Goal: Task Accomplishment & Management: Use online tool/utility

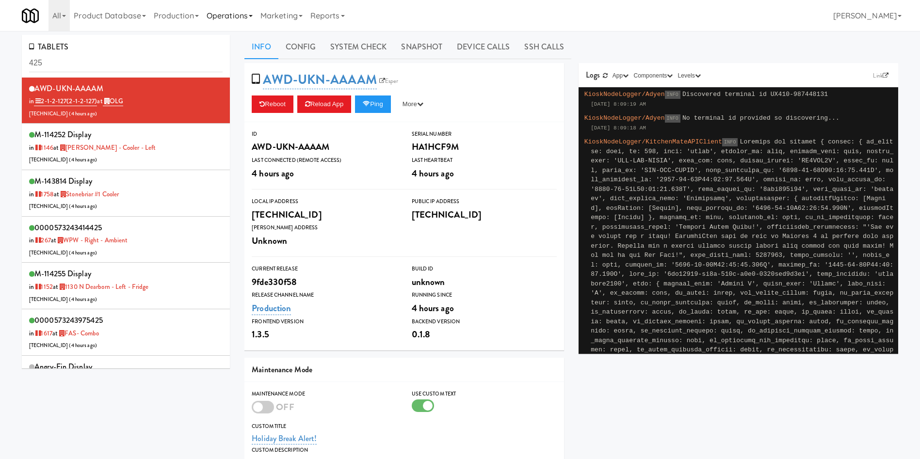
click at [246, 23] on link "Operations" at bounding box center [230, 15] width 54 height 31
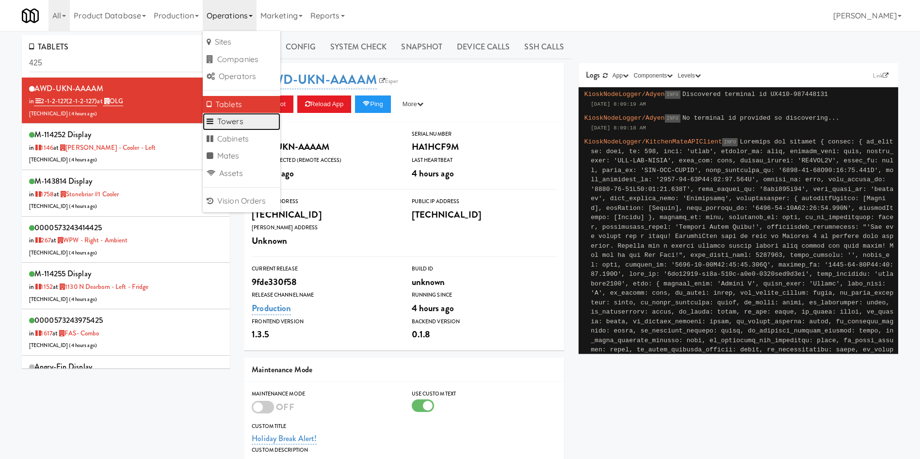
click at [249, 117] on link "Towers" at bounding box center [242, 121] width 78 height 17
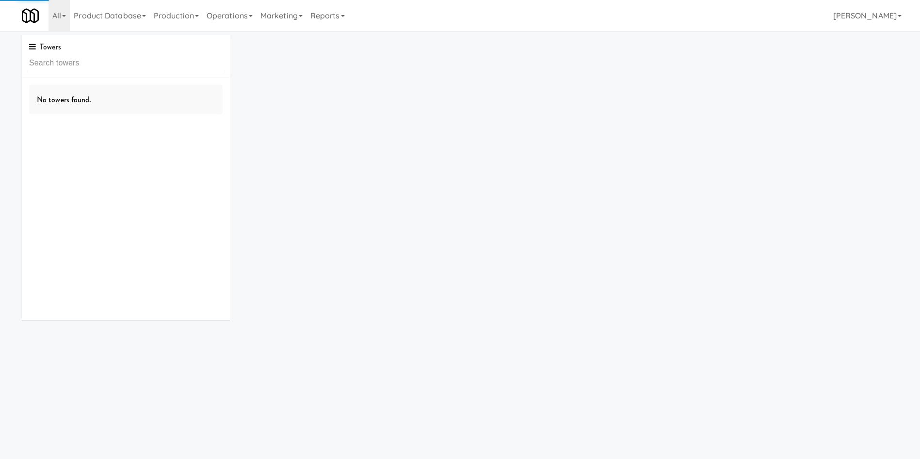
click at [133, 67] on input "text" at bounding box center [125, 63] width 193 height 18
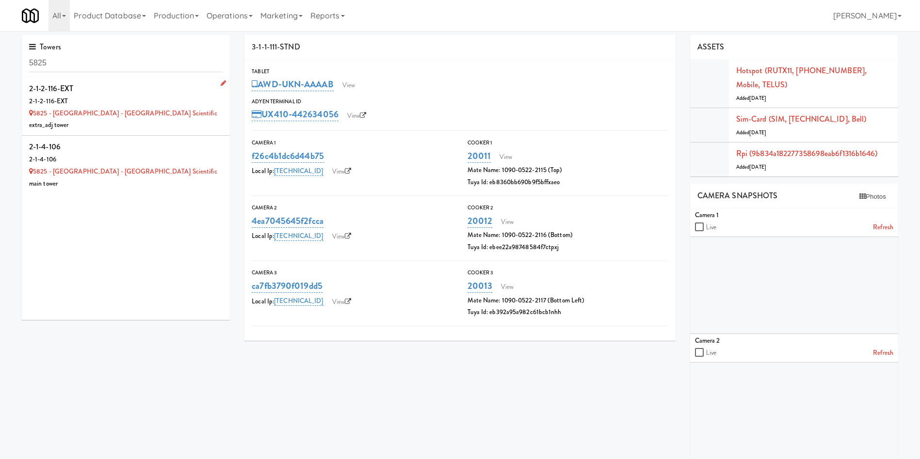
type input "5825"
click at [174, 117] on div "5825 - [GEOGRAPHIC_DATA] - [GEOGRAPHIC_DATA] Scientific" at bounding box center [125, 114] width 193 height 12
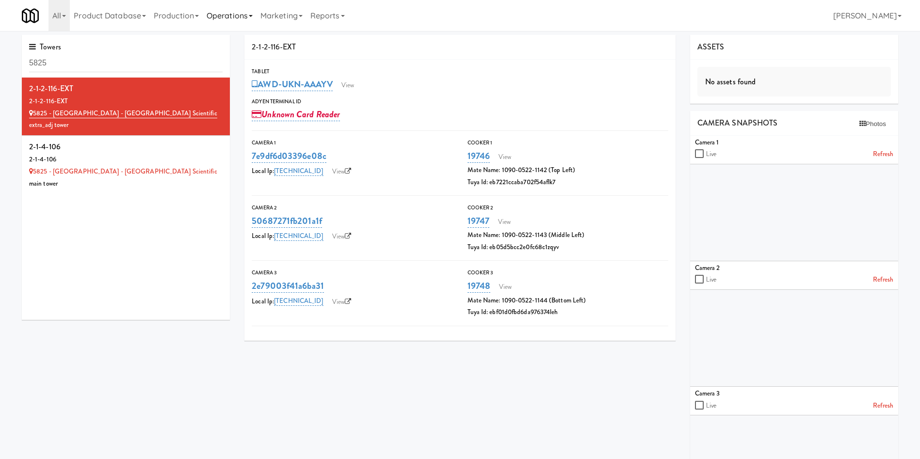
click at [216, 17] on link "Operations" at bounding box center [230, 15] width 54 height 31
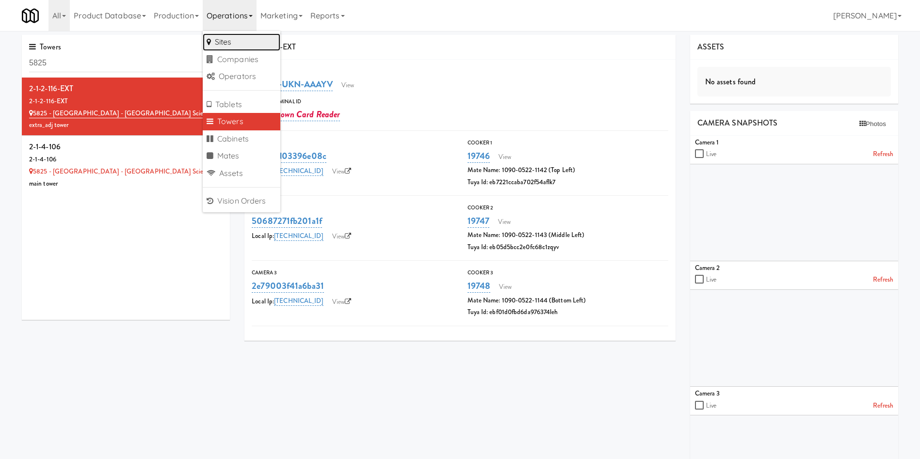
click at [237, 43] on link "Sites" at bounding box center [242, 41] width 78 height 17
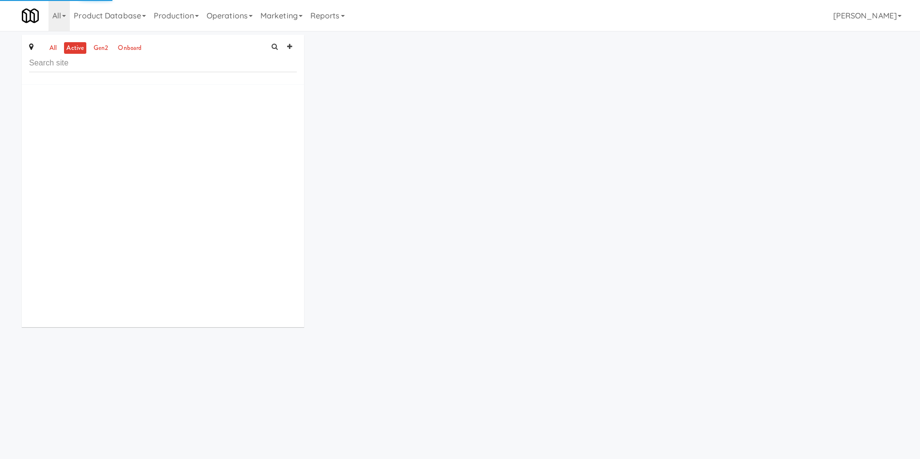
click at [142, 67] on input "text" at bounding box center [163, 63] width 268 height 18
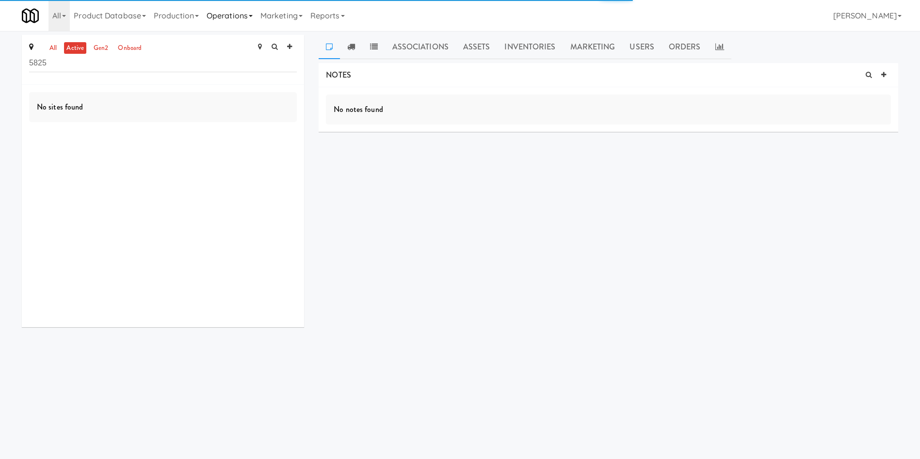
type input "5825"
click at [232, 11] on link "Operations" at bounding box center [230, 15] width 54 height 31
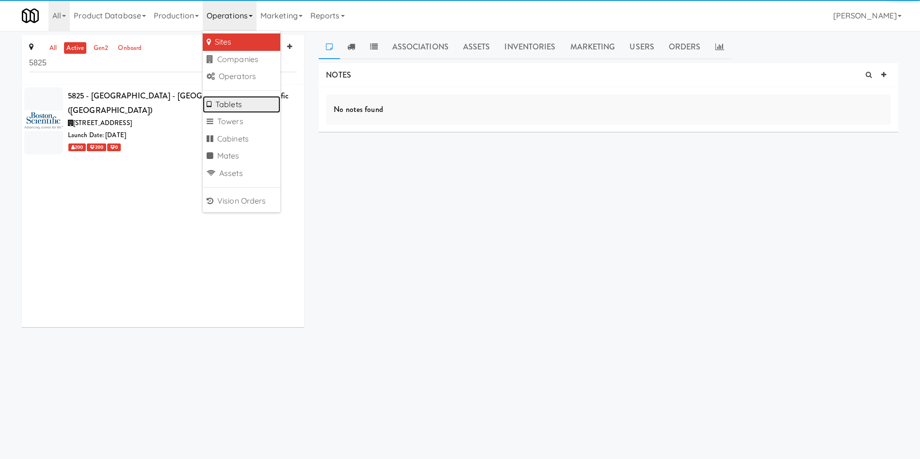
click at [245, 105] on link "Tablets" at bounding box center [242, 104] width 78 height 17
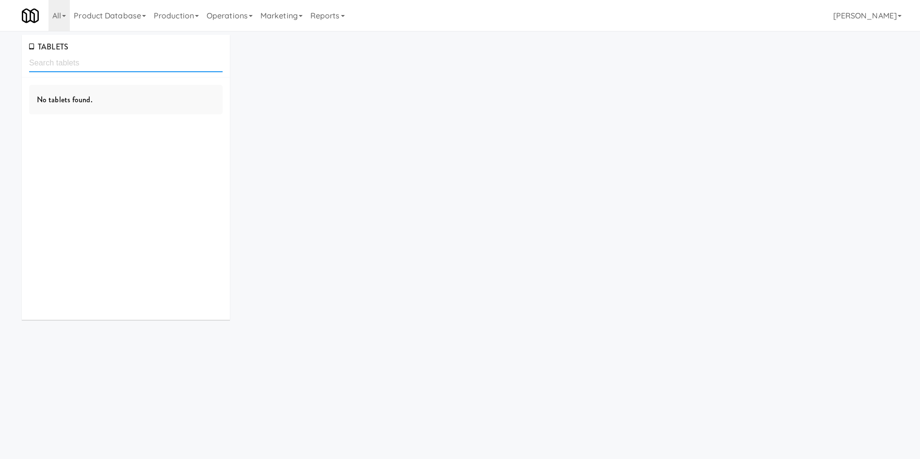
click at [145, 60] on input "text" at bounding box center [125, 63] width 193 height 18
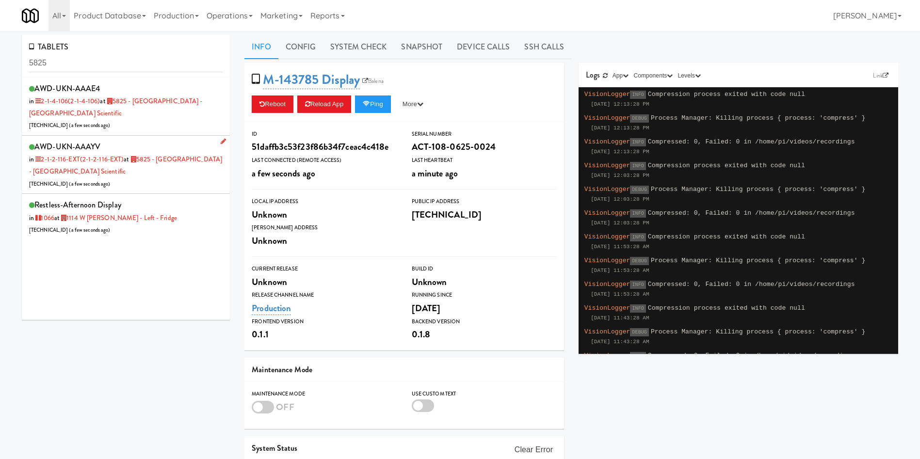
click at [180, 168] on div "AWD-UKN-AAAYV in 2-1-2-116-EXT (2-1-2-116-EXT) at 5825 - [GEOGRAPHIC_DATA] - Bo…" at bounding box center [125, 165] width 193 height 50
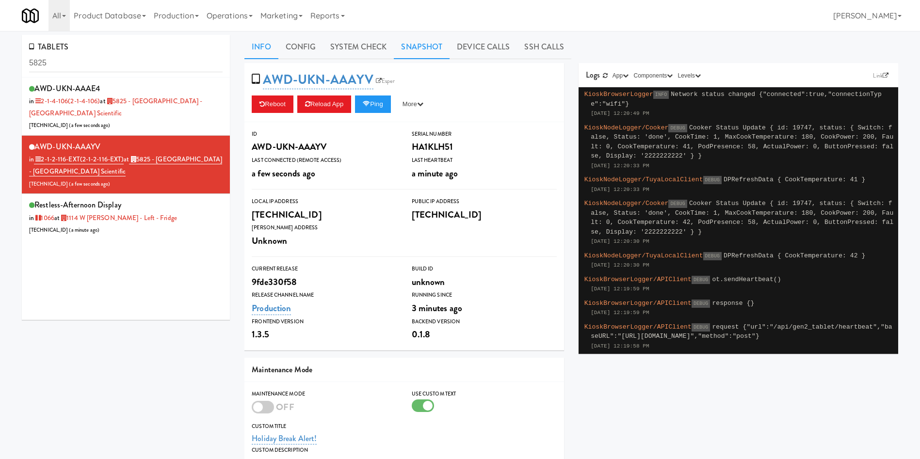
click at [430, 41] on link "Snapshot" at bounding box center [422, 47] width 56 height 24
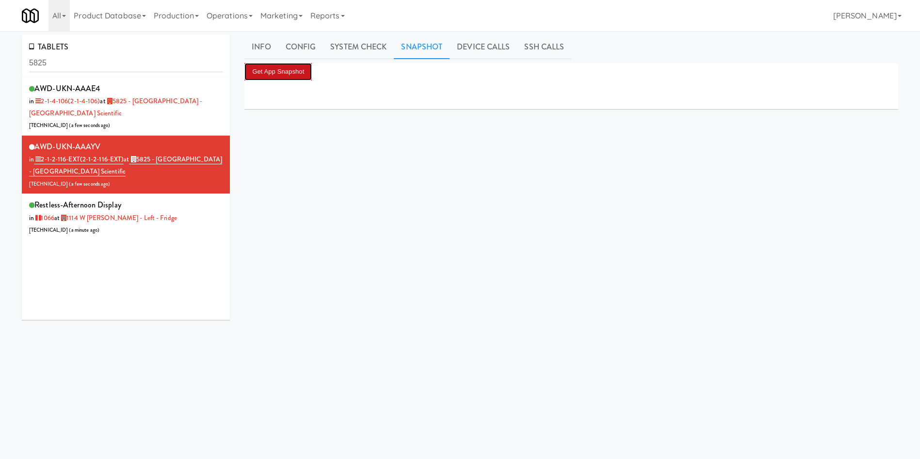
click at [252, 72] on button "Get App Snapshot" at bounding box center [277, 71] width 67 height 17
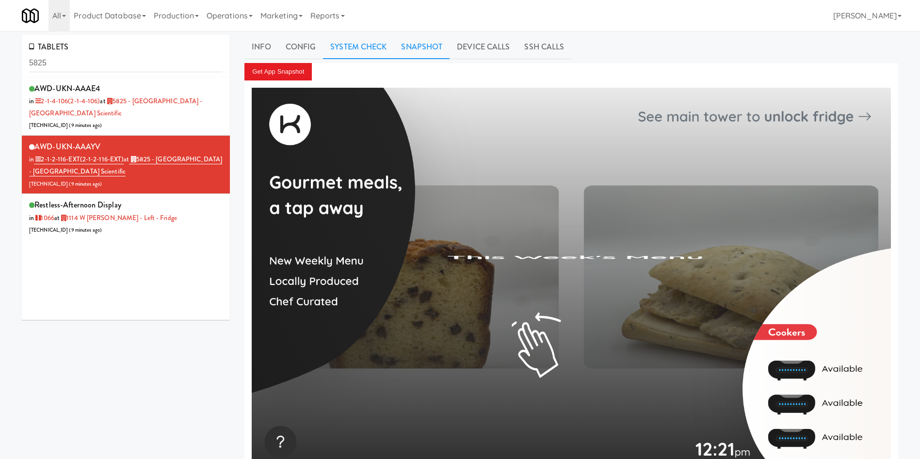
click at [336, 41] on link "System Check" at bounding box center [358, 47] width 71 height 24
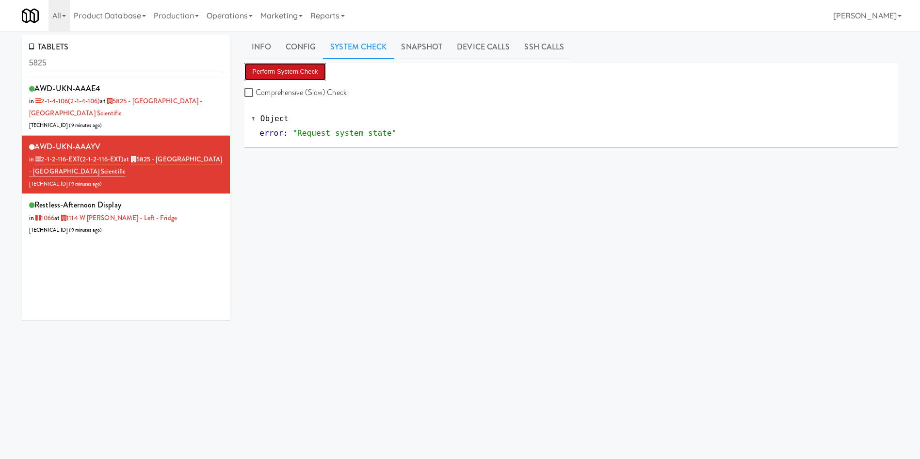
click at [285, 75] on button "Perform System Check" at bounding box center [284, 71] width 81 height 17
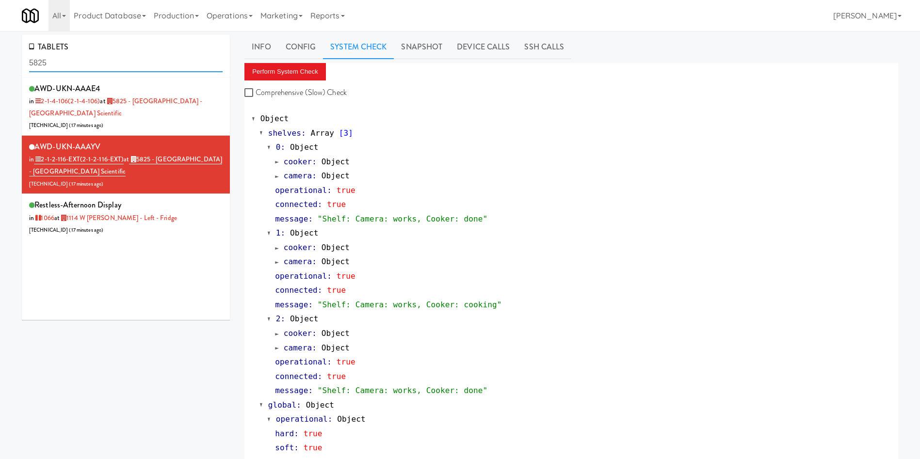
drag, startPoint x: 96, startPoint y: 69, endPoint x: 0, endPoint y: 68, distance: 95.5
click at [0, 68] on div "TABLETS 5825 AWD-UKN-AAAE4 in 2-1-4-106 (2-1-4-106) at 5825 - [GEOGRAPHIC_DATA]…" at bounding box center [460, 266] width 920 height 463
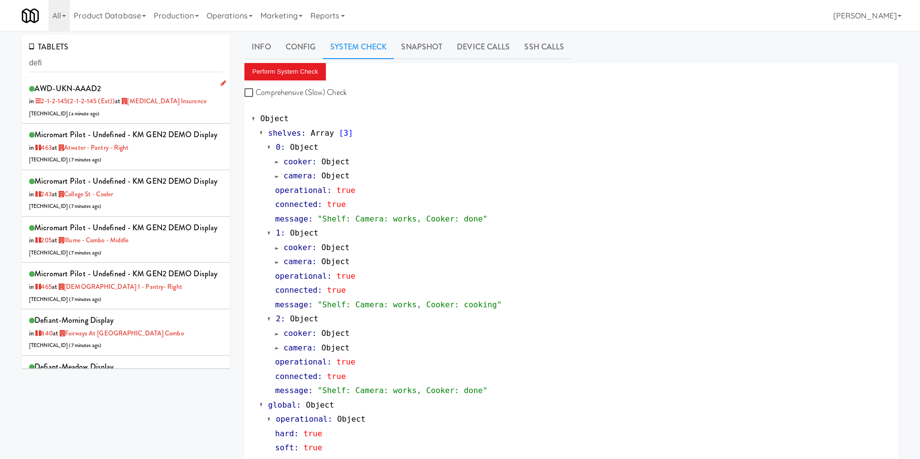
drag, startPoint x: 162, startPoint y: 110, endPoint x: 190, endPoint y: 114, distance: 28.1
click at [162, 110] on div "AWD-UKN-AAAD2 in 2-1-2-145 (2-1-2-145 (ext)) at [MEDICAL_DATA] Insurance [TECHN…" at bounding box center [125, 100] width 193 height 38
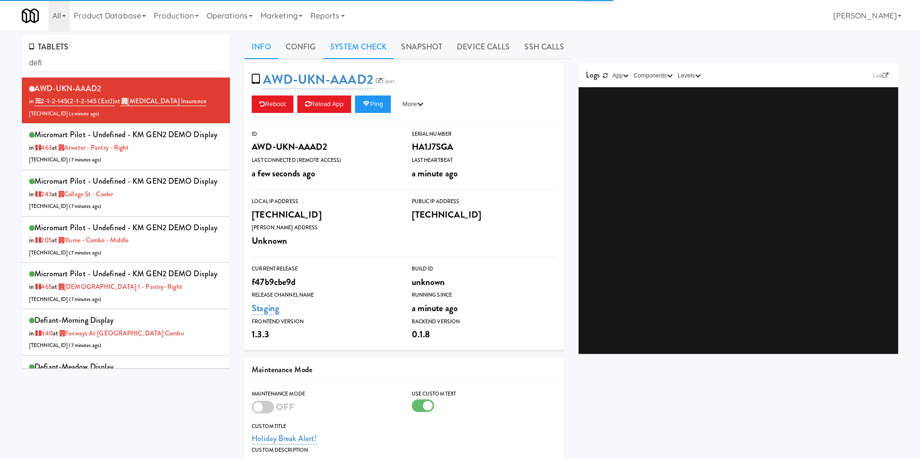
click at [374, 46] on link "System Check" at bounding box center [358, 47] width 71 height 24
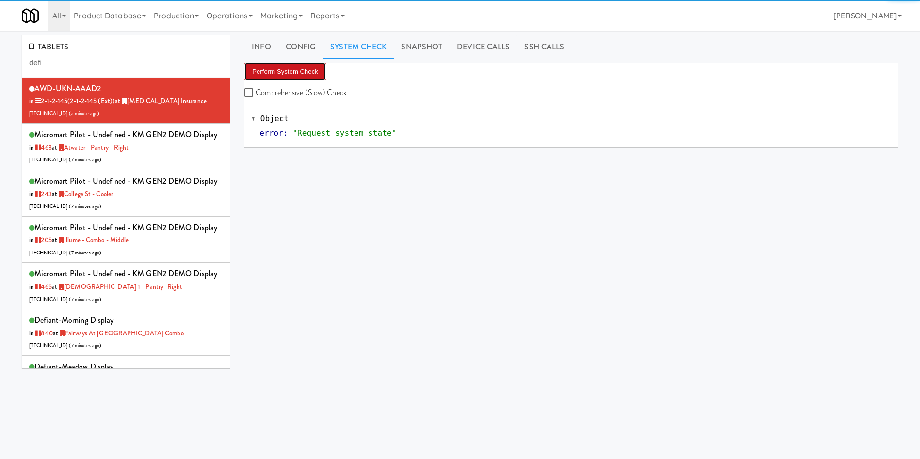
click at [290, 69] on button "Perform System Check" at bounding box center [284, 71] width 81 height 17
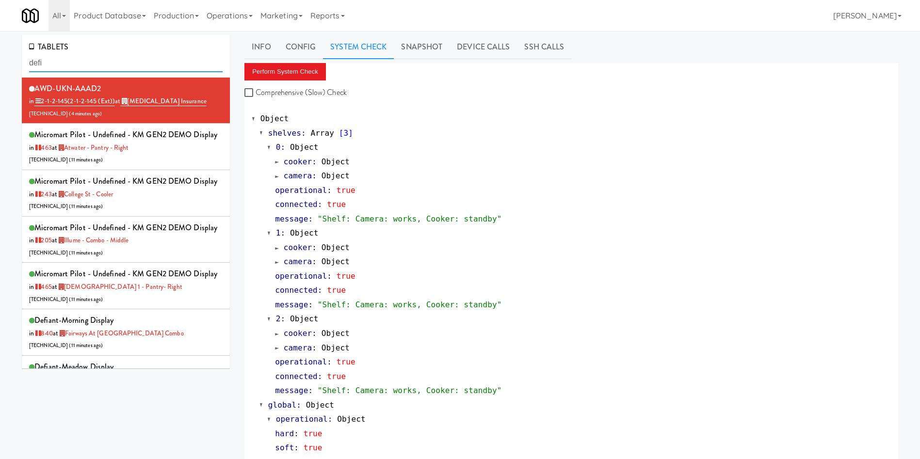
drag, startPoint x: 100, startPoint y: 59, endPoint x: 0, endPoint y: 57, distance: 99.9
click at [0, 57] on div "TABLETS defi AWD-UKN-AAAD2 in 2-1-2-145 (2-1-2-145 (ext)) at [MEDICAL_DATA] Ins…" at bounding box center [460, 266] width 920 height 463
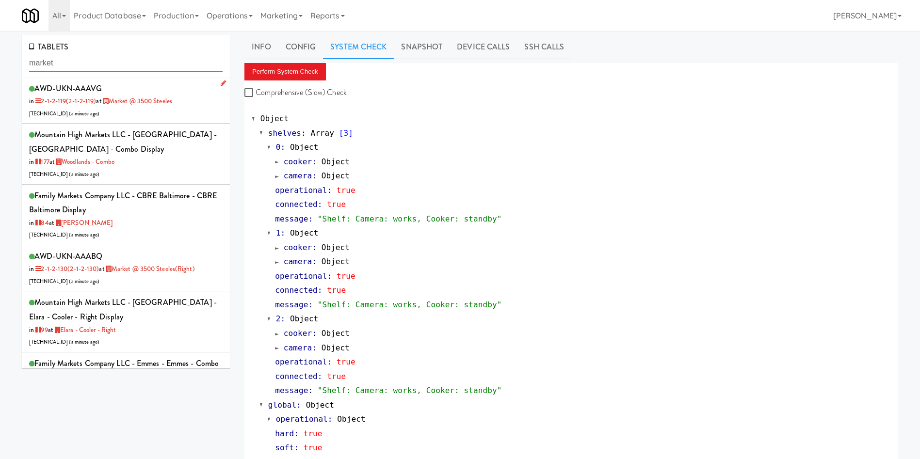
type input "market"
click at [153, 114] on div "AWD-UKN-AAAVG in 2-1-2-119 (2-1-2-119) at Market @ 3500 Steeles [TECHNICAL_ID] …" at bounding box center [125, 100] width 193 height 38
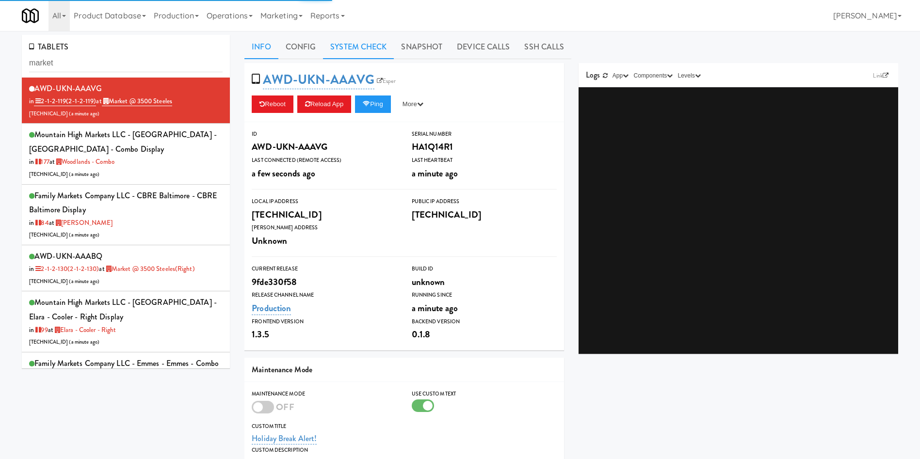
click at [368, 48] on link "System Check" at bounding box center [358, 47] width 71 height 24
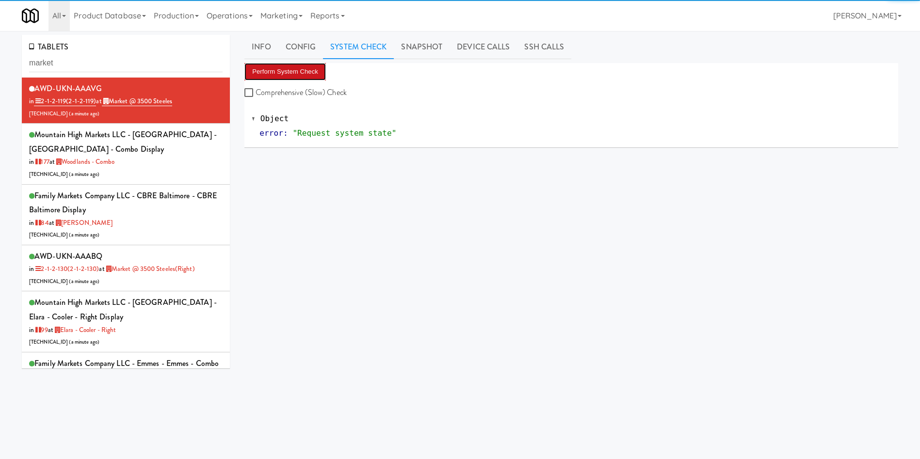
click at [290, 73] on button "Perform System Check" at bounding box center [284, 71] width 81 height 17
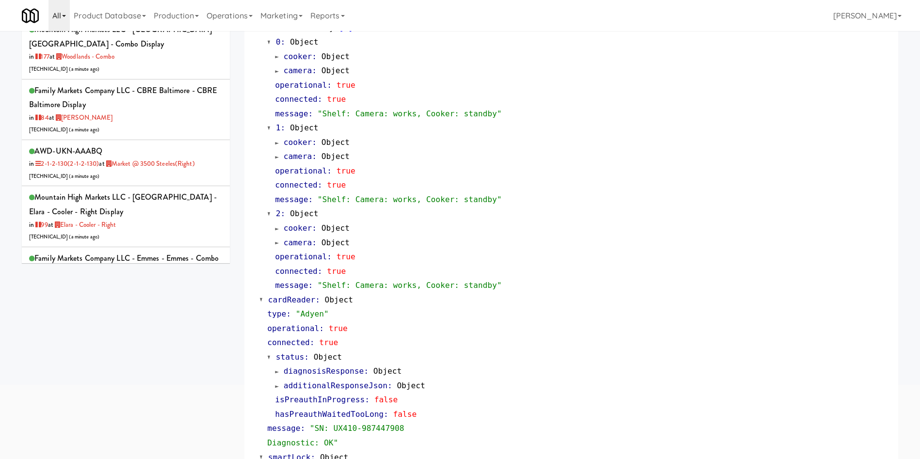
scroll to position [20, 0]
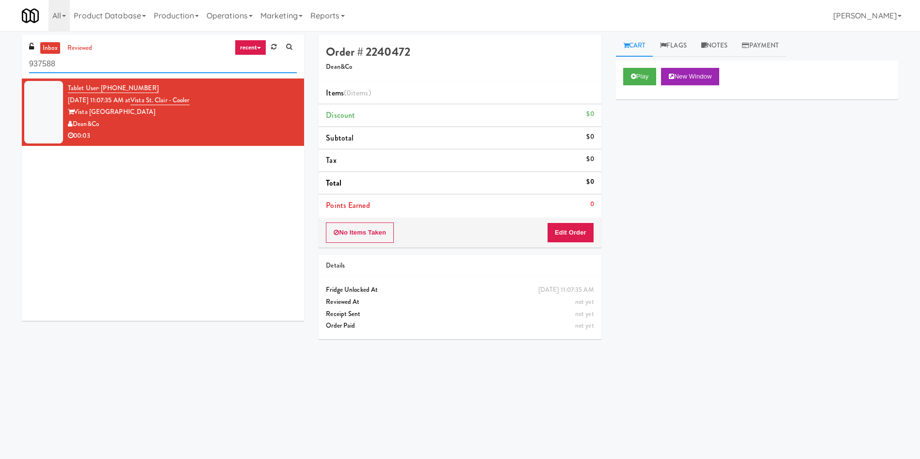
drag, startPoint x: 129, startPoint y: 70, endPoint x: 0, endPoint y: 15, distance: 140.9
click at [0, 31] on body "Okay Okay Select date: previous 2025-Aug next Su Mo Tu We Th Fr Sa 27 28 29 30 …" at bounding box center [460, 260] width 920 height 459
paste input "Vista St. Clair - Cooler"
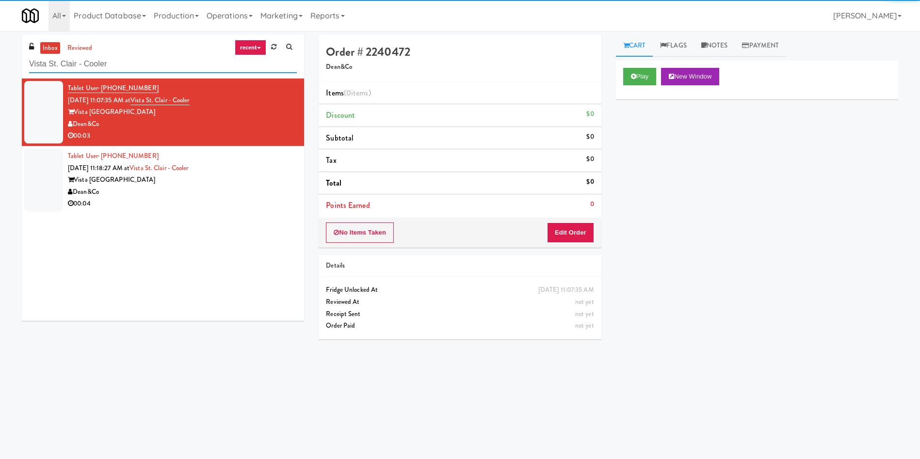
type input "Vista St. Clair - Cooler"
click at [40, 108] on div at bounding box center [43, 112] width 39 height 63
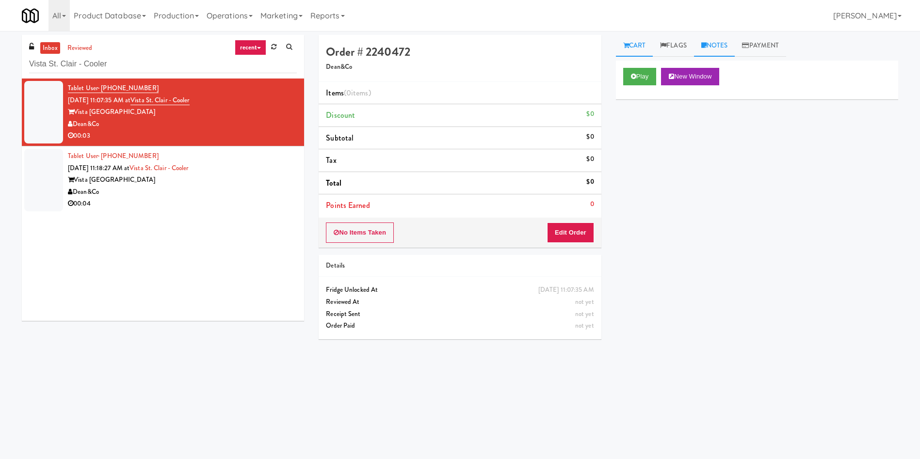
click at [710, 42] on link "Notes" at bounding box center [714, 46] width 41 height 22
click at [706, 143] on div at bounding box center [756, 133] width 281 height 22
click at [506, 124] on ul "Items (0 items ) Discount $0 Subtotal $0 Tax $0 Total $0 Points Earned 0" at bounding box center [460, 149] width 282 height 135
click at [718, 130] on p at bounding box center [756, 133] width 267 height 11
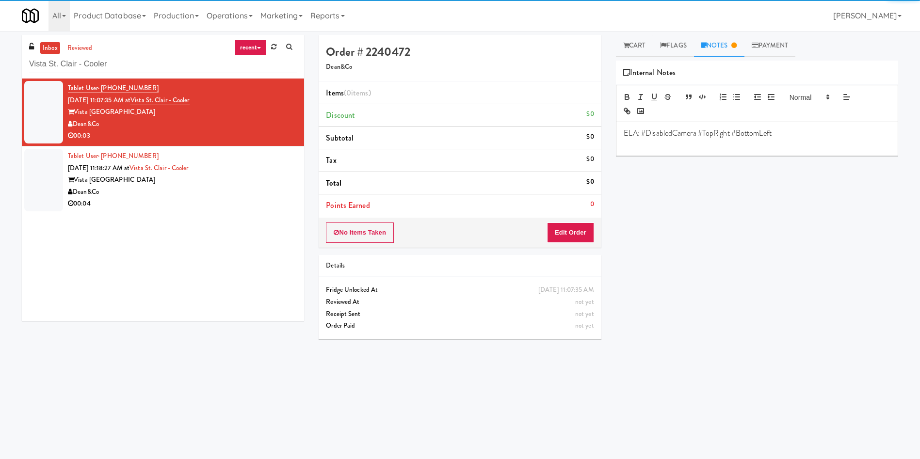
drag, startPoint x: 641, startPoint y: 41, endPoint x: 644, endPoint y: 80, distance: 38.4
click at [641, 41] on link "Cart" at bounding box center [634, 46] width 37 height 22
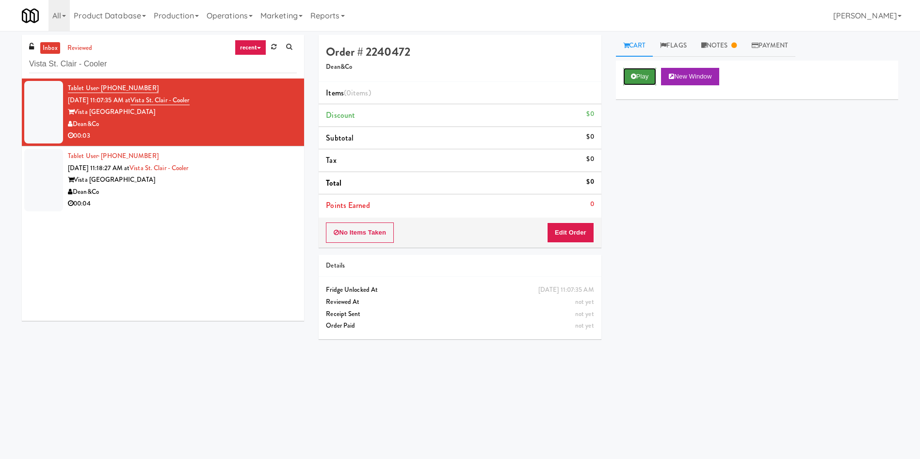
click at [644, 77] on button "Play" at bounding box center [639, 76] width 33 height 17
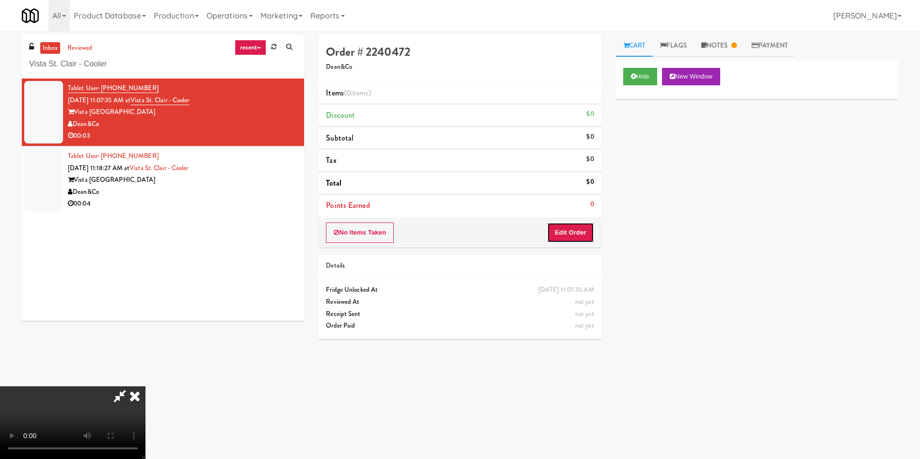
click at [577, 237] on button "Edit Order" at bounding box center [570, 233] width 47 height 20
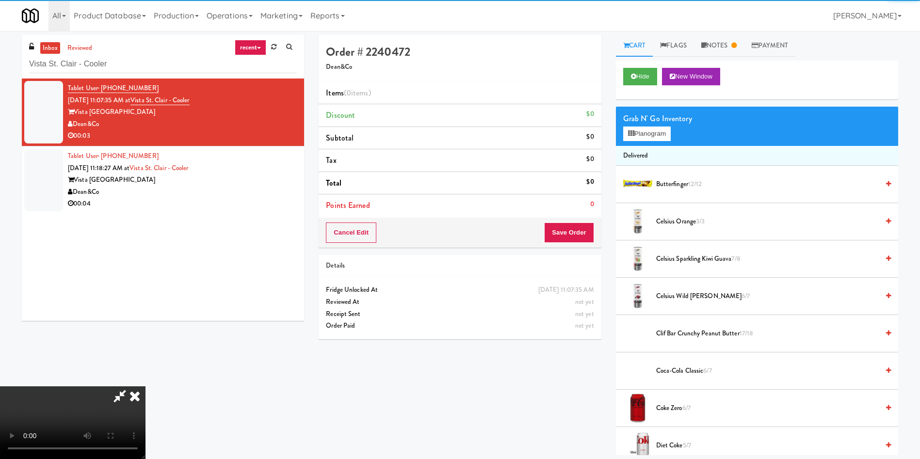
scroll to position [73, 0]
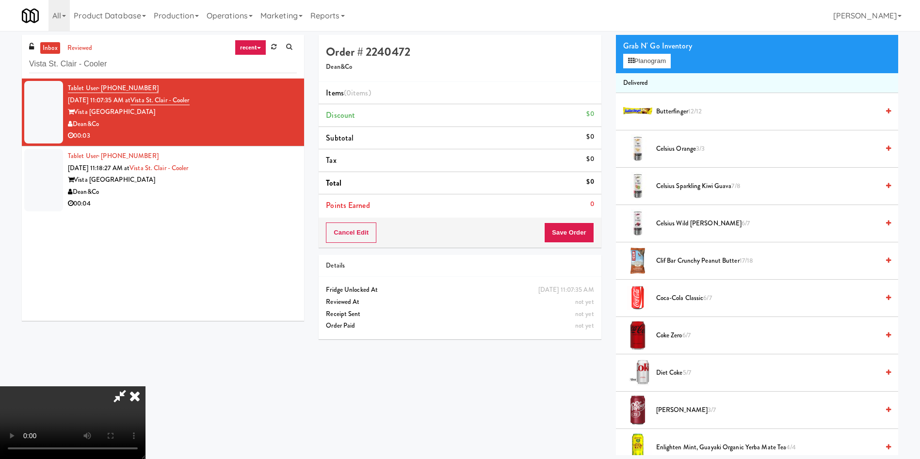
click at [145, 386] on video at bounding box center [72, 422] width 145 height 73
click at [645, 61] on button "Planogram" at bounding box center [647, 61] width 48 height 15
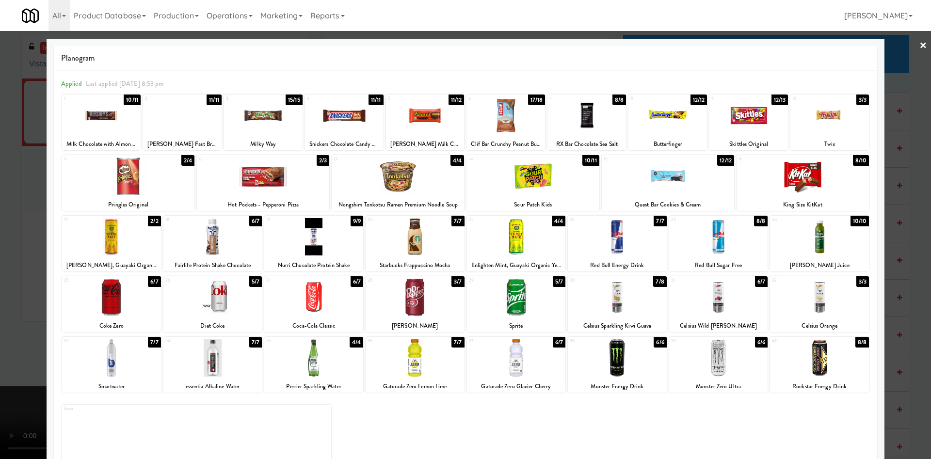
click at [0, 283] on div at bounding box center [465, 229] width 931 height 459
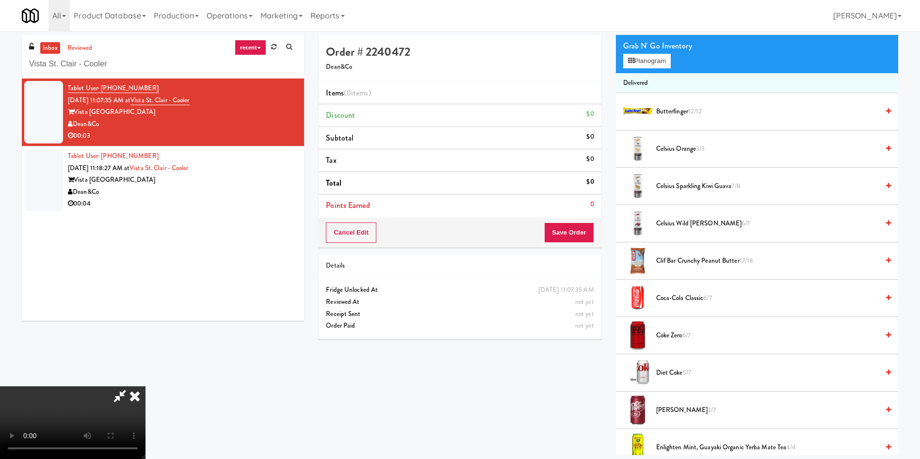
click at [145, 386] on video at bounding box center [72, 422] width 145 height 73
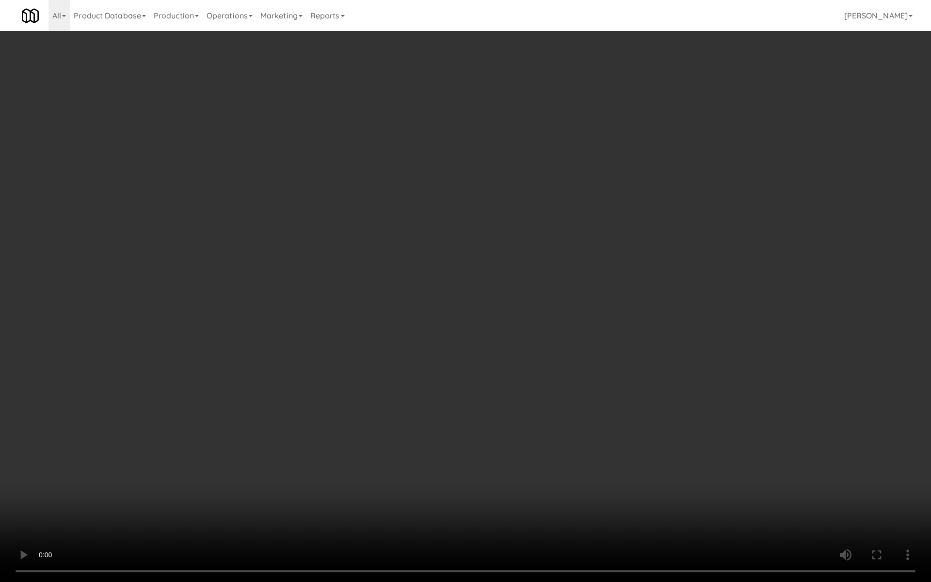
click at [395, 317] on video at bounding box center [465, 291] width 931 height 582
click at [510, 284] on video at bounding box center [465, 291] width 931 height 582
click at [459, 286] on video at bounding box center [465, 291] width 931 height 582
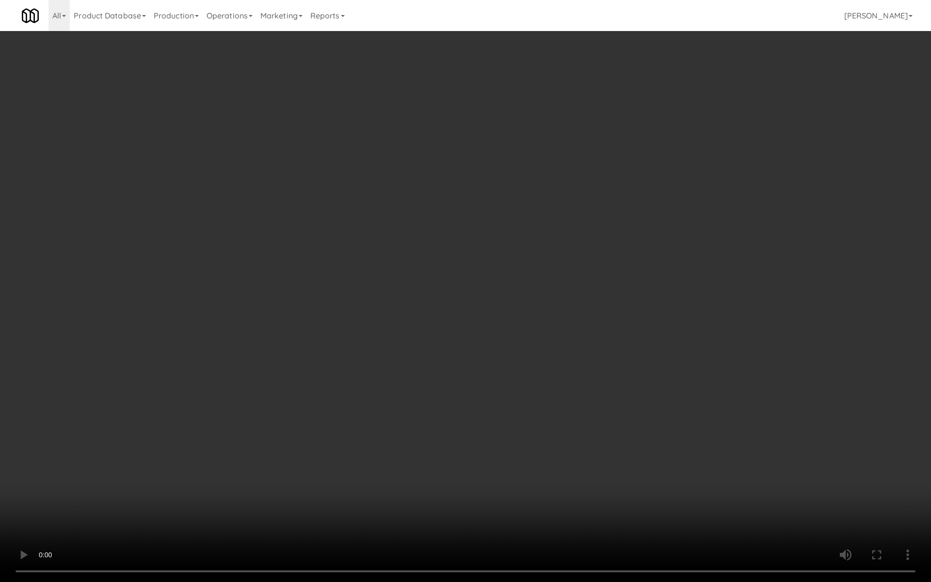
click at [459, 286] on video at bounding box center [465, 291] width 931 height 582
click at [532, 250] on video at bounding box center [465, 291] width 931 height 582
click at [519, 277] on video at bounding box center [465, 291] width 931 height 582
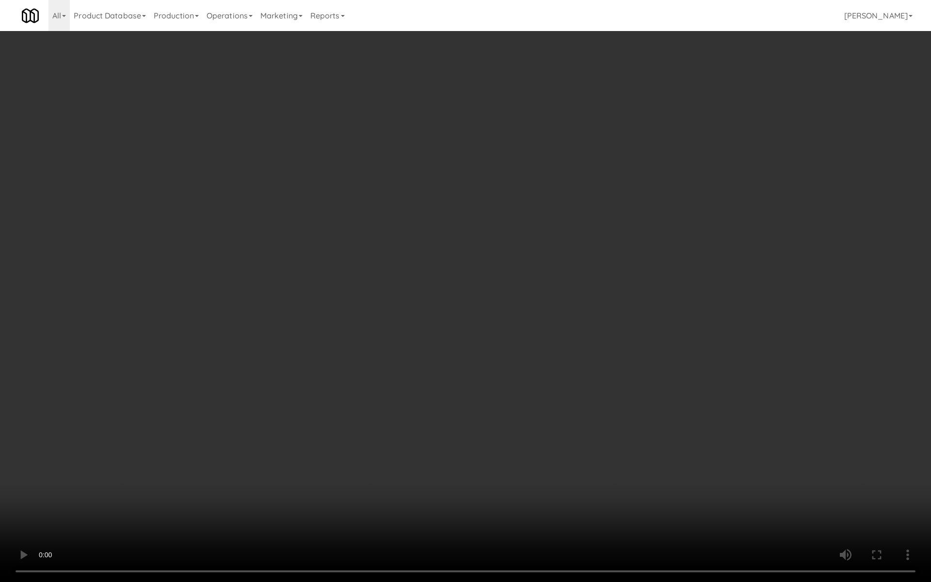
click at [519, 277] on video at bounding box center [465, 291] width 931 height 582
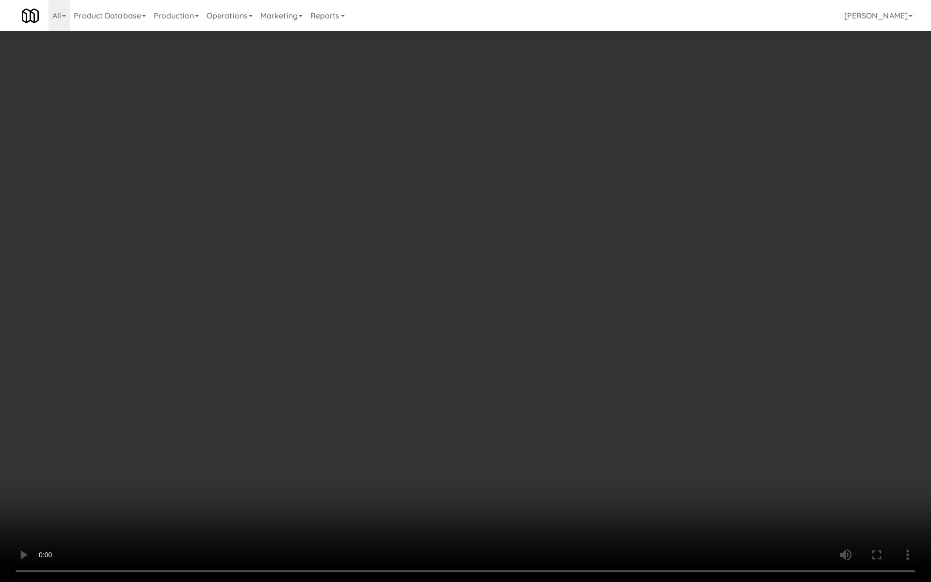
click at [519, 277] on video at bounding box center [465, 291] width 931 height 582
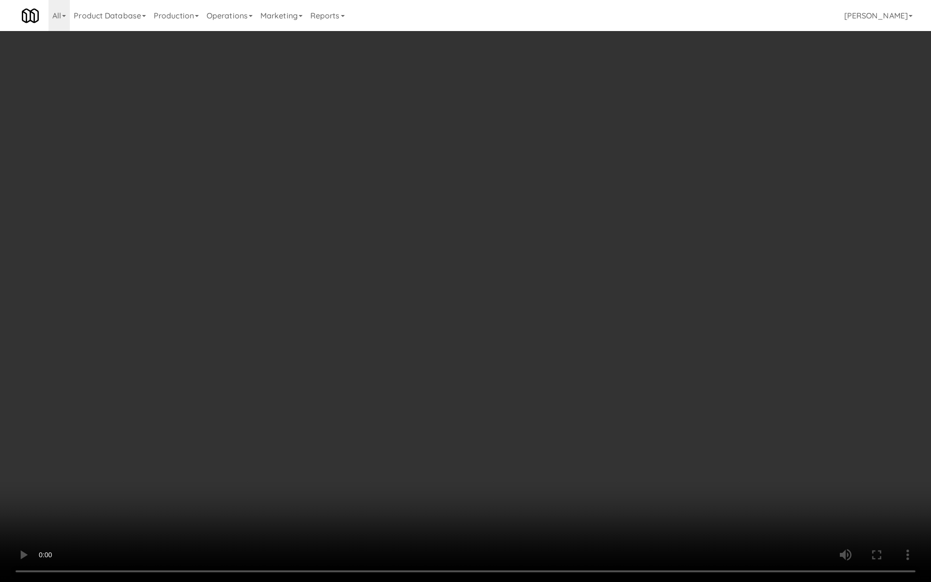
click at [518, 281] on video at bounding box center [465, 291] width 931 height 582
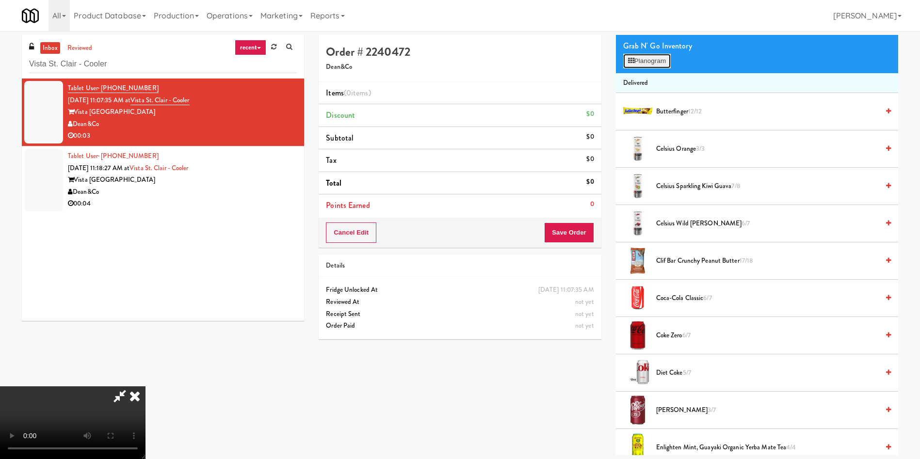
click at [651, 63] on button "Planogram" at bounding box center [647, 61] width 48 height 15
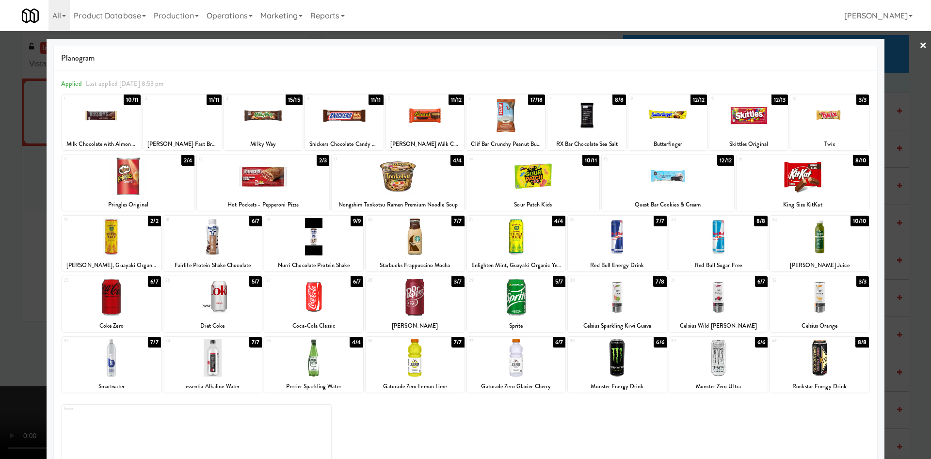
click at [622, 305] on div at bounding box center [617, 297] width 99 height 37
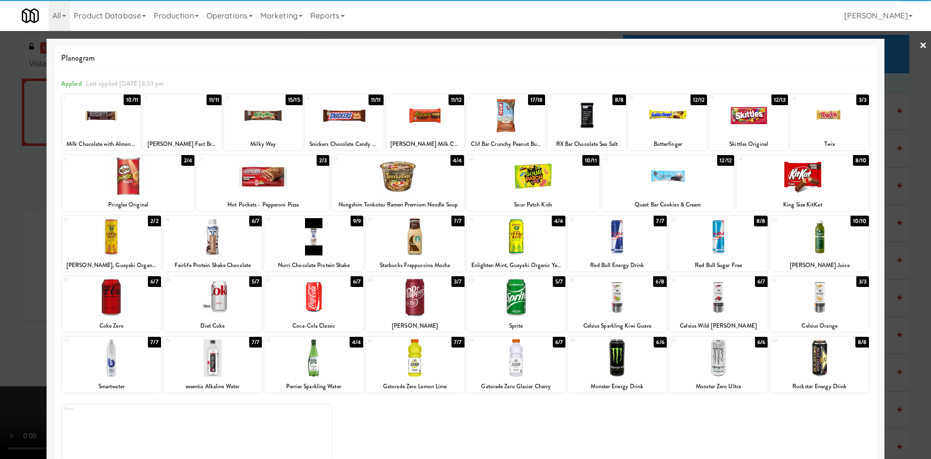
drag, startPoint x: 0, startPoint y: 320, endPoint x: 268, endPoint y: 254, distance: 275.7
click at [2, 320] on div at bounding box center [465, 229] width 931 height 459
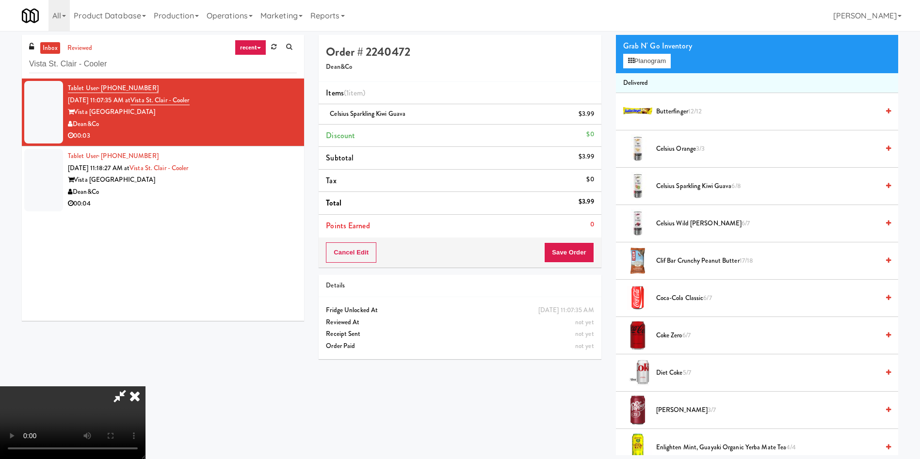
click at [145, 386] on video at bounding box center [72, 422] width 145 height 73
click at [577, 247] on button "Save Order" at bounding box center [568, 252] width 49 height 20
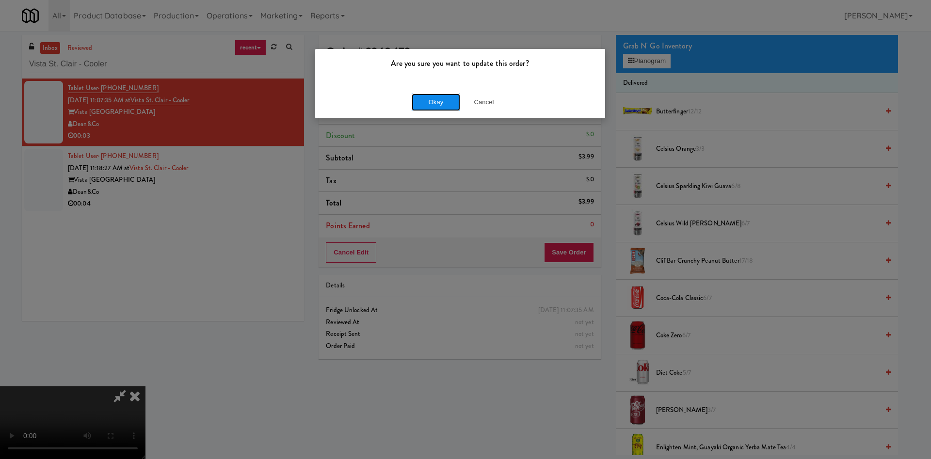
click at [424, 101] on button "Okay" at bounding box center [436, 102] width 48 height 17
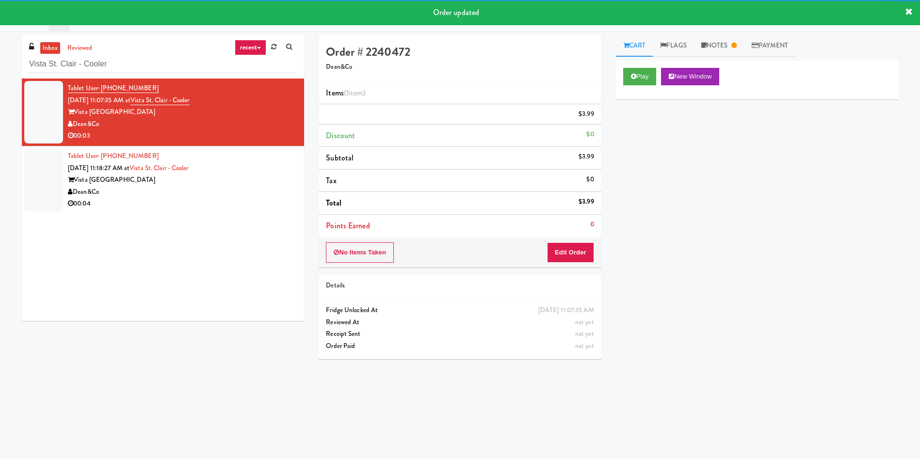
drag, startPoint x: 56, startPoint y: 180, endPoint x: 383, endPoint y: 113, distance: 334.6
click at [56, 180] on div at bounding box center [43, 180] width 39 height 63
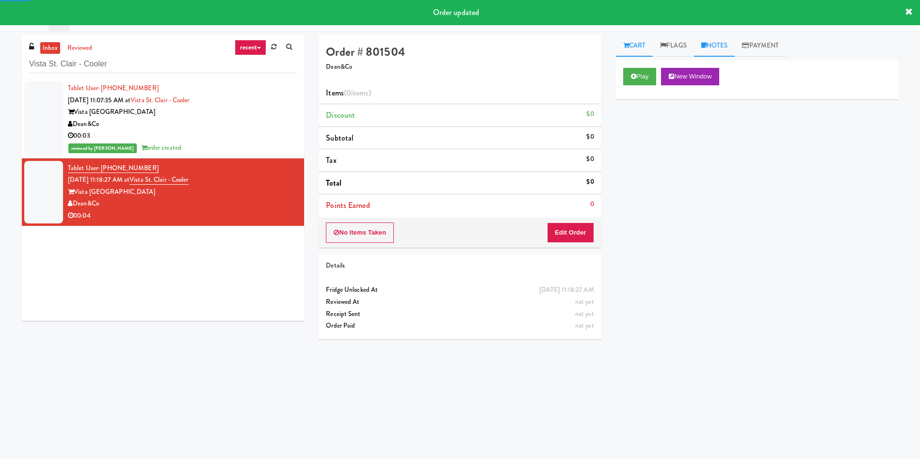
click at [719, 41] on link "Notes" at bounding box center [714, 46] width 41 height 22
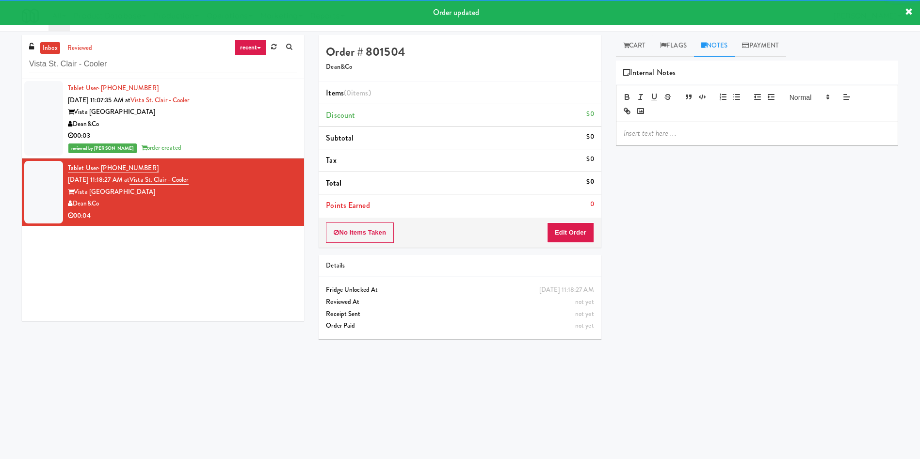
click at [706, 144] on div at bounding box center [756, 133] width 281 height 22
drag, startPoint x: 715, startPoint y: 140, endPoint x: 641, endPoint y: 78, distance: 96.0
click at [715, 139] on div at bounding box center [756, 133] width 281 height 22
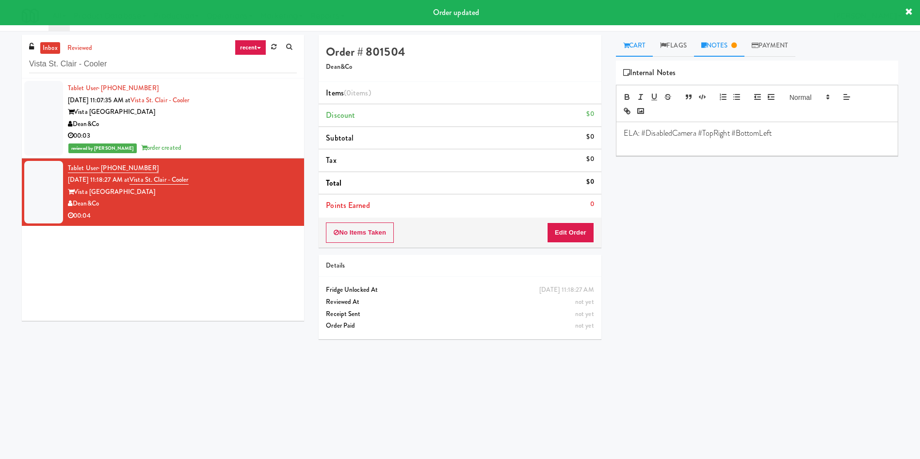
click at [645, 43] on link "Cart" at bounding box center [634, 46] width 37 height 22
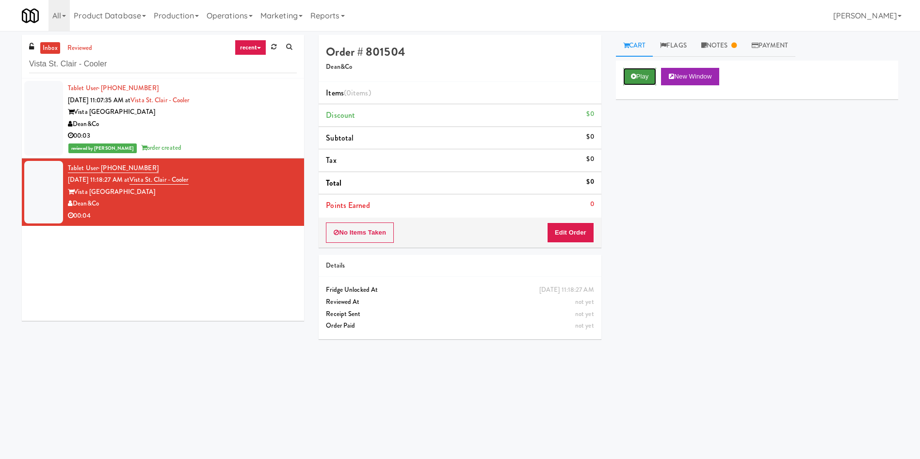
click at [644, 72] on button "Play" at bounding box center [639, 76] width 33 height 17
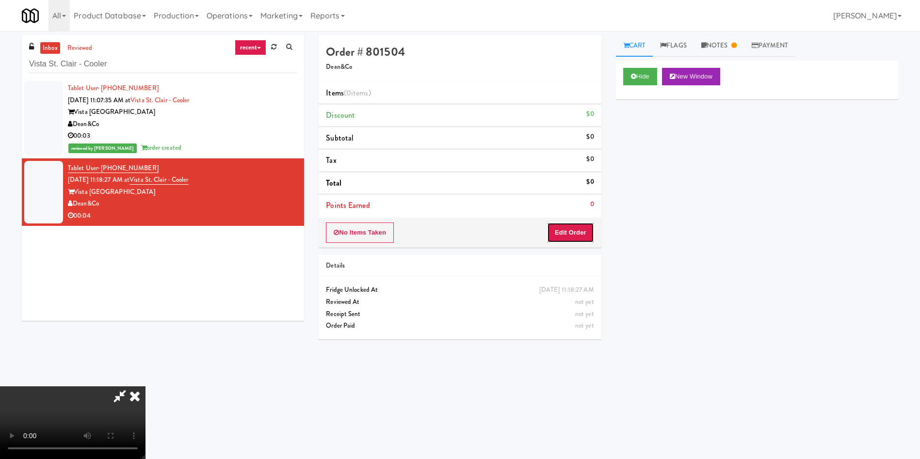
click at [593, 235] on button "Edit Order" at bounding box center [570, 233] width 47 height 20
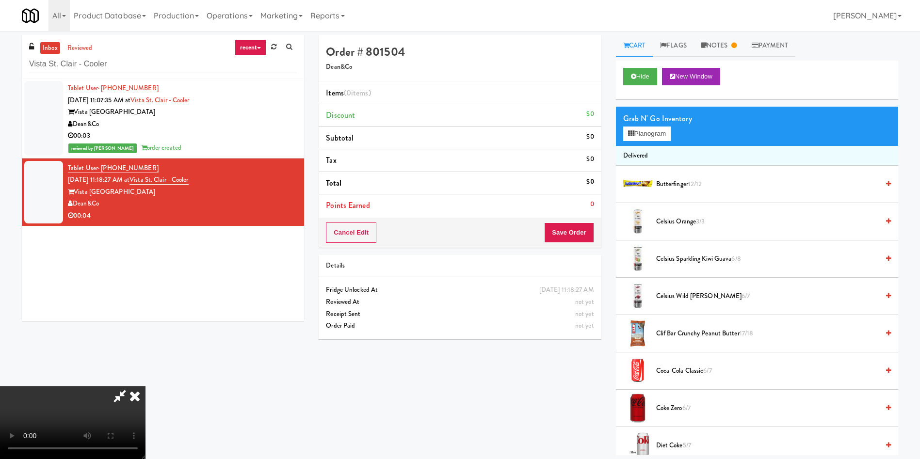
scroll to position [218, 0]
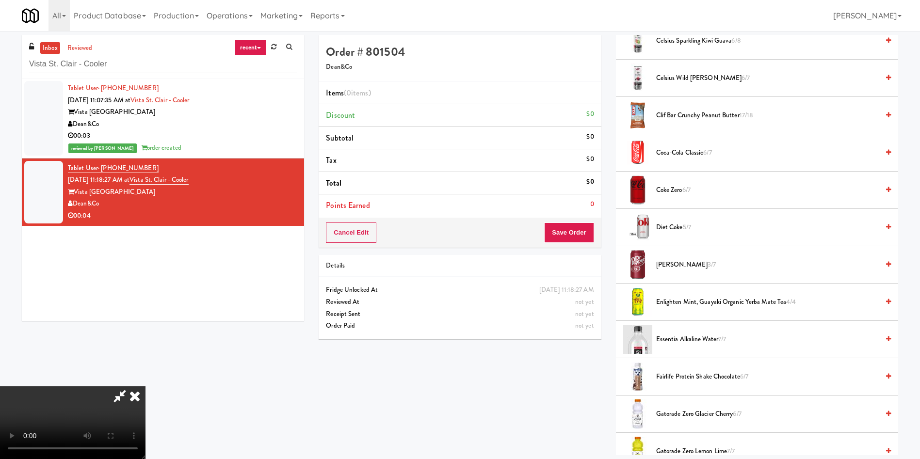
click at [145, 386] on video at bounding box center [72, 422] width 145 height 73
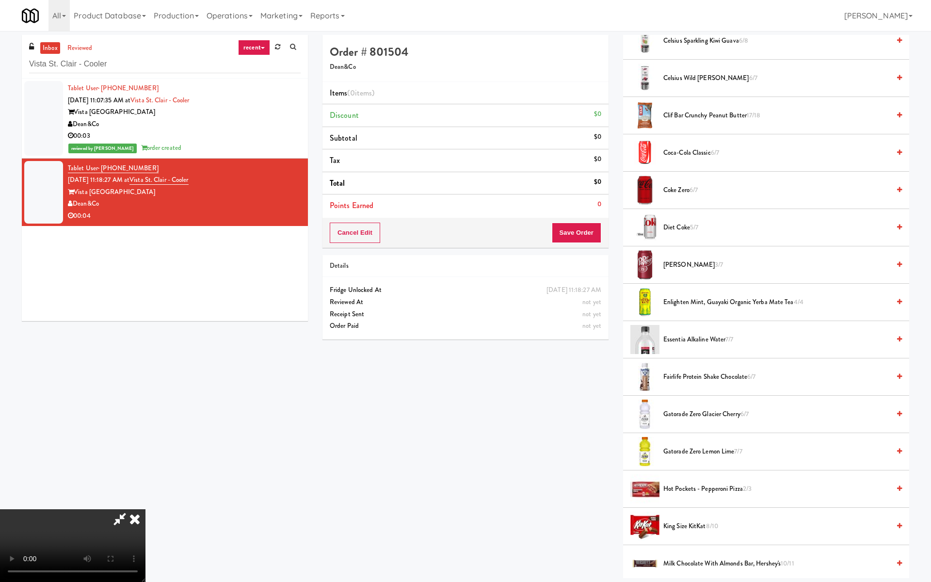
click at [145, 459] on video at bounding box center [72, 545] width 145 height 73
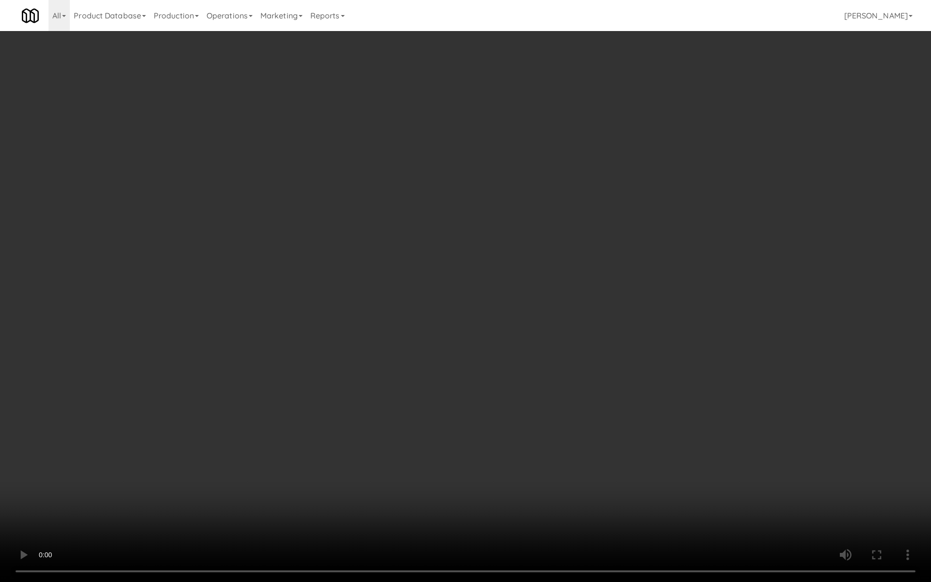
click at [431, 260] on video at bounding box center [465, 291] width 931 height 582
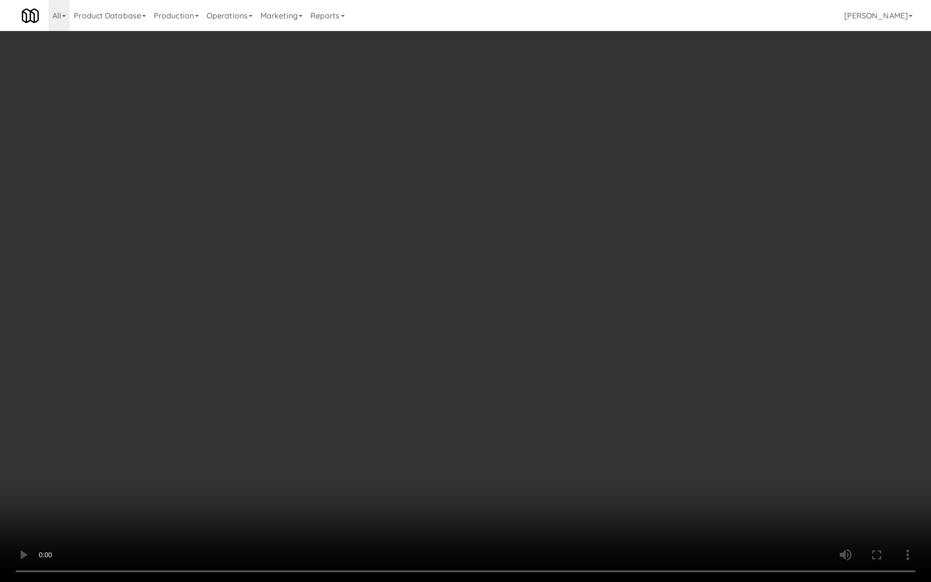
click at [408, 281] on video at bounding box center [465, 291] width 931 height 582
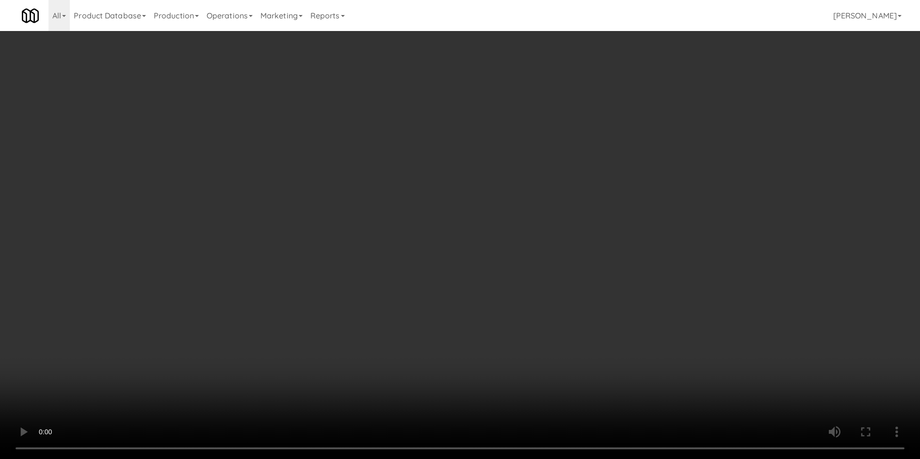
scroll to position [291, 0]
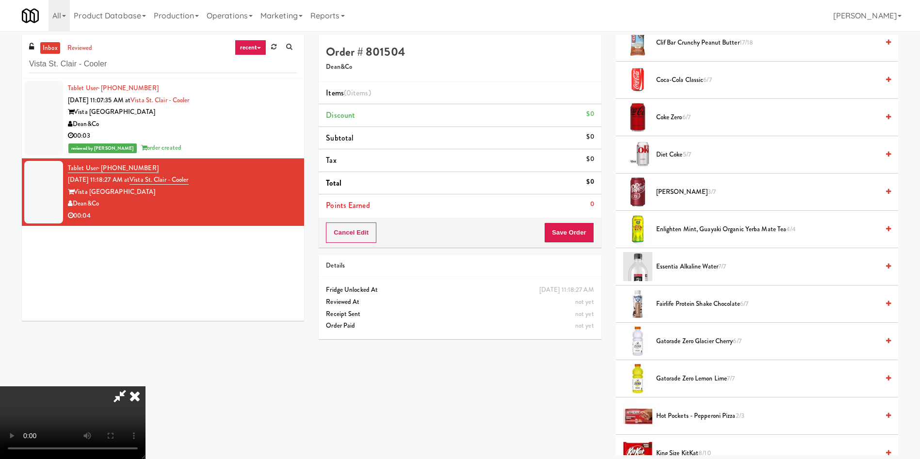
click at [707, 265] on span "essentia Alkaline Water 7/7" at bounding box center [767, 267] width 223 height 12
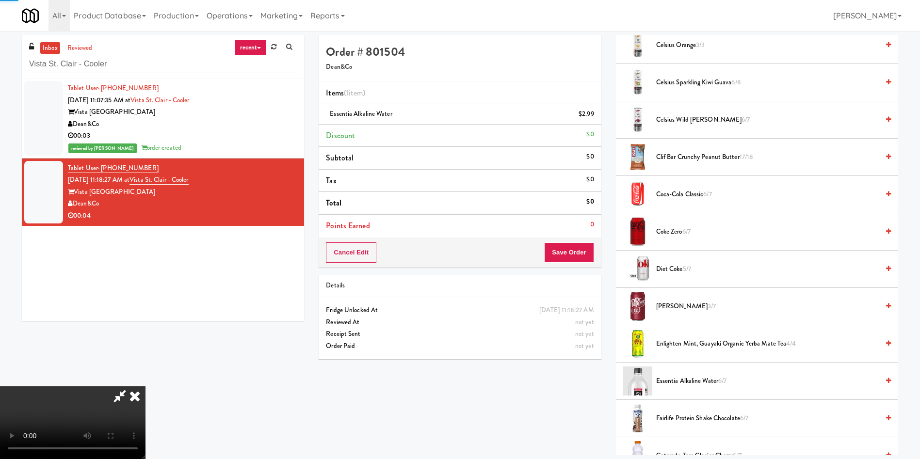
scroll to position [0, 0]
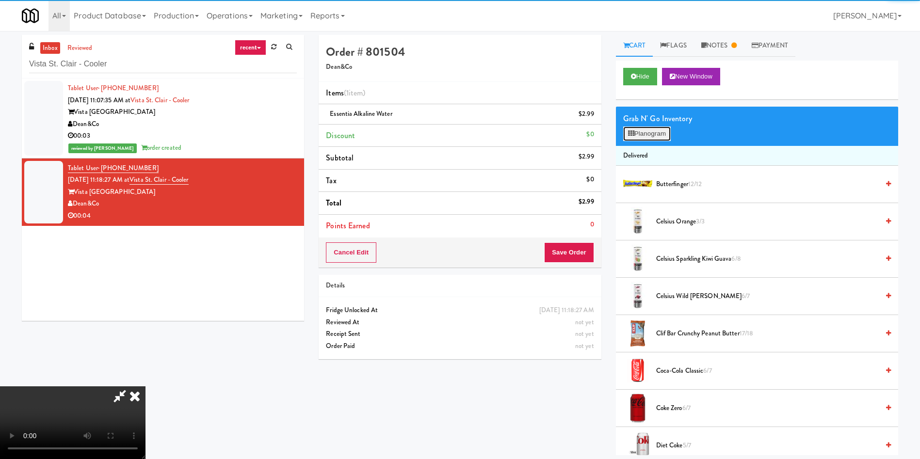
click at [635, 135] on button "Planogram" at bounding box center [647, 134] width 48 height 15
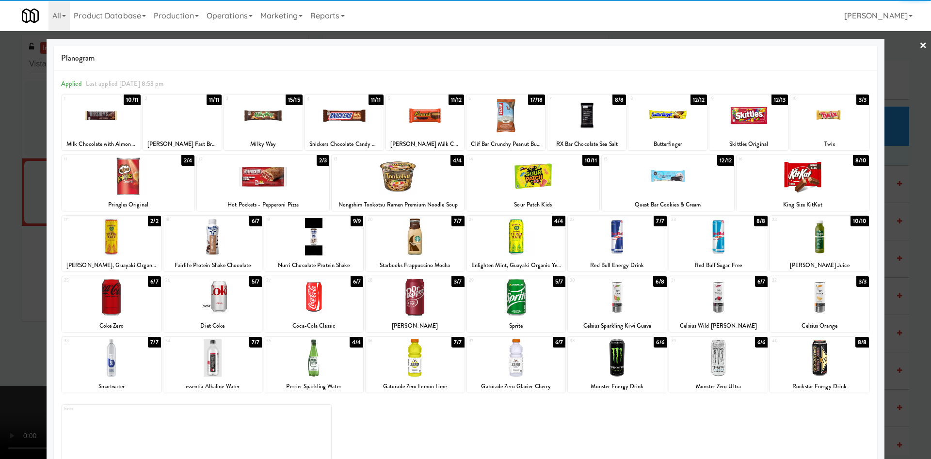
click at [891, 111] on div at bounding box center [465, 229] width 931 height 459
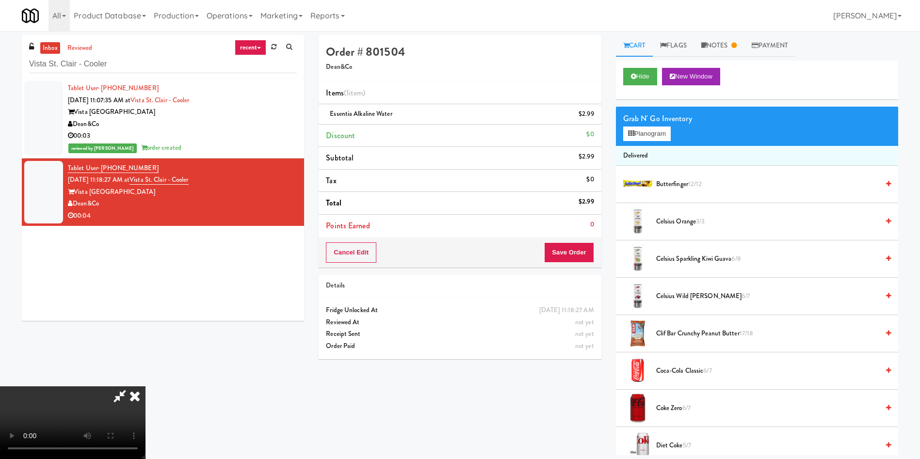
drag, startPoint x: 573, startPoint y: 264, endPoint x: 560, endPoint y: 236, distance: 31.1
click at [573, 263] on div "Cancel Edit Save Order" at bounding box center [460, 253] width 282 height 30
click at [578, 251] on button "Save Order" at bounding box center [568, 252] width 49 height 20
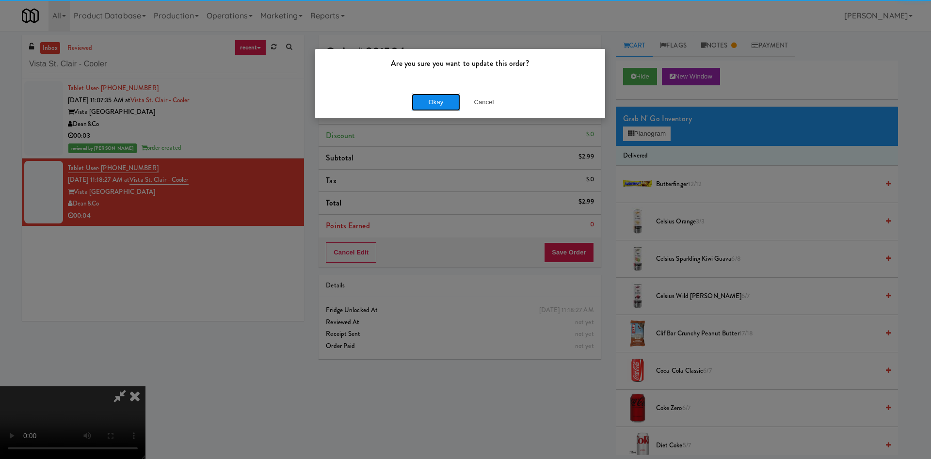
click at [439, 101] on button "Okay" at bounding box center [436, 102] width 48 height 17
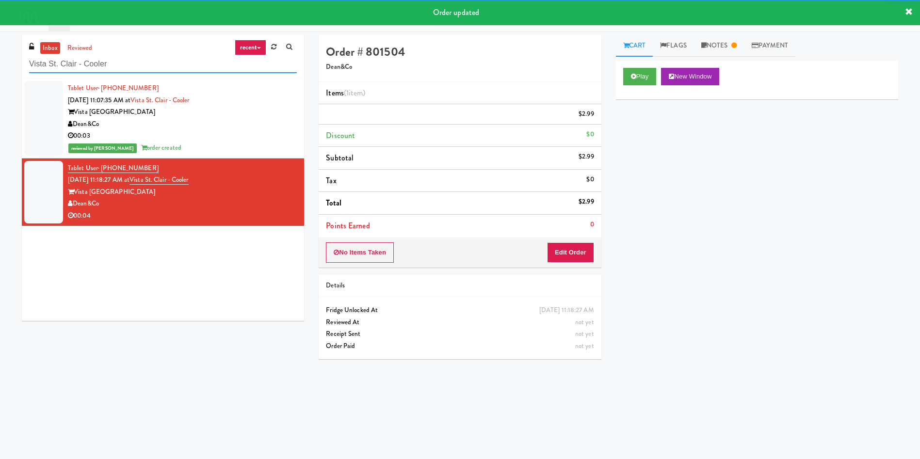
drag, startPoint x: 161, startPoint y: 65, endPoint x: 0, endPoint y: 65, distance: 161.4
click at [0, 65] on div "inbox reviewed recent all unclear take inventory issue suspicious failed recent…" at bounding box center [460, 229] width 920 height 389
paste input "1407 Michigan - Left - Fridge"
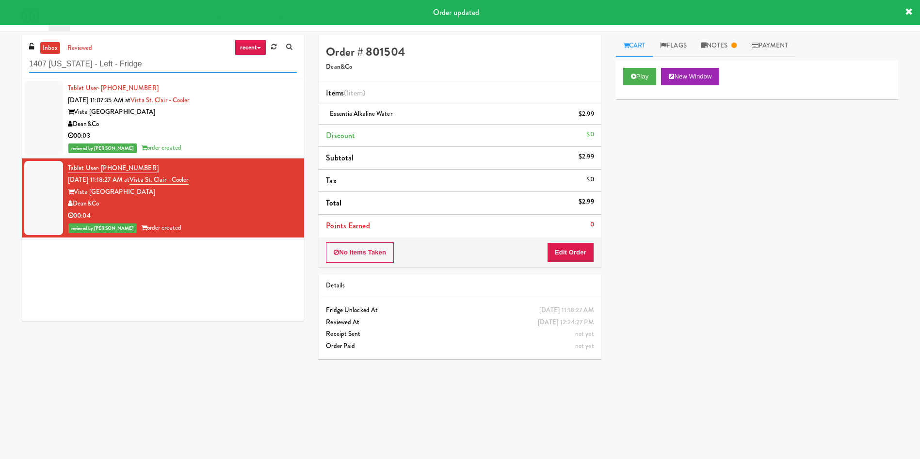
type input "1407 Michigan - Left - Fridge"
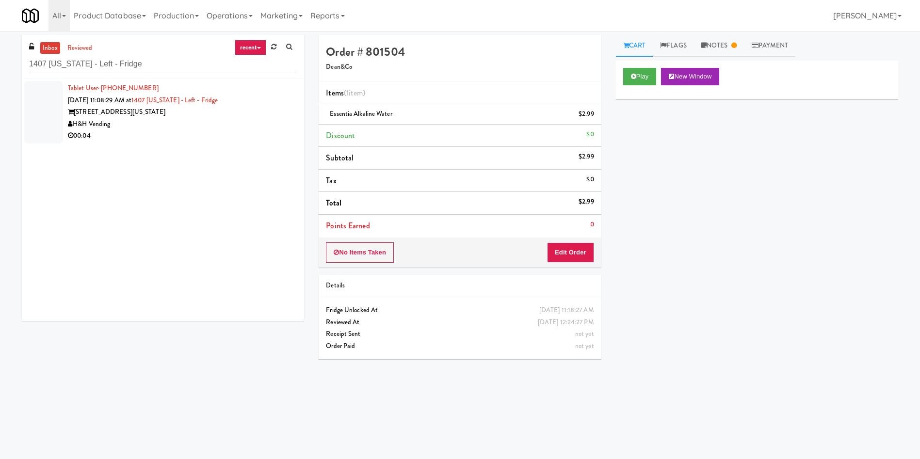
click at [33, 112] on div at bounding box center [43, 112] width 39 height 63
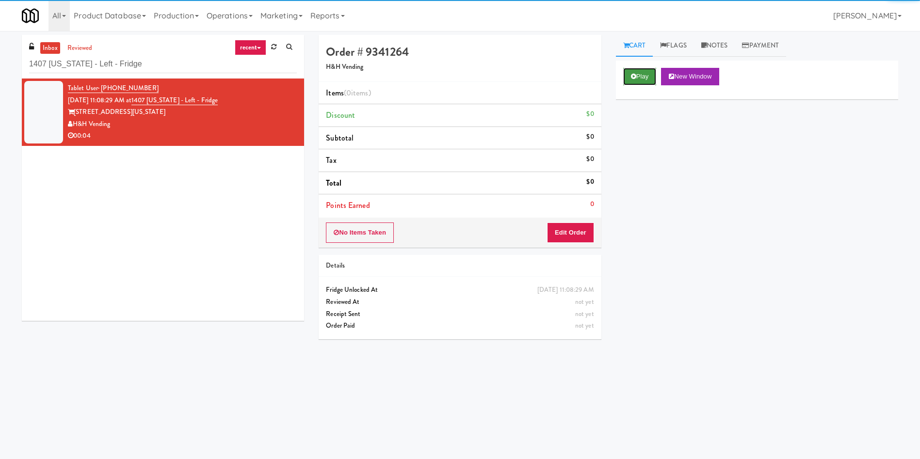
click at [645, 81] on button "Play" at bounding box center [639, 76] width 33 height 17
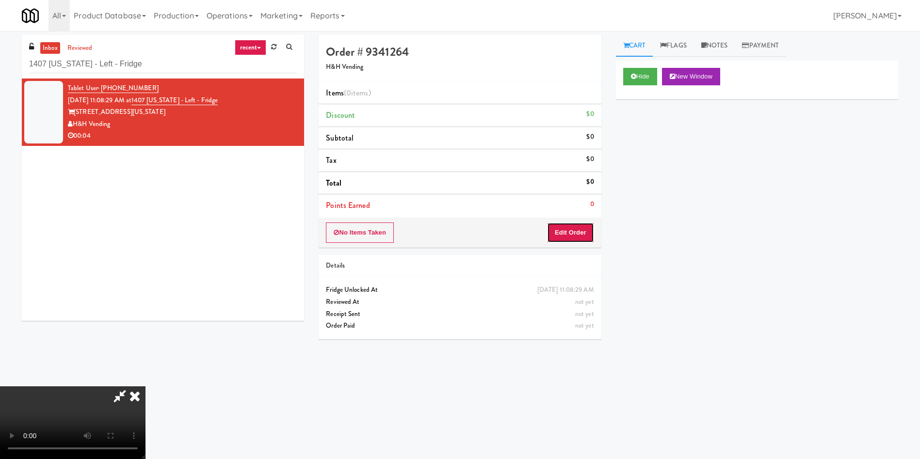
click at [554, 231] on button "Edit Order" at bounding box center [570, 233] width 47 height 20
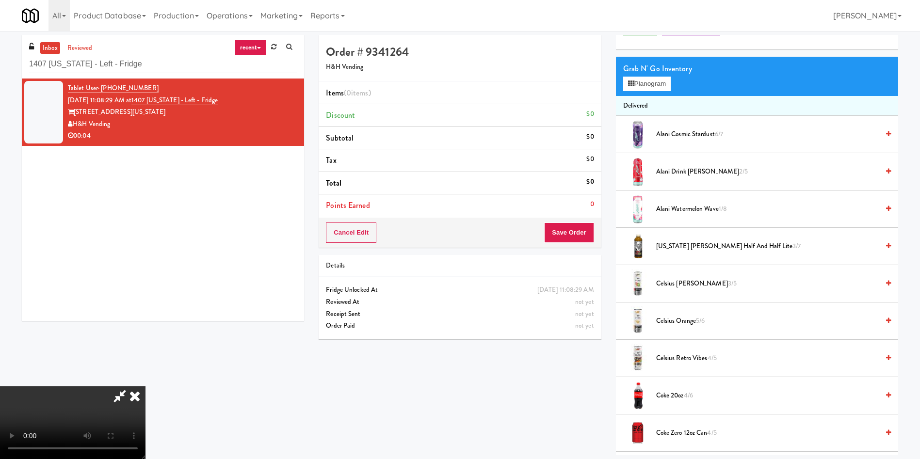
scroll to position [73, 0]
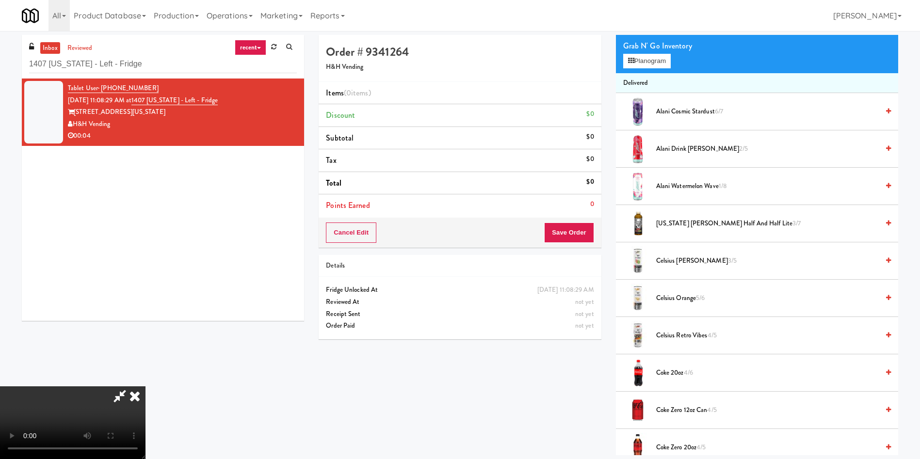
click at [145, 386] on video at bounding box center [72, 422] width 145 height 73
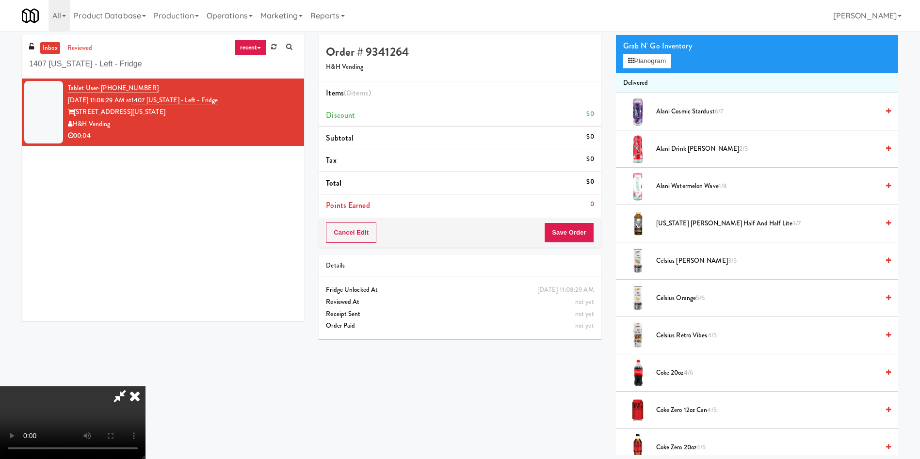
click at [145, 386] on video at bounding box center [72, 422] width 145 height 73
click at [671, 189] on span "Alani Watermelon Wave 1/8" at bounding box center [767, 186] width 223 height 12
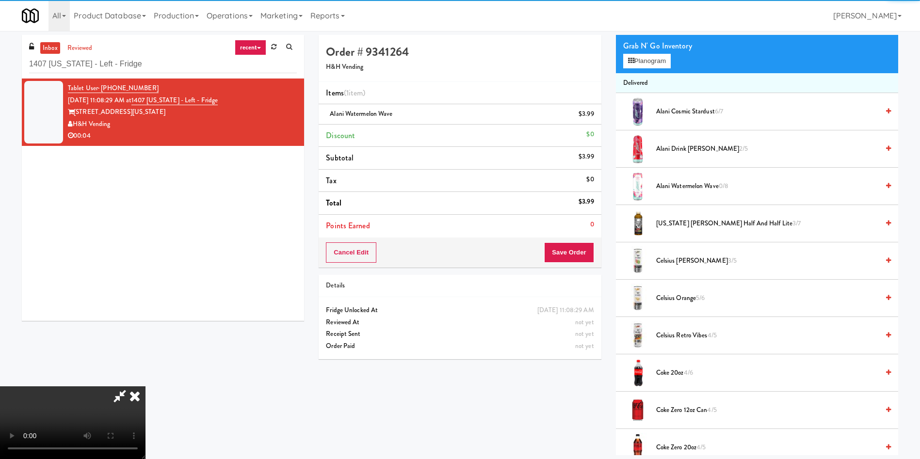
click at [145, 386] on video at bounding box center [72, 422] width 145 height 73
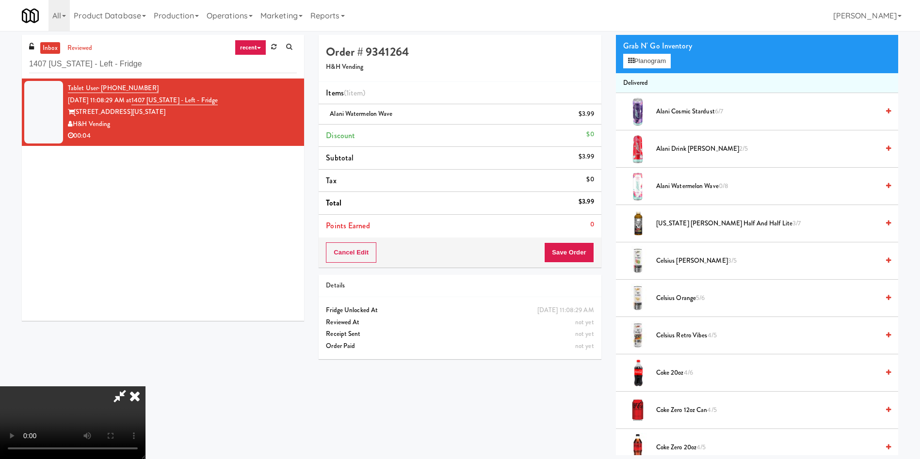
click at [145, 386] on video at bounding box center [72, 422] width 145 height 73
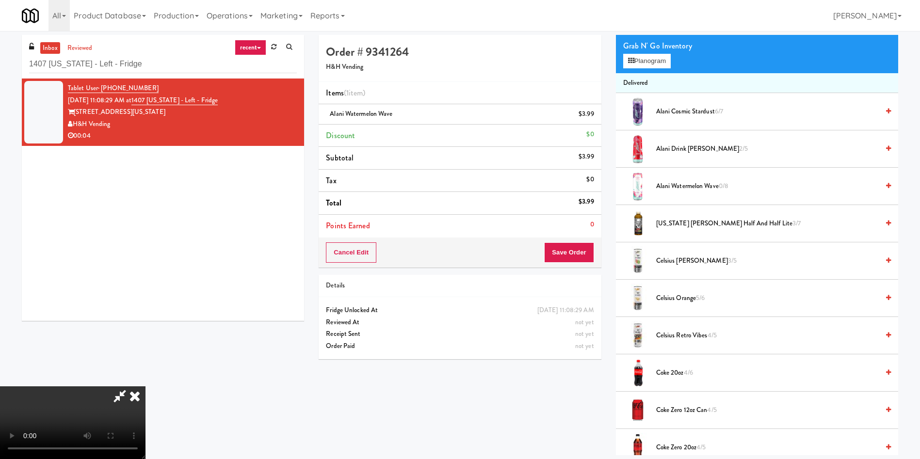
click at [145, 386] on video at bounding box center [72, 422] width 145 height 73
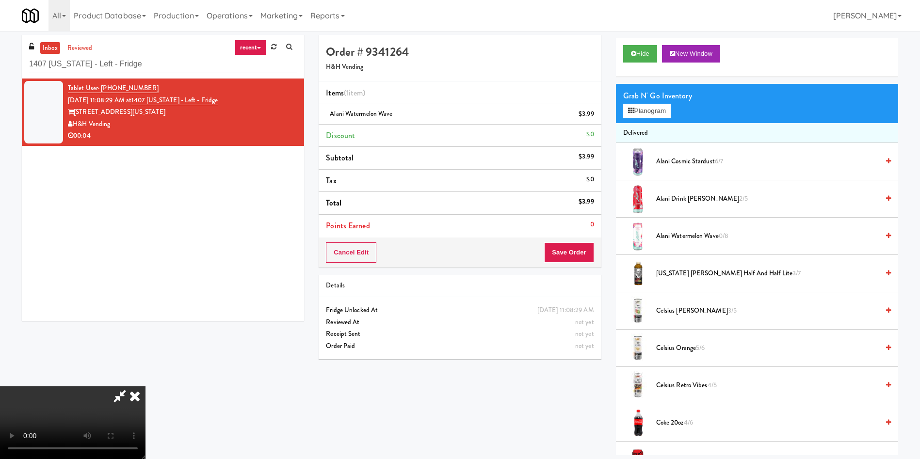
scroll to position [0, 0]
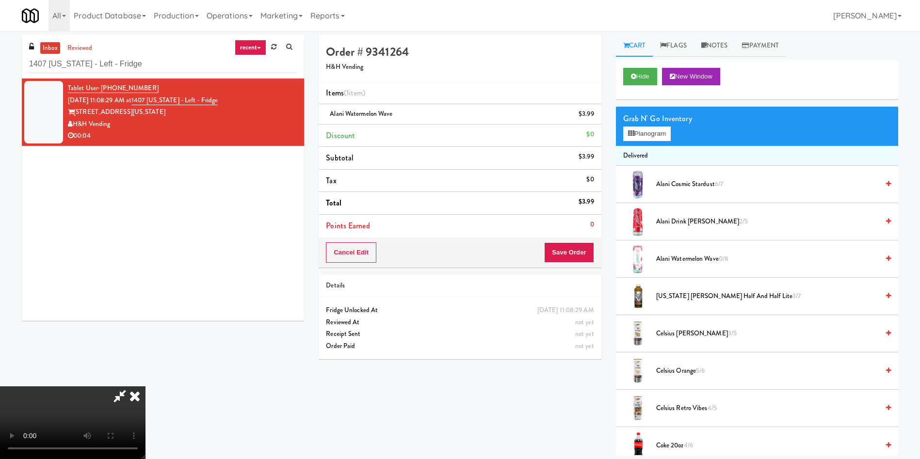
drag, startPoint x: 833, startPoint y: 80, endPoint x: 816, endPoint y: 82, distance: 16.6
click at [832, 80] on div "Hide New Window" at bounding box center [757, 76] width 268 height 17
click at [722, 46] on link "Notes" at bounding box center [714, 46] width 41 height 22
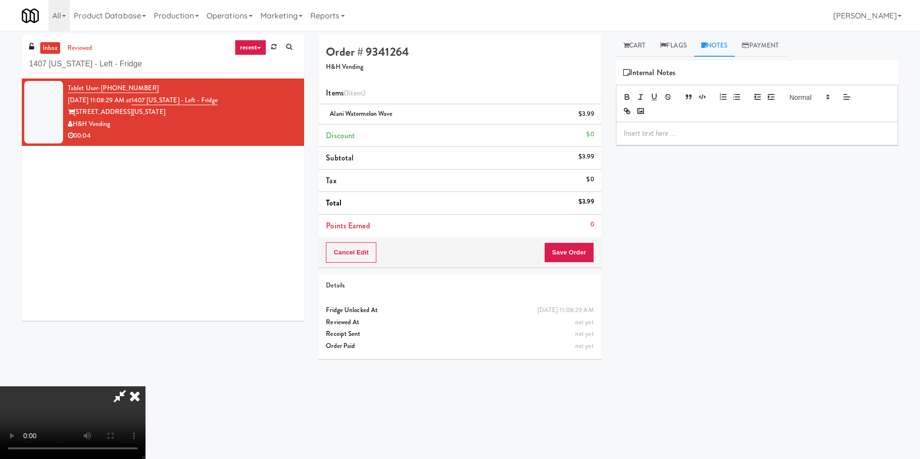
click at [727, 135] on p at bounding box center [756, 133] width 267 height 11
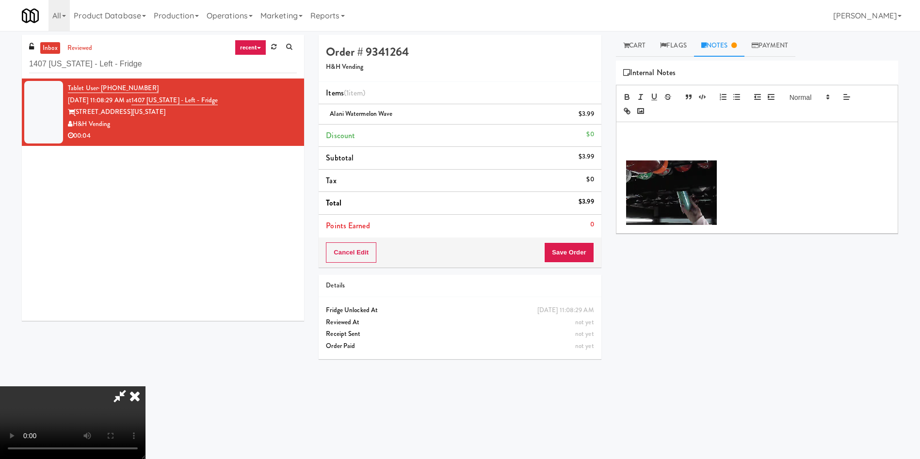
drag, startPoint x: 496, startPoint y: 75, endPoint x: 635, endPoint y: 96, distance: 140.7
click at [499, 76] on div "Order # 9341264 H&H Vending" at bounding box center [460, 58] width 282 height 47
click at [717, 123] on div at bounding box center [756, 177] width 281 height 111
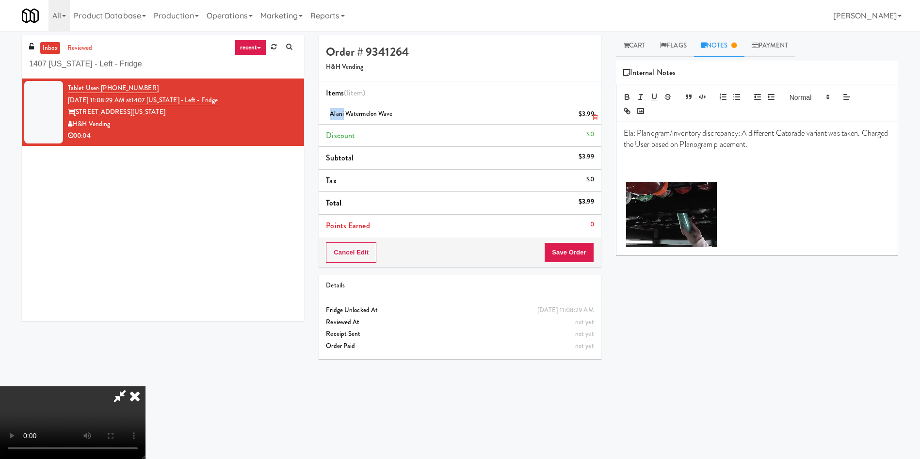
drag, startPoint x: 344, startPoint y: 115, endPoint x: 319, endPoint y: 115, distance: 24.2
click at [319, 115] on li "Alani Watermelon Wave $3.99" at bounding box center [460, 114] width 282 height 20
copy span "Alani"
drag, startPoint x: 780, startPoint y: 135, endPoint x: 809, endPoint y: 134, distance: 28.6
click at [809, 134] on p "Ela: Planogram/inventory discrepancy: A different Gatorade variant was taken. C…" at bounding box center [756, 139] width 267 height 22
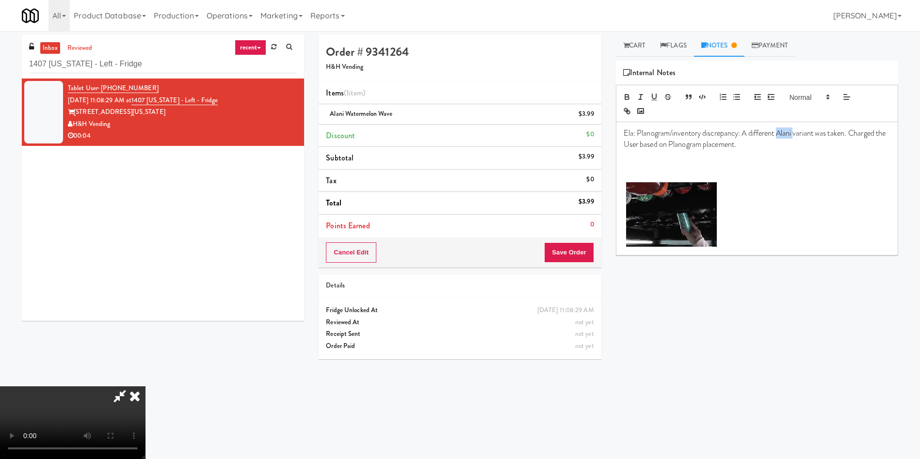
drag, startPoint x: 796, startPoint y: 133, endPoint x: 774, endPoint y: 135, distance: 21.4
click at [779, 134] on p "Ela: Planogram/inventory discrepancy: A different Alani variant was taken. Char…" at bounding box center [756, 139] width 267 height 22
click at [629, 97] on icon "button" at bounding box center [626, 97] width 9 height 9
click at [638, 97] on icon "button" at bounding box center [640, 97] width 9 height 9
click at [145, 386] on video at bounding box center [72, 422] width 145 height 73
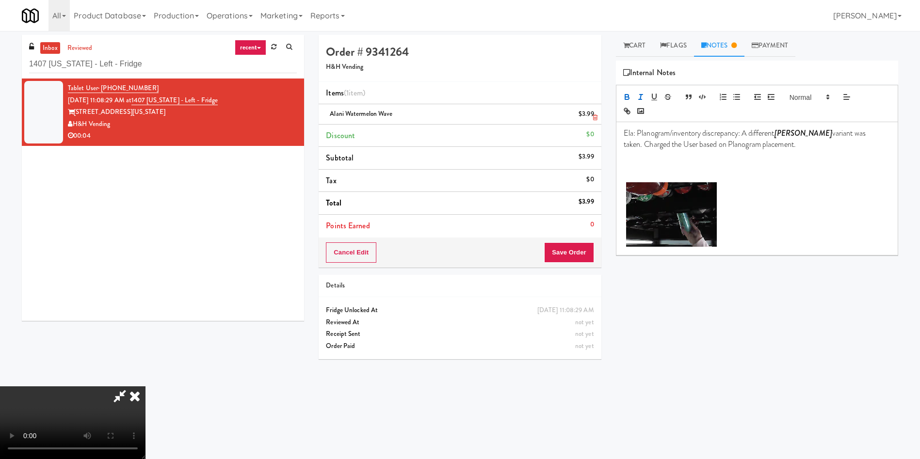
click at [371, 113] on span "Alani Watermelon Wave" at bounding box center [361, 113] width 63 height 9
copy span "Alani Watermelon Wave"
click at [145, 386] on video at bounding box center [72, 422] width 145 height 73
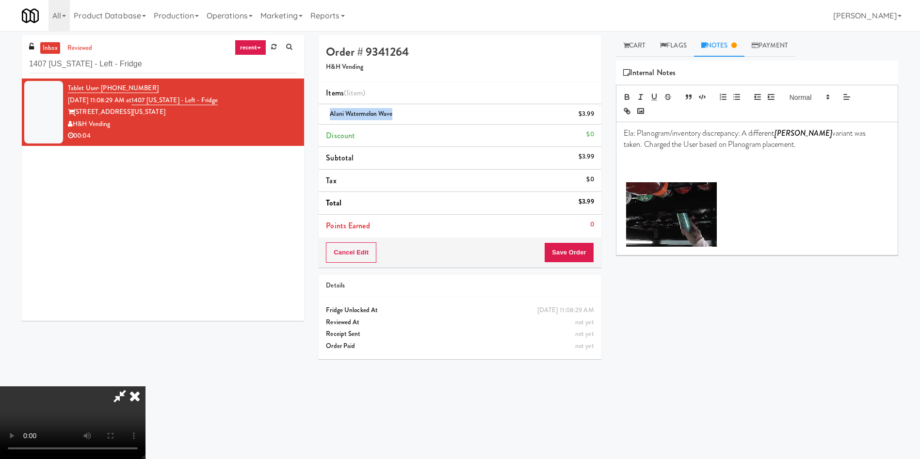
click at [145, 386] on video at bounding box center [72, 422] width 145 height 73
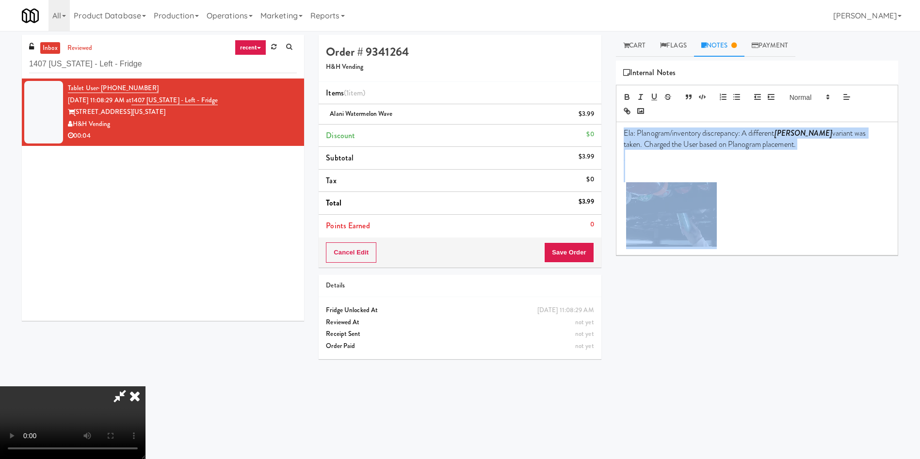
drag, startPoint x: 744, startPoint y: 232, endPoint x: 617, endPoint y: 143, distance: 154.5
click at [606, 128] on div "Order # 9341264 H&H Vending Items (1 item ) Alani Watermelon Wave $3.99 Discoun…" at bounding box center [608, 229] width 594 height 389
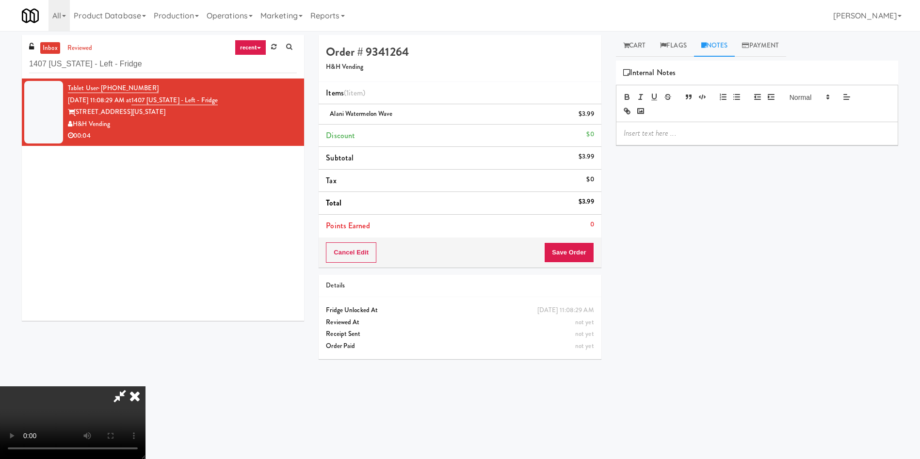
click at [145, 386] on icon at bounding box center [134, 395] width 21 height 19
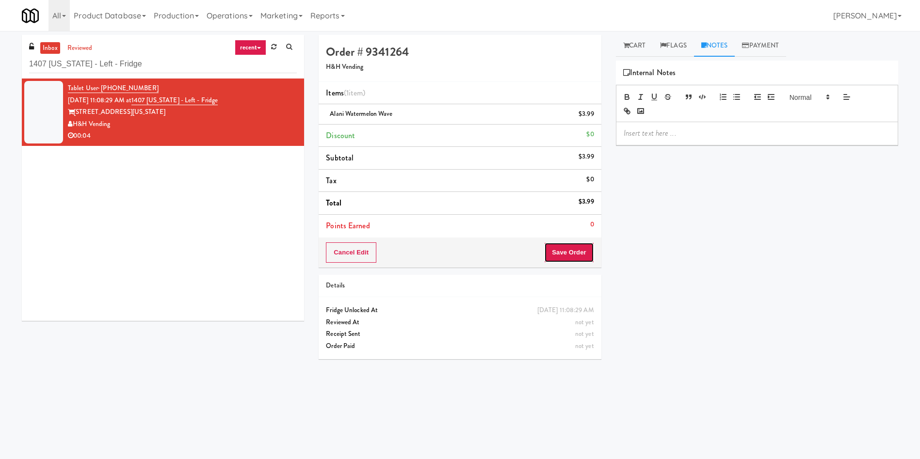
click at [585, 248] on button "Save Order" at bounding box center [568, 252] width 49 height 20
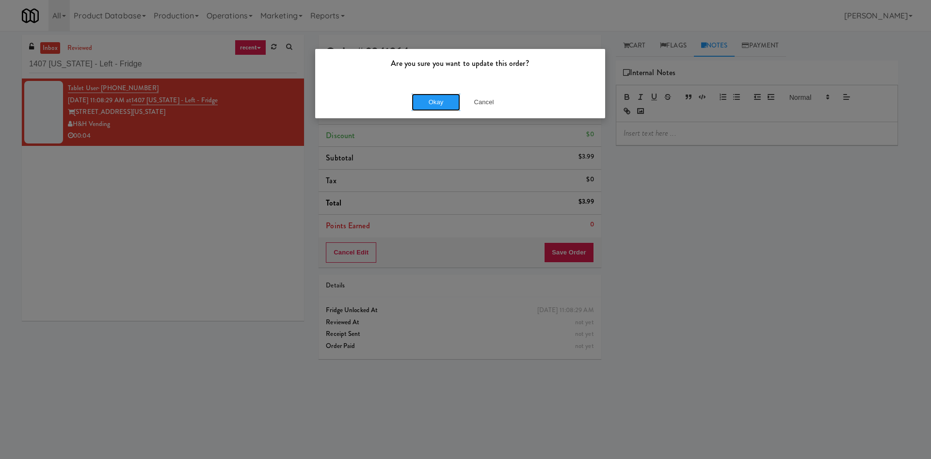
drag, startPoint x: 424, startPoint y: 103, endPoint x: 149, endPoint y: 6, distance: 291.9
click at [423, 103] on button "Okay" at bounding box center [436, 102] width 48 height 17
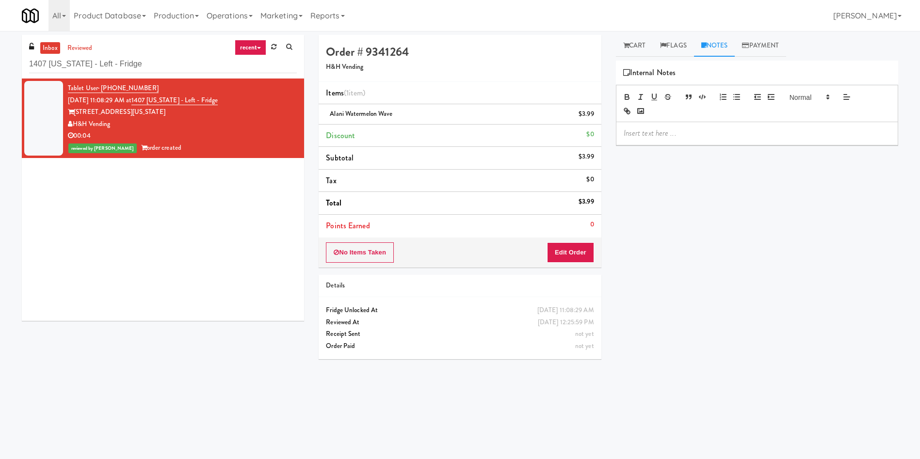
drag, startPoint x: 184, startPoint y: 76, endPoint x: 179, endPoint y: 72, distance: 6.5
click at [180, 75] on div "inbox reviewed recent all unclear take inventory issue suspicious failed recent…" at bounding box center [163, 57] width 282 height 44
drag, startPoint x: 182, startPoint y: 66, endPoint x: 0, endPoint y: 60, distance: 181.9
click at [0, 60] on div "inbox reviewed recent all unclear take inventory issue suspicious failed recent…" at bounding box center [460, 229] width 920 height 389
paste input "Commons - Combo"
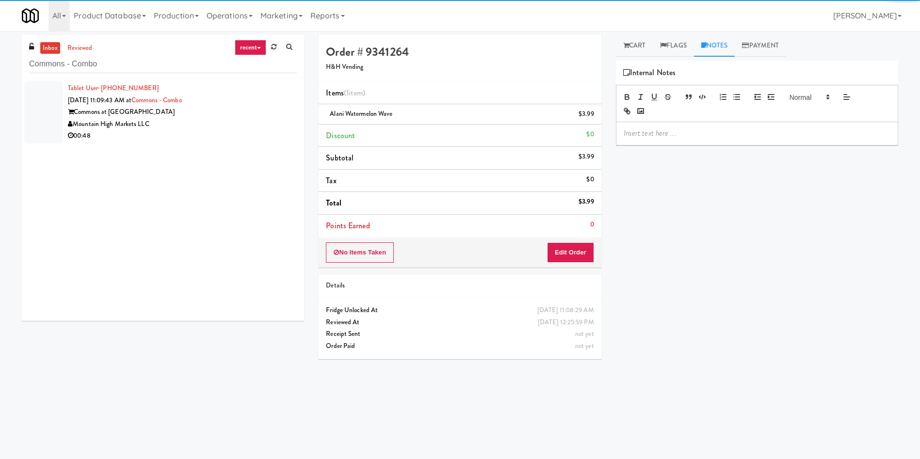
click at [38, 79] on li "Tablet User · (928) 812-1485 Aug 26, 2025 11:09:43 AM at Commons - Combo Common…" at bounding box center [163, 112] width 282 height 67
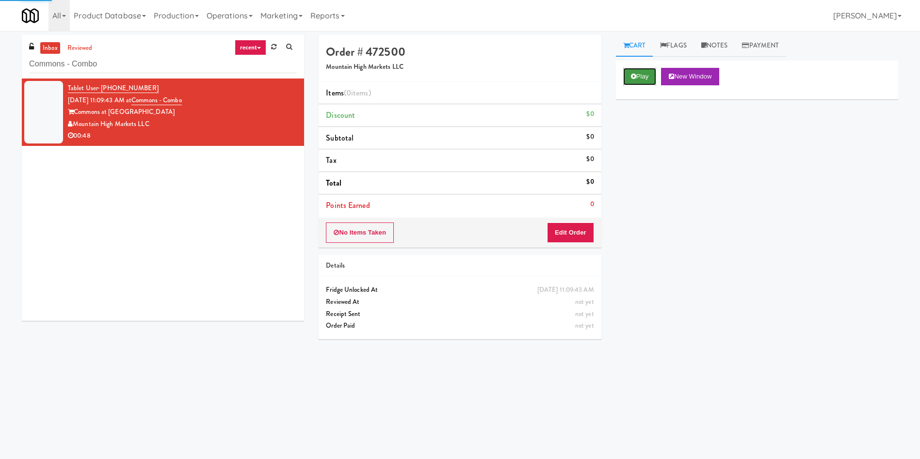
click at [654, 81] on button "Play" at bounding box center [639, 76] width 33 height 17
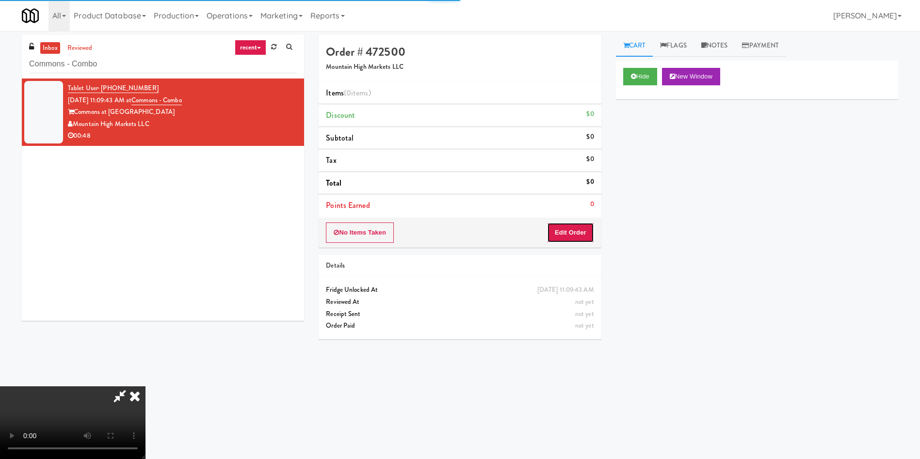
click at [571, 237] on button "Edit Order" at bounding box center [570, 233] width 47 height 20
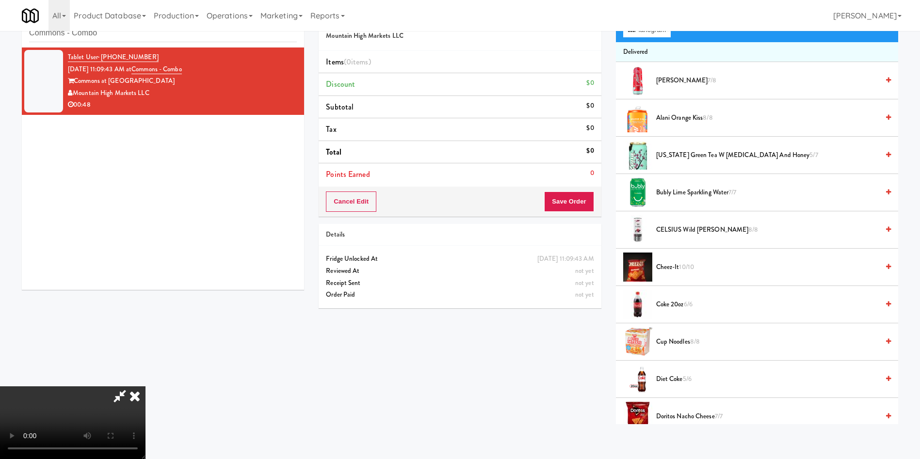
scroll to position [143, 0]
click at [145, 386] on video at bounding box center [72, 422] width 145 height 73
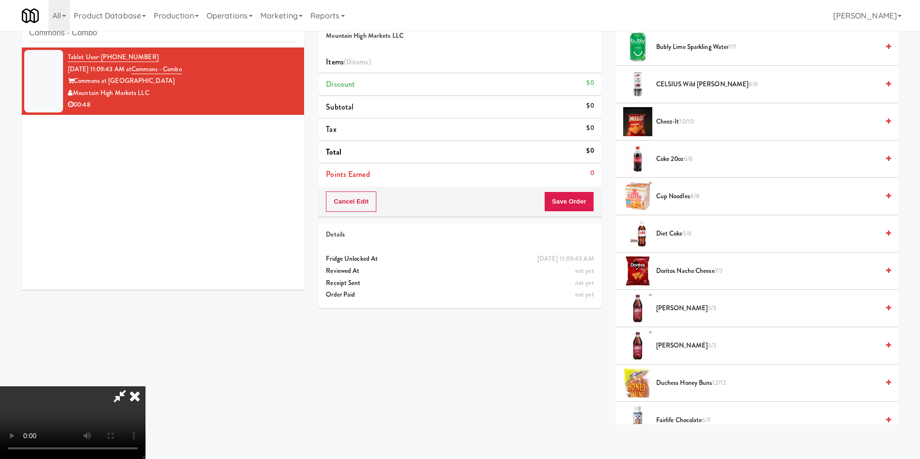
scroll to position [364, 0]
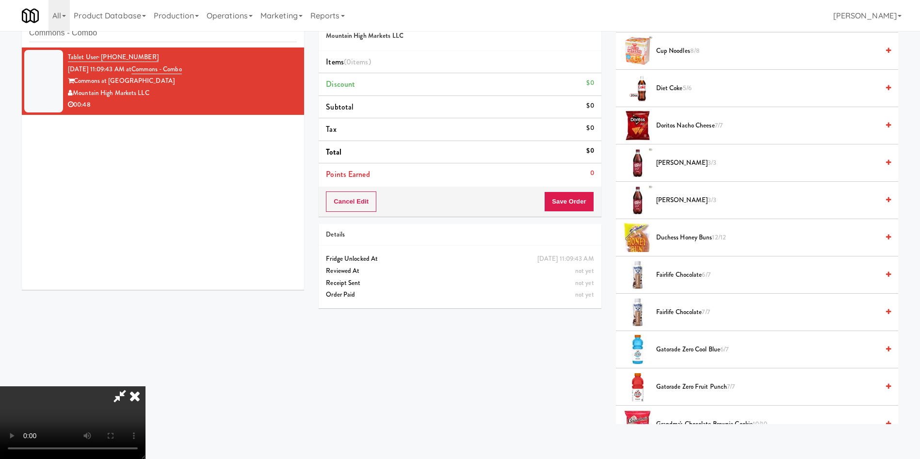
click at [673, 272] on span "Fairlife Chocolate 6/7" at bounding box center [767, 275] width 223 height 12
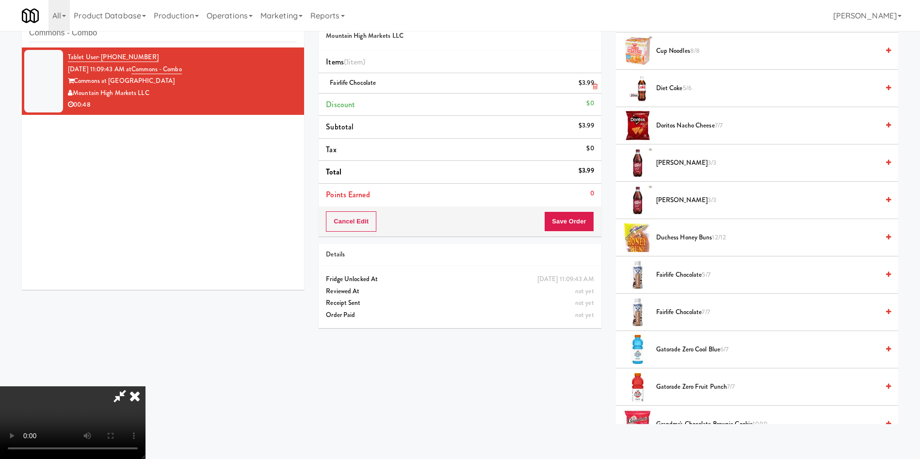
click at [596, 83] on icon at bounding box center [594, 86] width 5 height 6
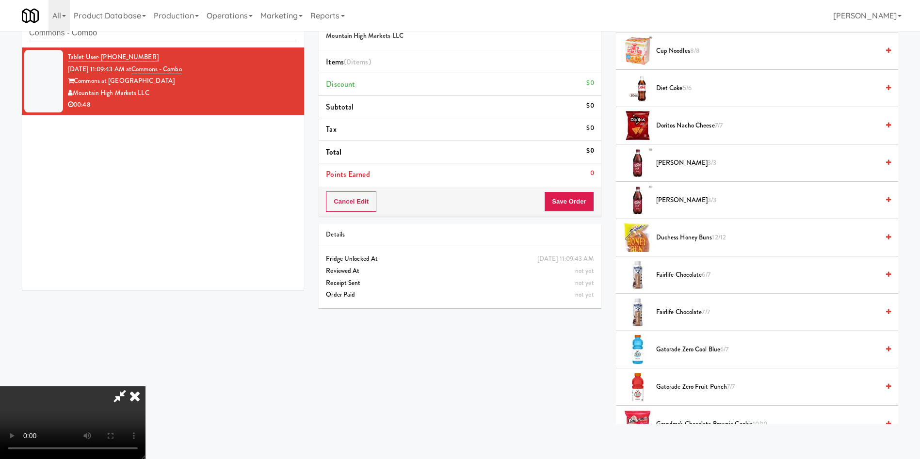
click at [145, 386] on video at bounding box center [72, 422] width 145 height 73
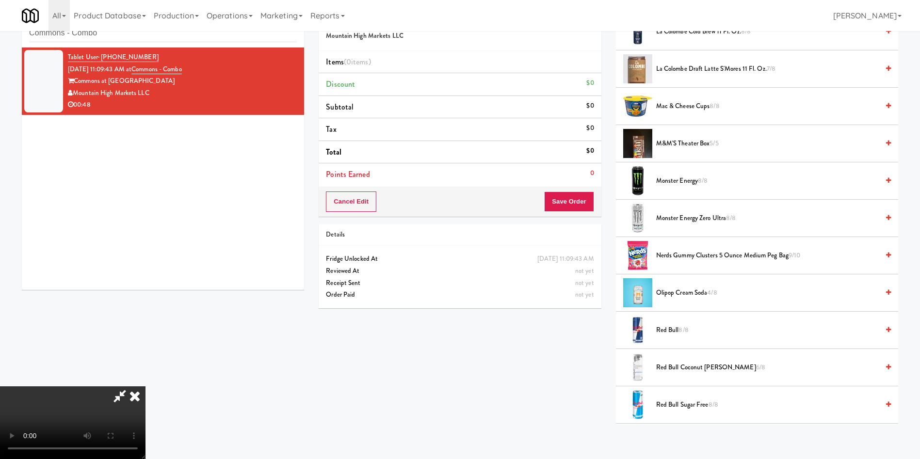
scroll to position [945, 0]
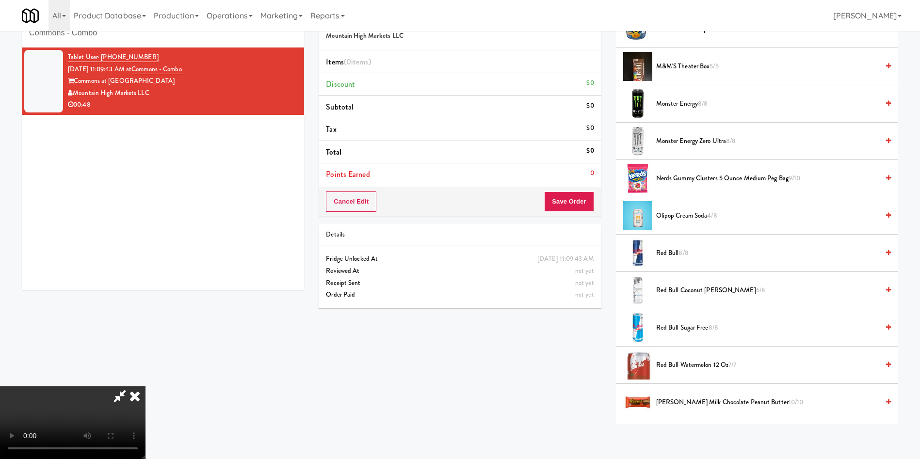
click at [677, 322] on span "Red Bull Sugar Free 8/8" at bounding box center [767, 328] width 223 height 12
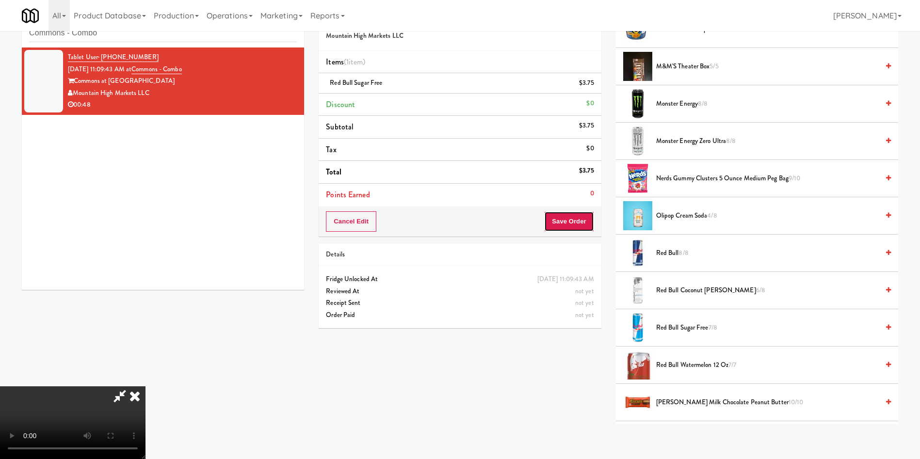
click at [576, 218] on button "Save Order" at bounding box center [568, 221] width 49 height 20
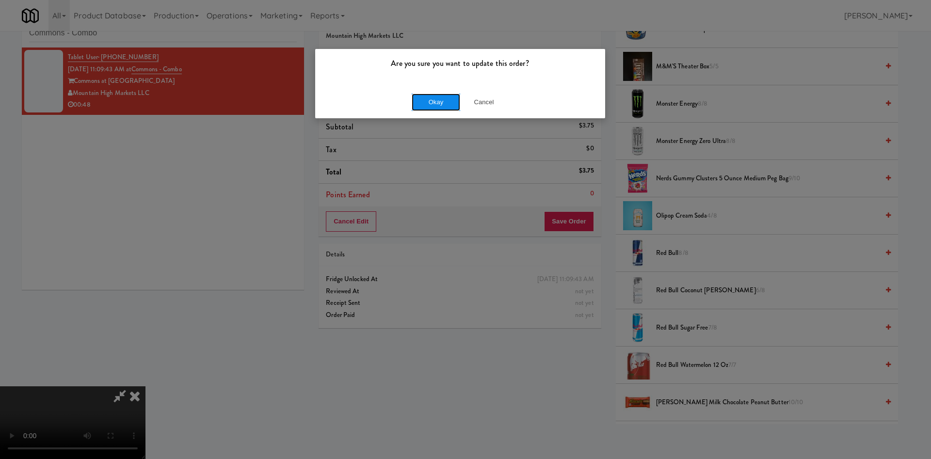
click at [438, 100] on button "Okay" at bounding box center [436, 102] width 48 height 17
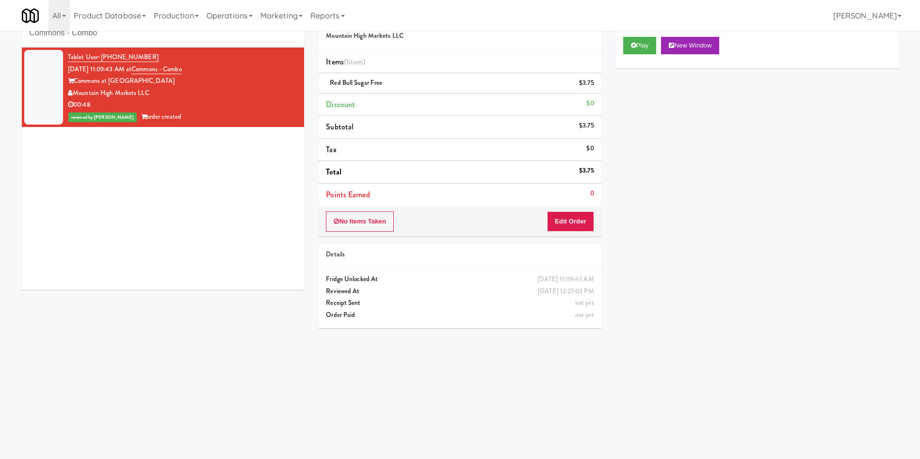
scroll to position [0, 0]
paste input "Pantry 101 @ Sentral Scottsdale"
drag, startPoint x: 127, startPoint y: 32, endPoint x: 0, endPoint y: 10, distance: 128.9
click at [0, 10] on body "Are you sure you want to update this order? Okay Cancel Okay Are you sure you w…" at bounding box center [460, 229] width 920 height 459
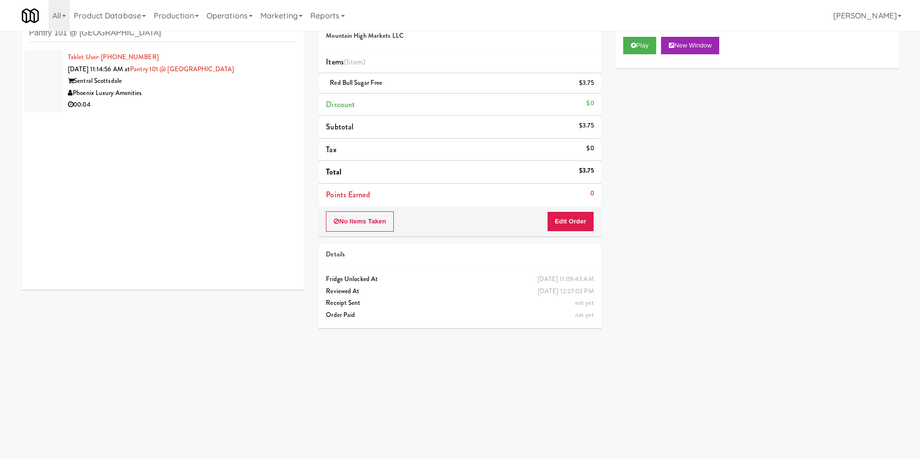
drag, startPoint x: 46, startPoint y: 79, endPoint x: 199, endPoint y: 78, distance: 153.2
click at [45, 79] on div at bounding box center [43, 81] width 39 height 63
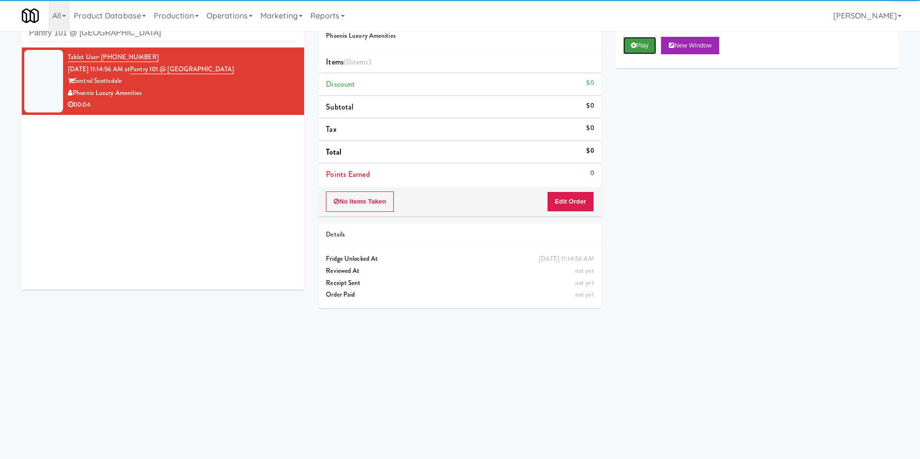
click at [635, 46] on icon at bounding box center [633, 45] width 5 height 6
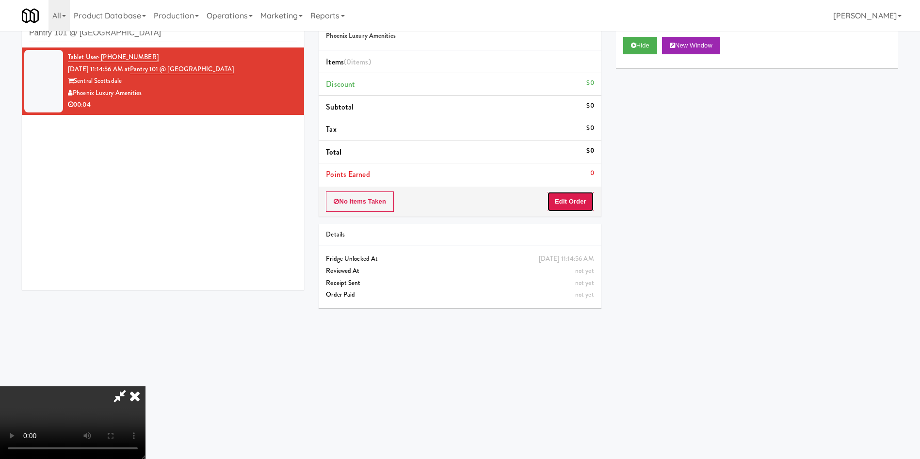
click at [578, 202] on button "Edit Order" at bounding box center [570, 201] width 47 height 20
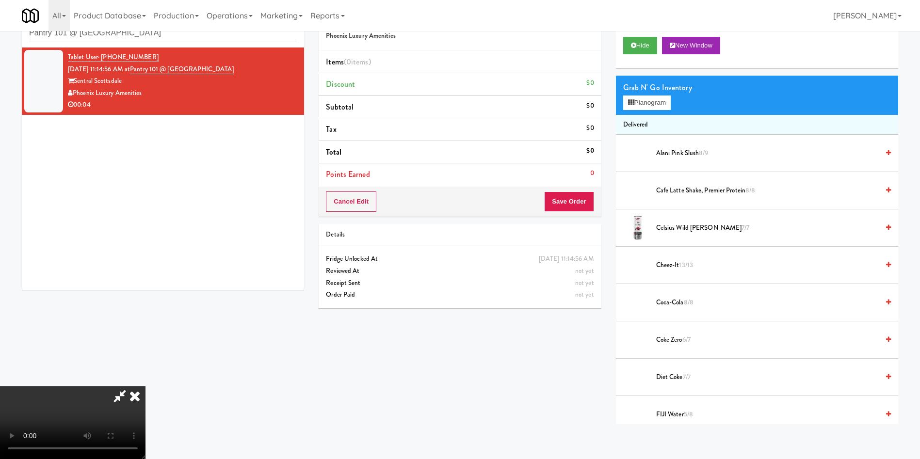
scroll to position [73, 0]
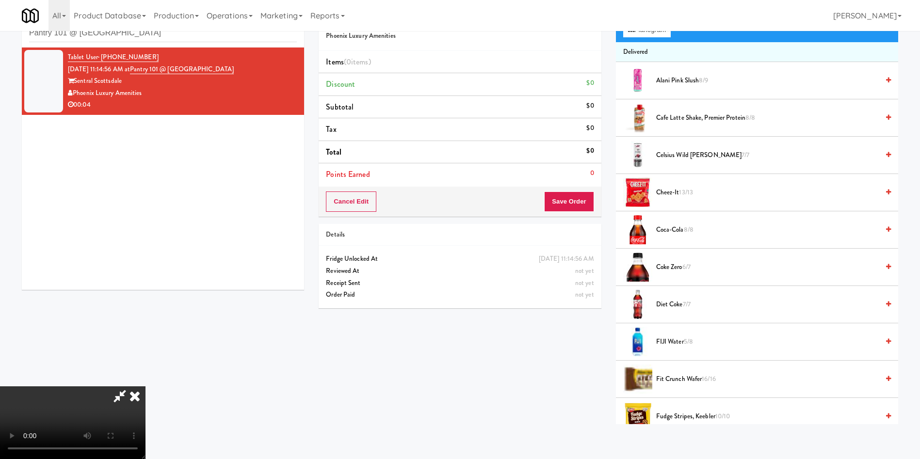
click at [145, 386] on video at bounding box center [72, 422] width 145 height 73
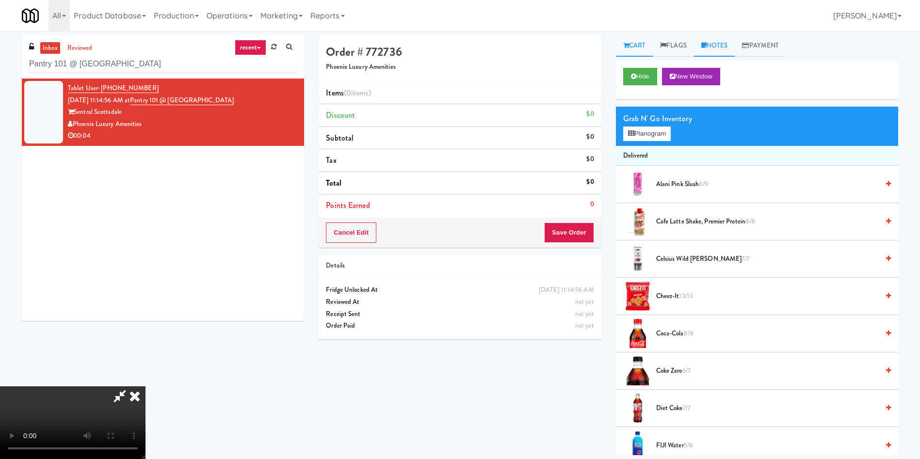
click at [722, 45] on link "Notes" at bounding box center [714, 46] width 41 height 22
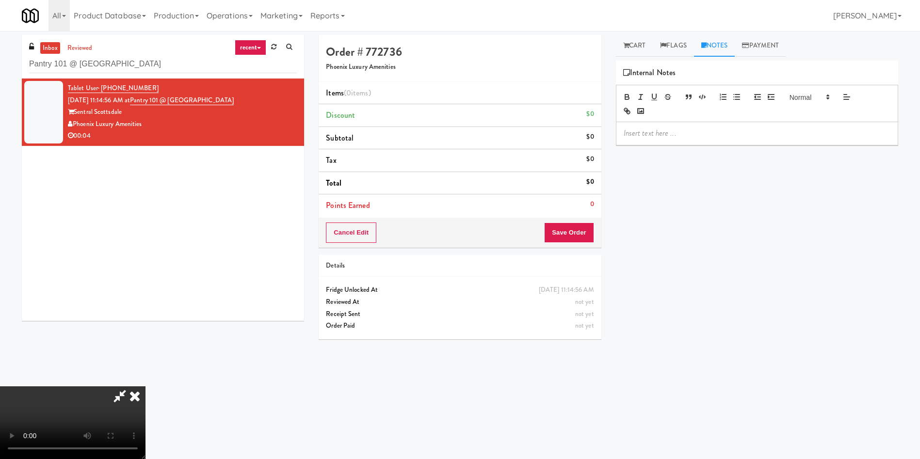
click at [730, 140] on div at bounding box center [756, 133] width 281 height 22
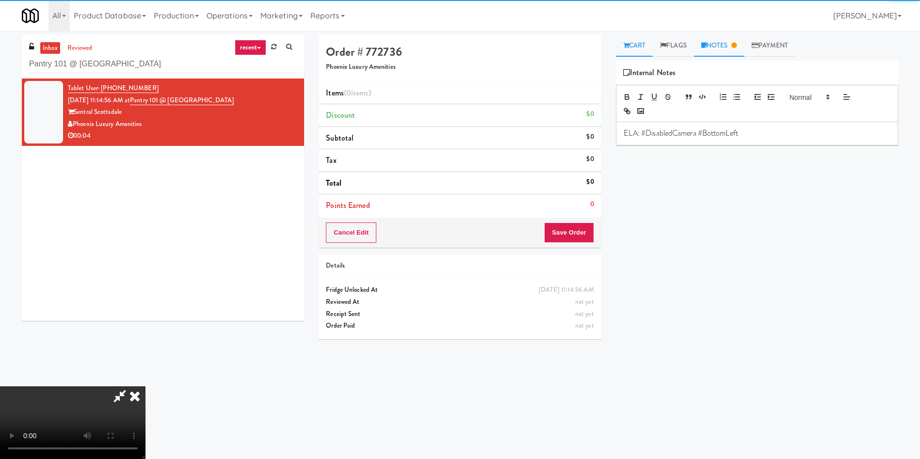
click at [643, 47] on link "Cart" at bounding box center [634, 46] width 37 height 22
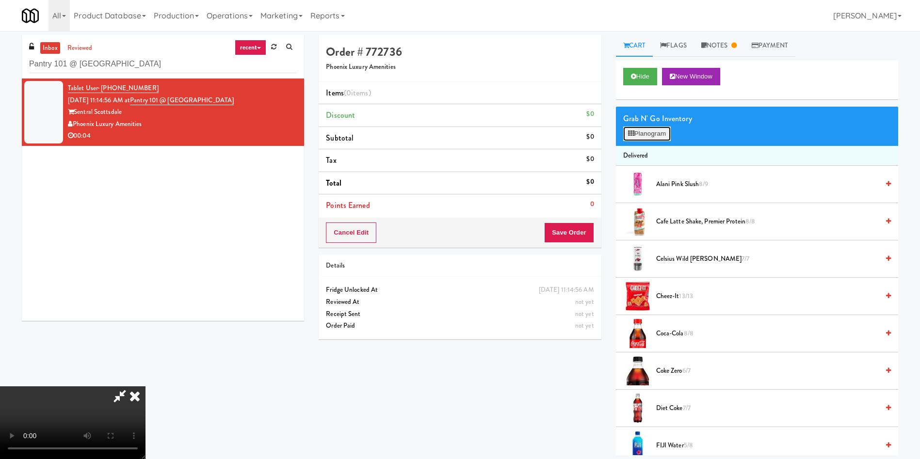
click at [642, 129] on button "Planogram" at bounding box center [647, 134] width 48 height 15
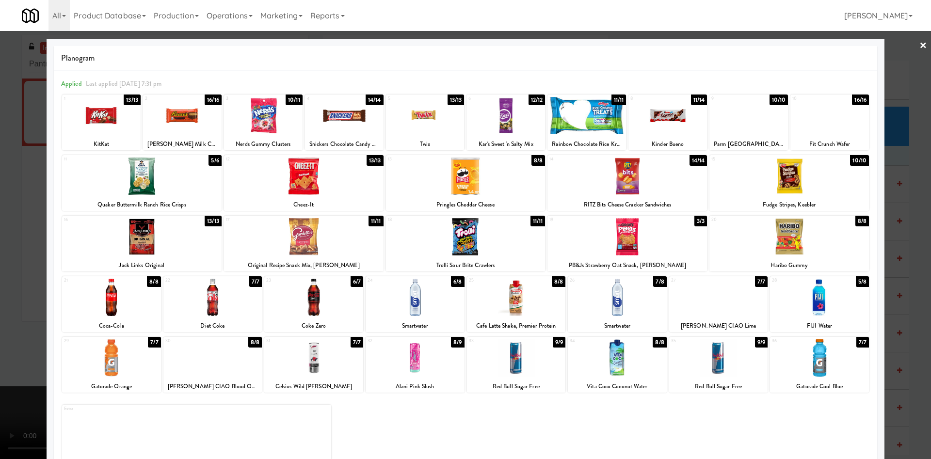
click at [539, 370] on div at bounding box center [516, 357] width 99 height 37
click at [16, 239] on div at bounding box center [465, 229] width 931 height 459
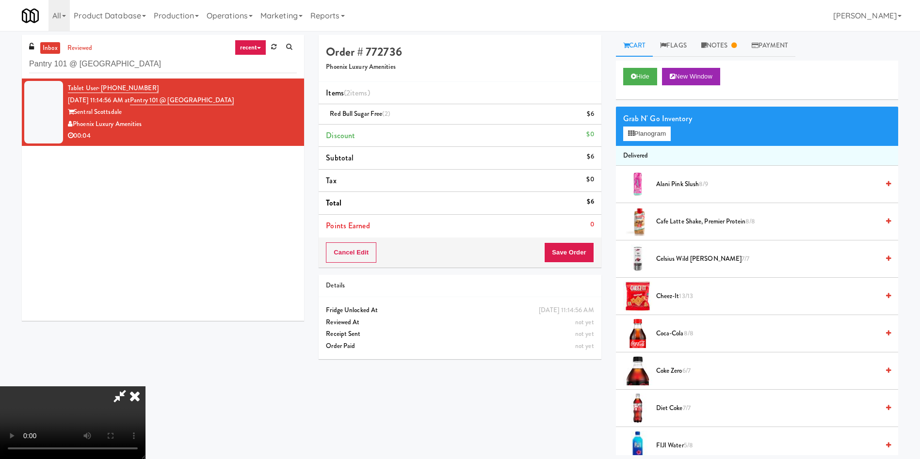
click at [118, 386] on video at bounding box center [72, 422] width 145 height 73
click at [562, 247] on button "Save Order" at bounding box center [568, 252] width 49 height 20
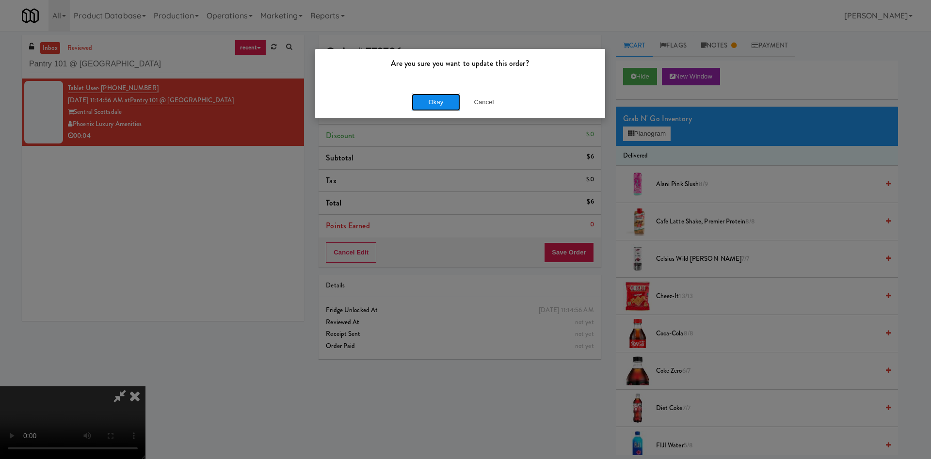
click at [438, 100] on button "Okay" at bounding box center [436, 102] width 48 height 17
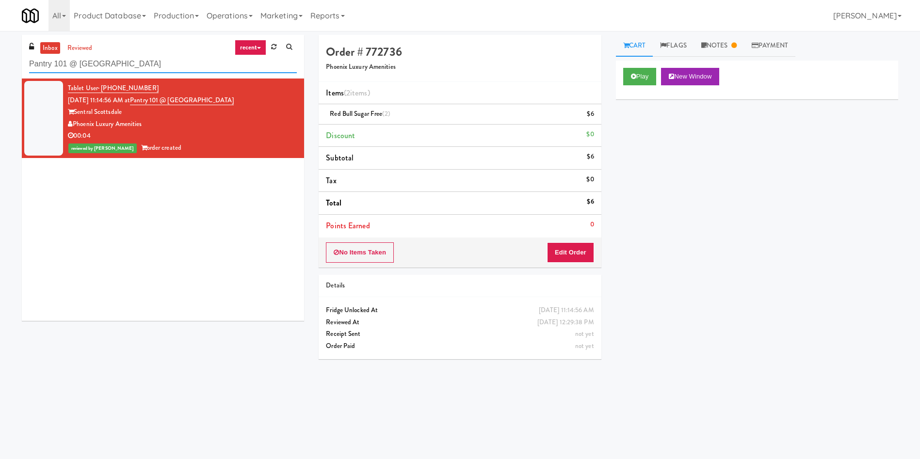
drag, startPoint x: 175, startPoint y: 65, endPoint x: 0, endPoint y: 32, distance: 178.1
click at [0, 33] on div "inbox reviewed recent all unclear take inventory issue suspicious failed recent…" at bounding box center [460, 227] width 920 height 393
paste input "234 Cooler"
type input "234 Cooler"
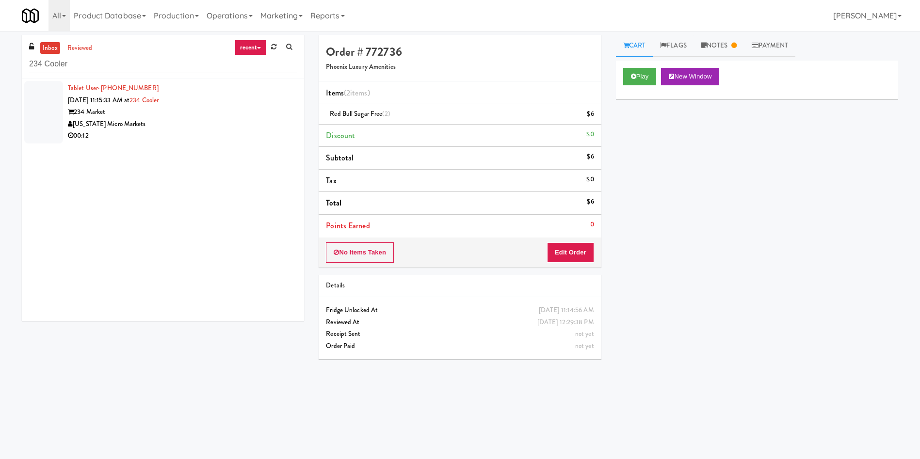
click at [50, 106] on div at bounding box center [43, 112] width 39 height 63
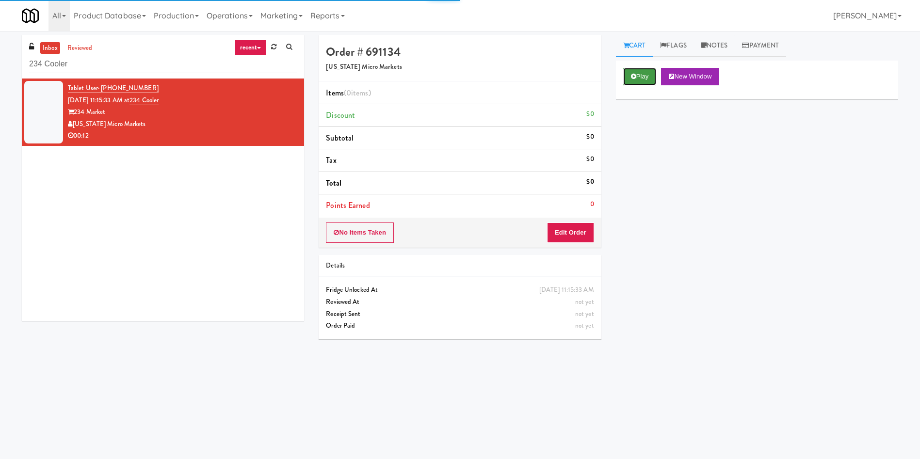
click at [641, 82] on button "Play" at bounding box center [639, 76] width 33 height 17
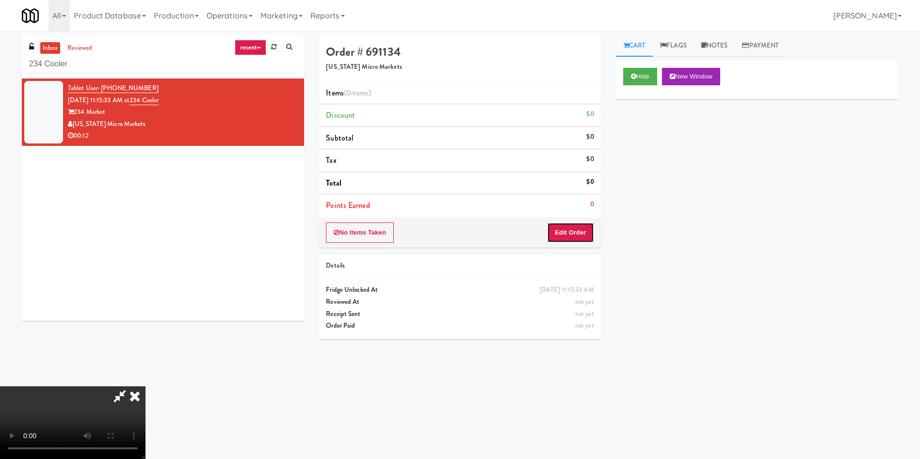
click at [558, 225] on button "Edit Order" at bounding box center [570, 233] width 47 height 20
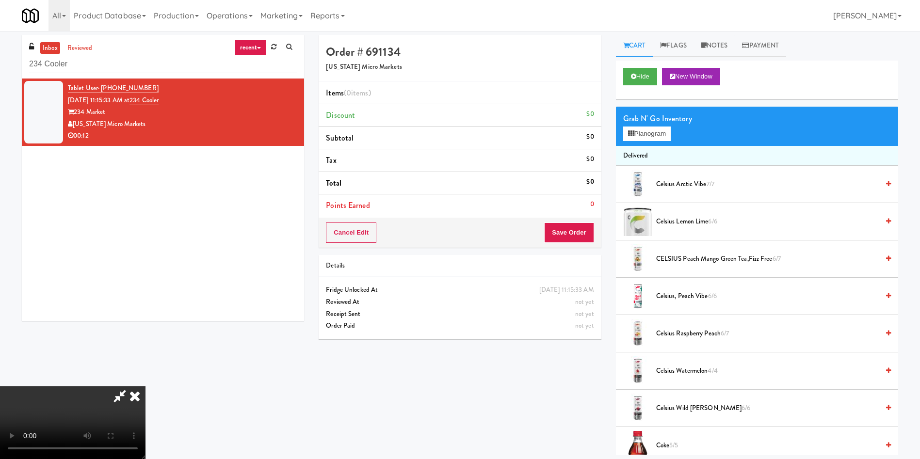
click at [145, 386] on video at bounding box center [72, 422] width 145 height 73
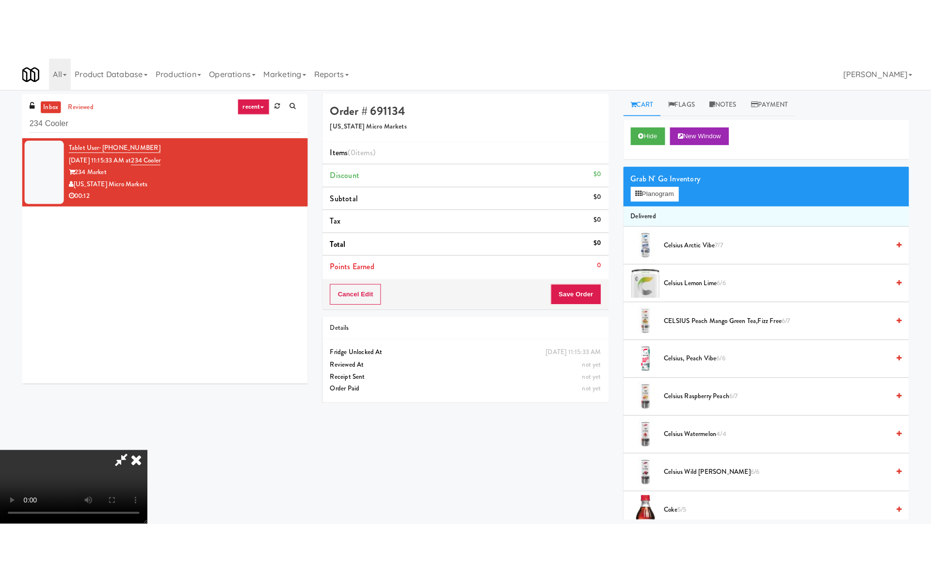
scroll to position [143, 0]
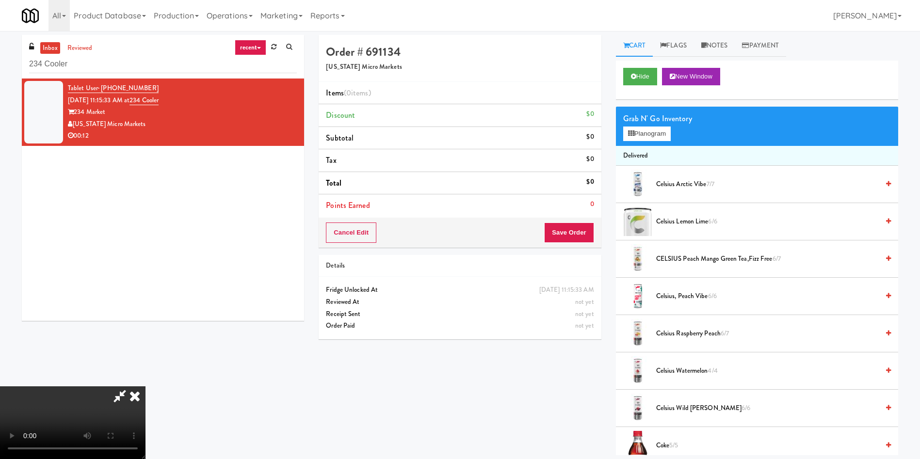
click at [145, 386] on video at bounding box center [72, 422] width 145 height 73
click at [656, 134] on button "Planogram" at bounding box center [647, 134] width 48 height 15
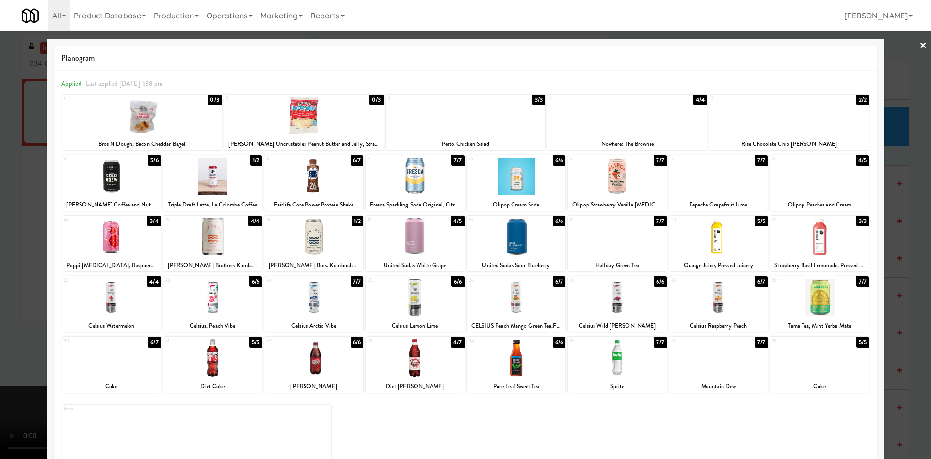
click at [393, 294] on div at bounding box center [415, 297] width 99 height 37
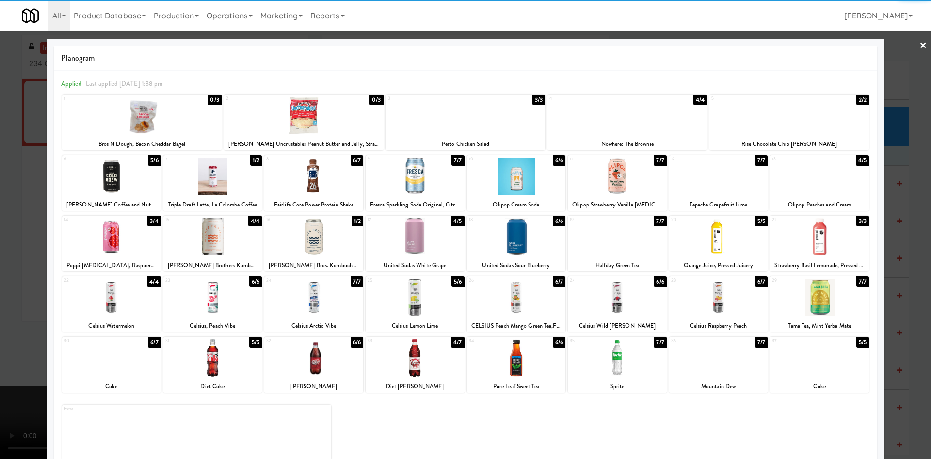
click at [21, 233] on div at bounding box center [465, 229] width 931 height 459
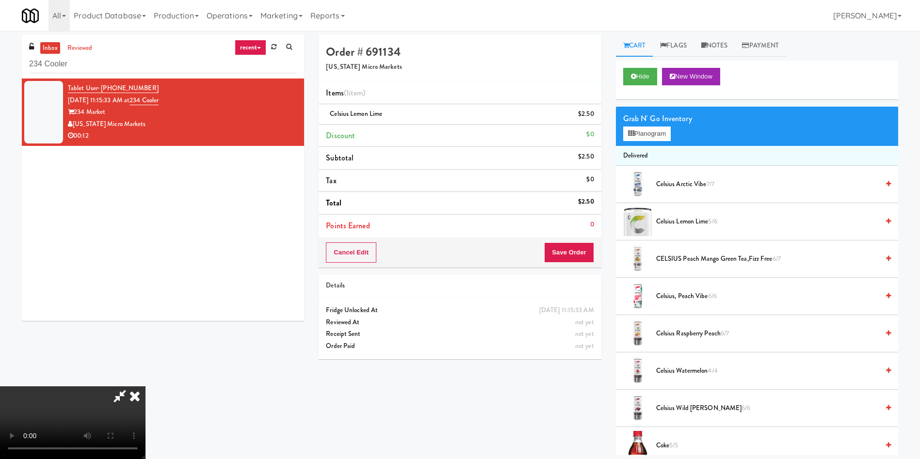
click at [145, 386] on video at bounding box center [72, 422] width 145 height 73
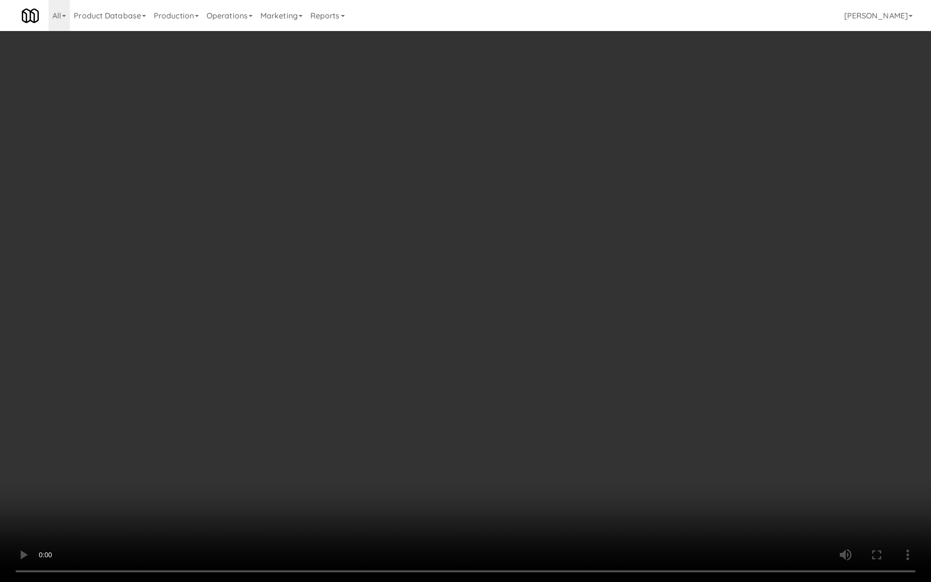
click at [419, 388] on video at bounding box center [465, 291] width 931 height 582
click at [415, 308] on video at bounding box center [465, 291] width 931 height 582
click at [286, 248] on video at bounding box center [465, 291] width 931 height 582
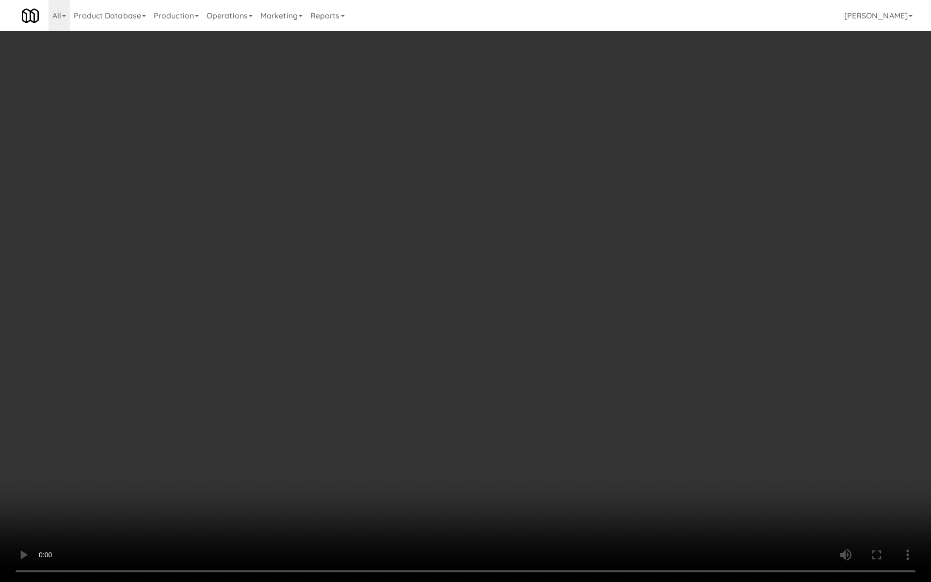
click at [372, 318] on video at bounding box center [465, 291] width 931 height 582
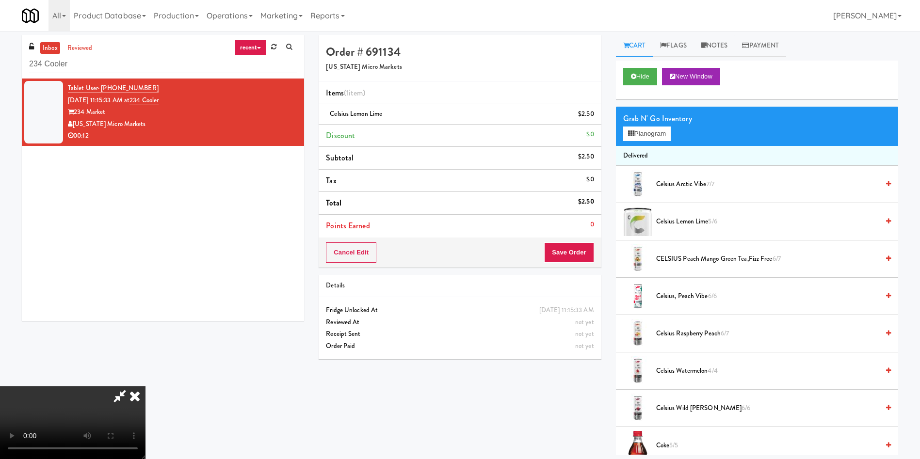
click at [145, 386] on video at bounding box center [72, 422] width 145 height 73
click at [590, 117] on link at bounding box center [593, 118] width 9 height 12
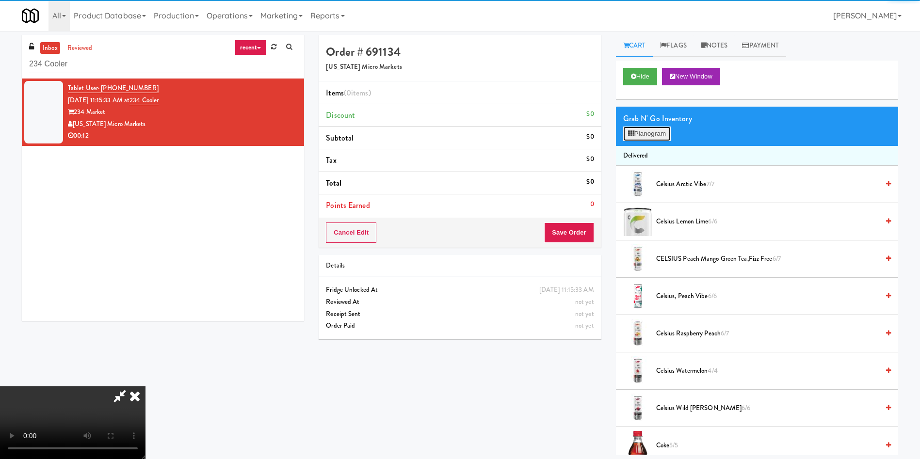
click at [638, 127] on button "Planogram" at bounding box center [647, 134] width 48 height 15
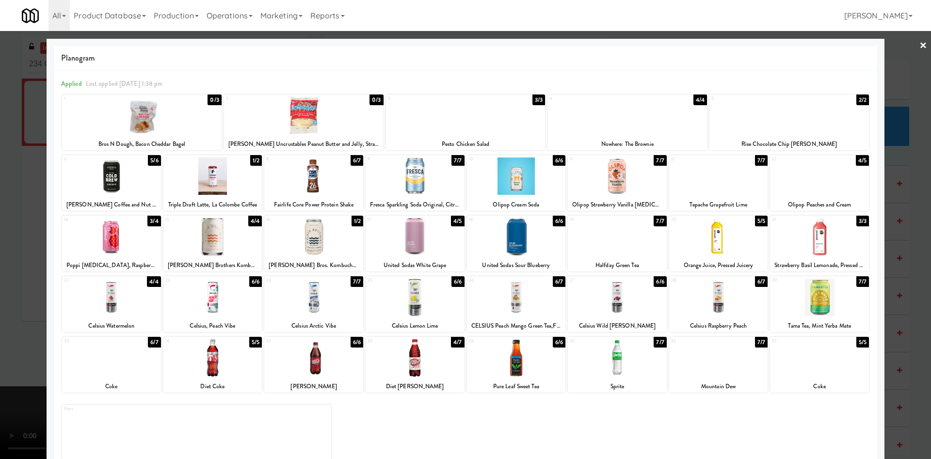
click at [502, 296] on div at bounding box center [516, 297] width 99 height 37
click at [14, 214] on div at bounding box center [465, 229] width 931 height 459
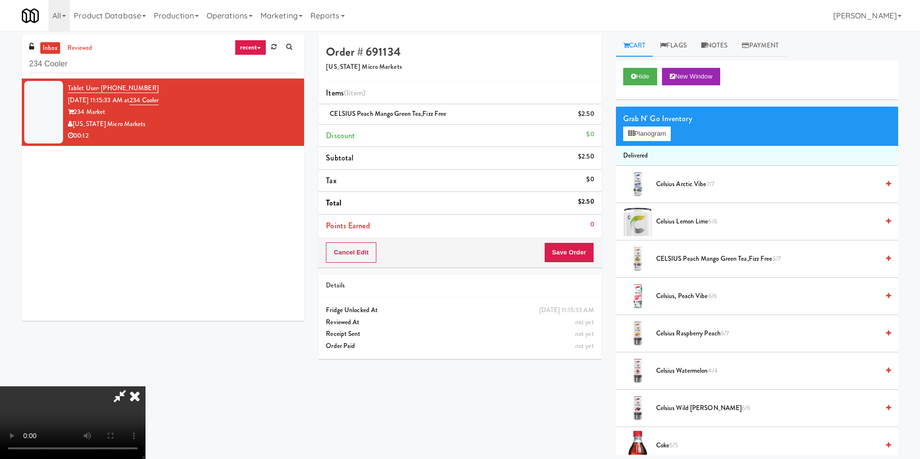
click at [145, 386] on video at bounding box center [72, 422] width 145 height 73
click at [578, 252] on button "Save Order" at bounding box center [568, 252] width 49 height 20
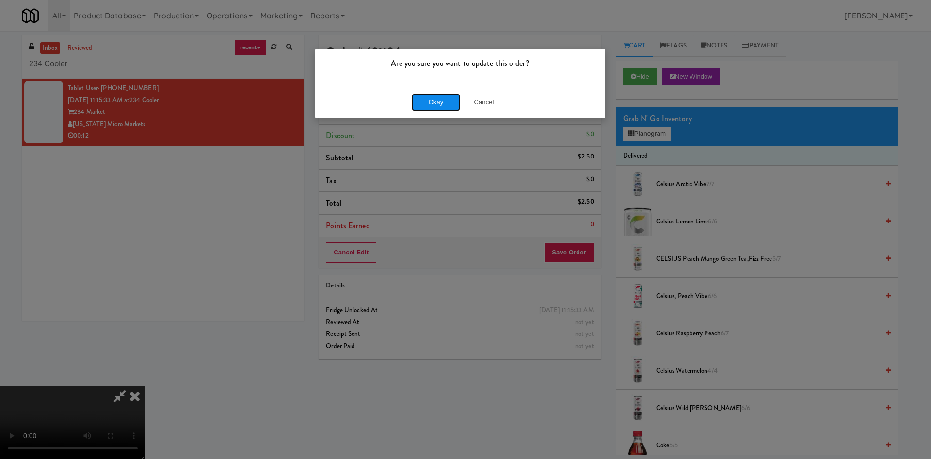
click at [438, 103] on button "Okay" at bounding box center [436, 102] width 48 height 17
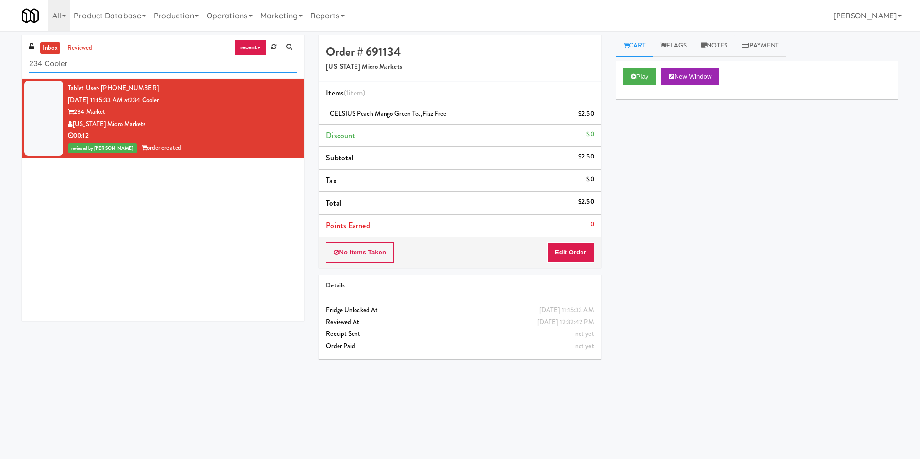
drag, startPoint x: 112, startPoint y: 70, endPoint x: 0, endPoint y: 32, distance: 117.7
click at [0, 32] on div "inbox reviewed recent all unclear take inventory issue suspicious failed recent…" at bounding box center [460, 227] width 920 height 393
paste input "Westlyn - Left - Ambient"
type input "Westlyn - Left - Ambient"
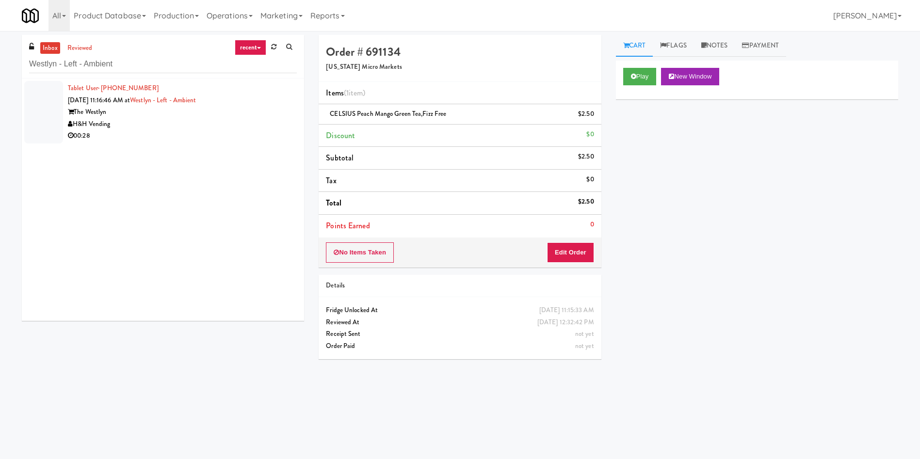
click at [48, 116] on div at bounding box center [43, 112] width 39 height 63
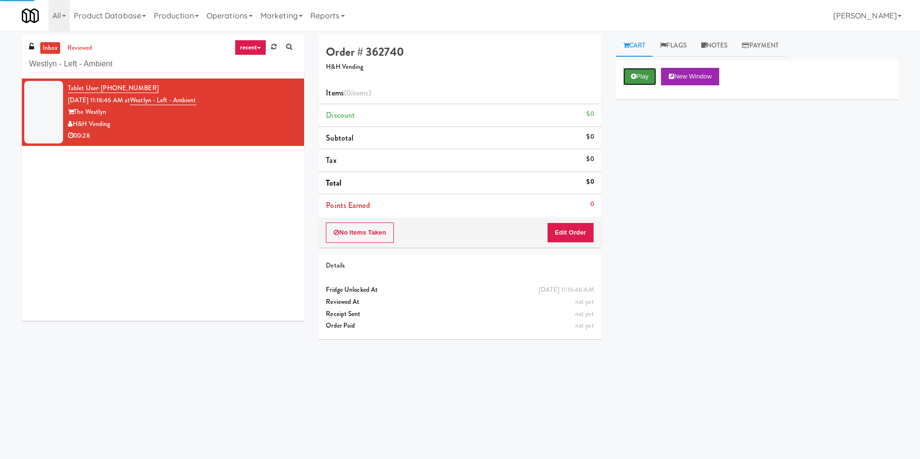
click at [625, 68] on button "Play" at bounding box center [639, 76] width 33 height 17
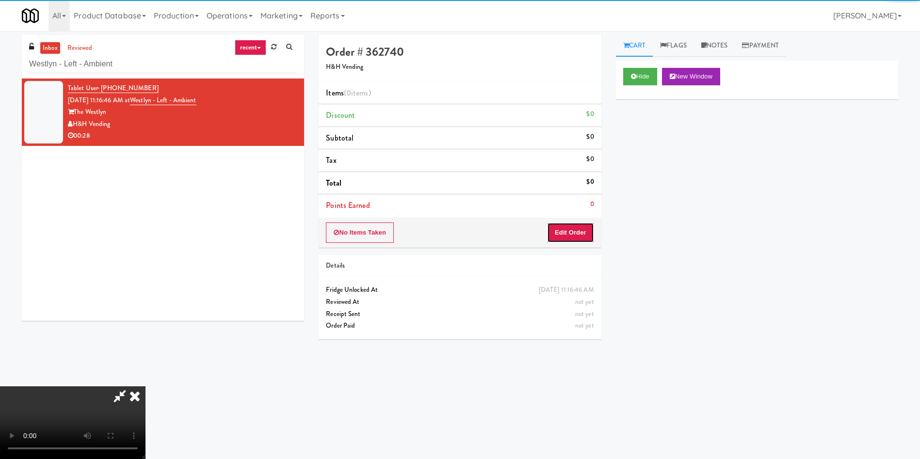
click at [563, 234] on button "Edit Order" at bounding box center [570, 233] width 47 height 20
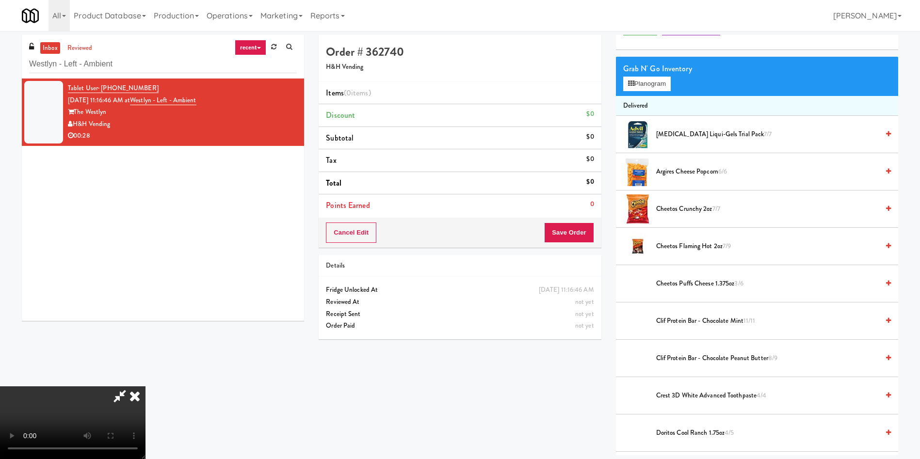
scroll to position [73, 0]
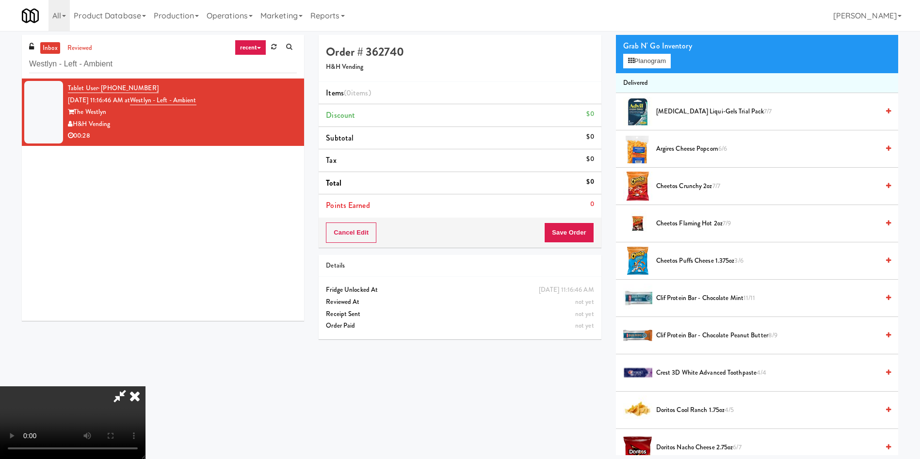
click at [145, 386] on video at bounding box center [72, 422] width 145 height 73
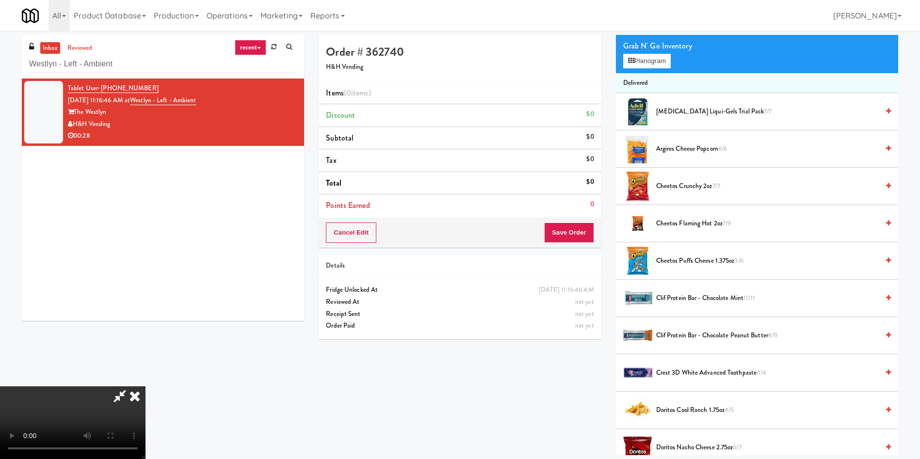
click at [145, 386] on video at bounding box center [72, 422] width 145 height 73
click at [633, 62] on icon at bounding box center [631, 61] width 6 height 6
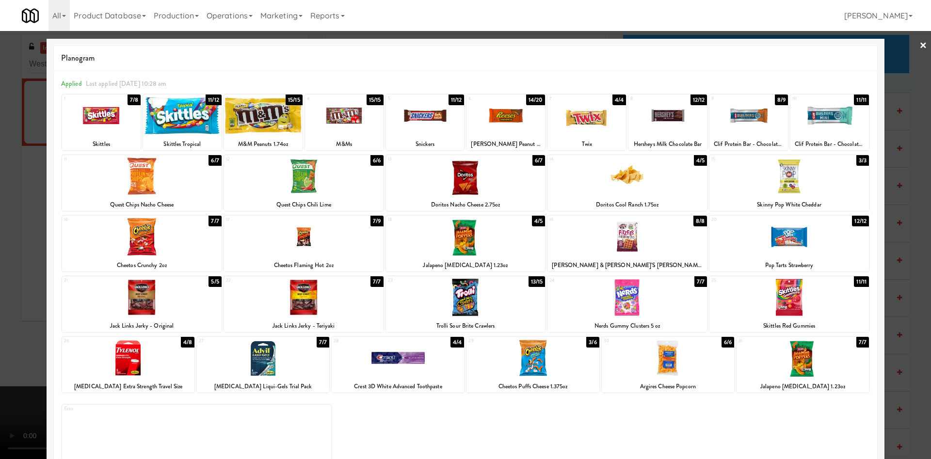
click at [784, 238] on div at bounding box center [788, 236] width 159 height 37
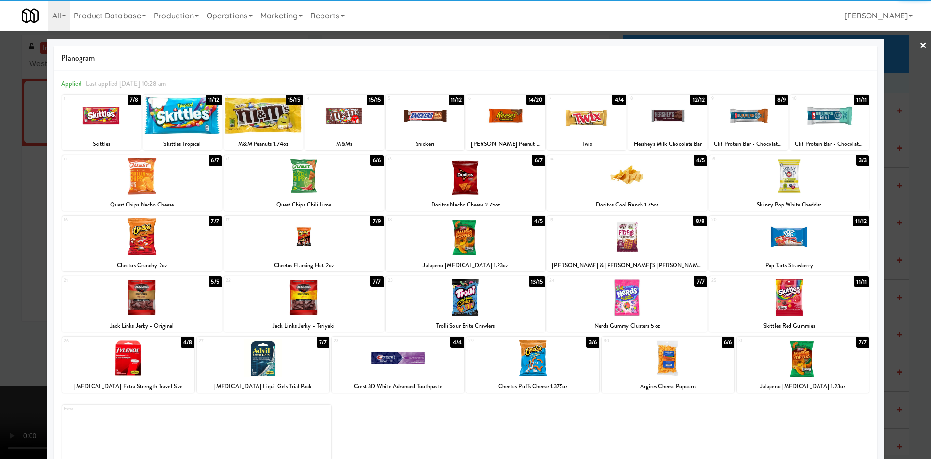
click at [0, 287] on div at bounding box center [465, 229] width 931 height 459
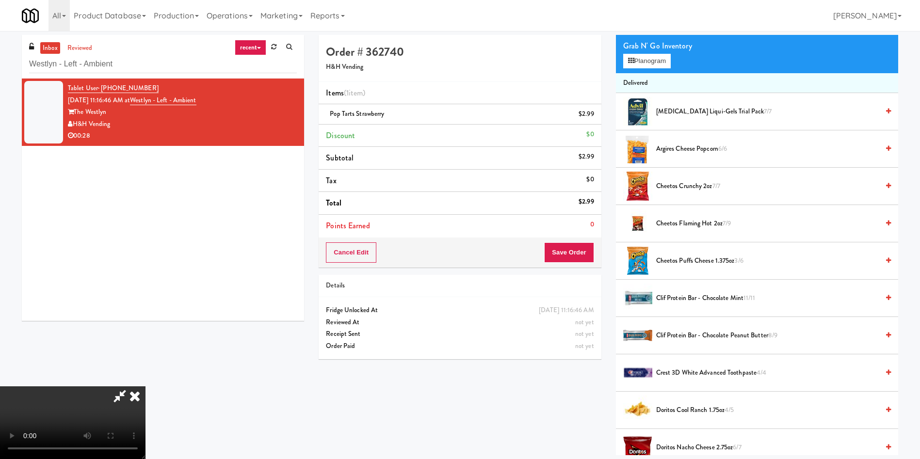
click at [145, 386] on video at bounding box center [72, 422] width 145 height 73
click at [579, 248] on button "Save Order" at bounding box center [568, 252] width 49 height 20
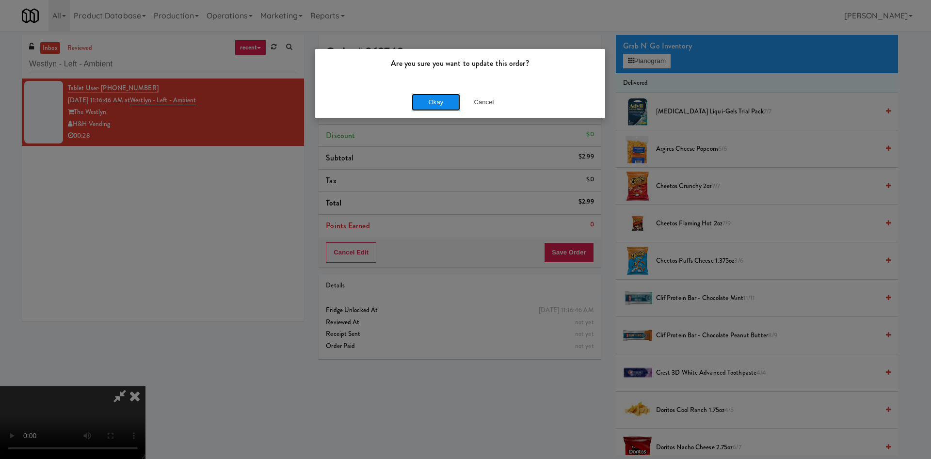
click at [432, 95] on button "Okay" at bounding box center [436, 102] width 48 height 17
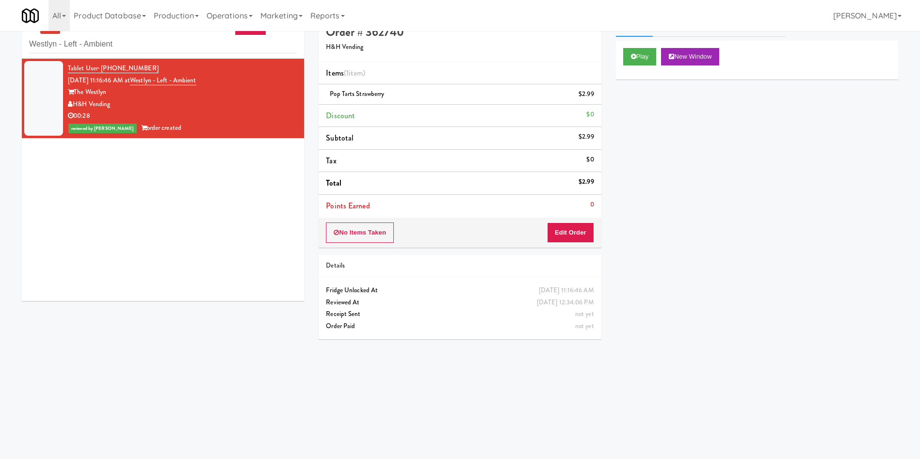
scroll to position [31, 0]
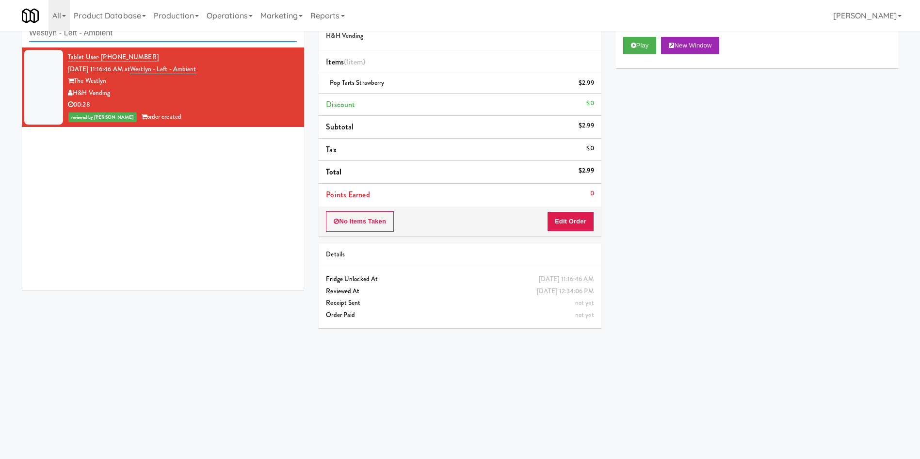
paste input "Superior - Warehouse"
drag, startPoint x: 143, startPoint y: 36, endPoint x: 0, endPoint y: 36, distance: 143.0
click at [0, 36] on div "inbox reviewed recent all unclear take inventory issue suspicious failed recent…" at bounding box center [460, 198] width 920 height 389
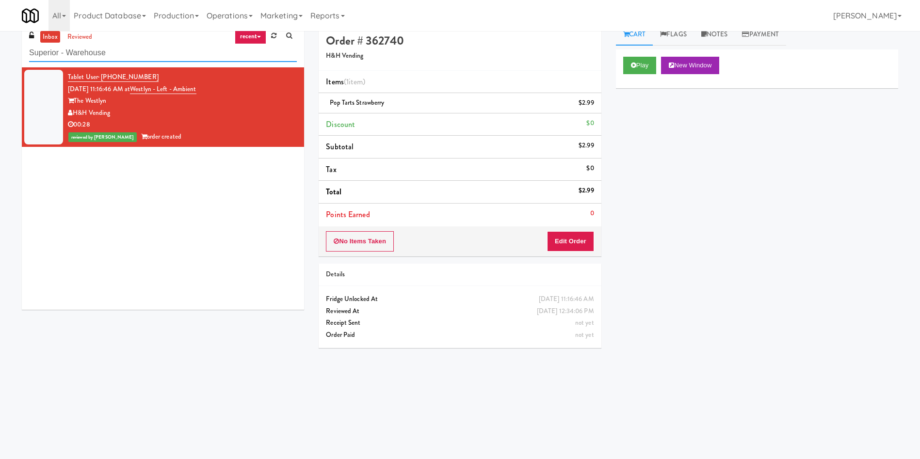
scroll to position [0, 0]
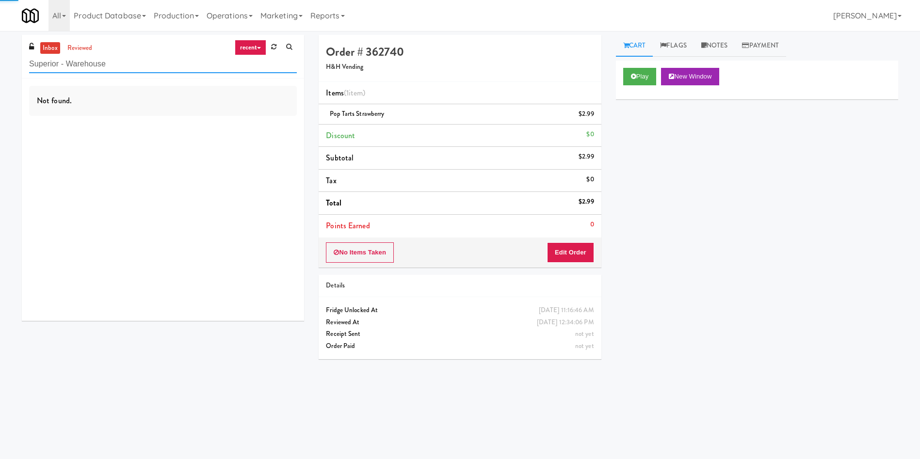
type input "Superior - Warehouse"
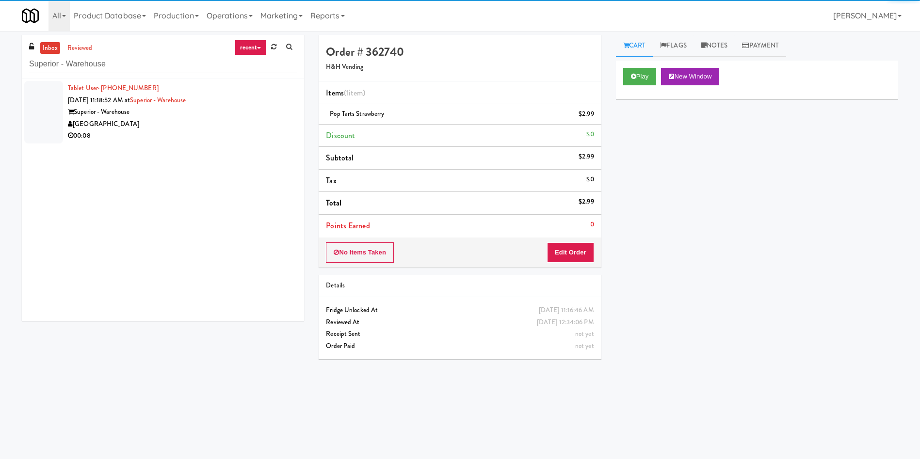
click at [43, 102] on div at bounding box center [43, 112] width 39 height 63
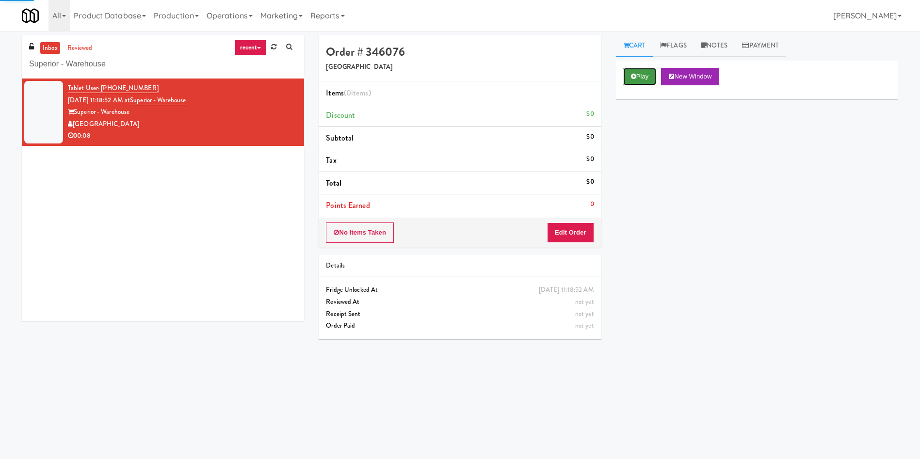
drag, startPoint x: 629, startPoint y: 76, endPoint x: 595, endPoint y: 141, distance: 73.7
click at [629, 75] on button "Play" at bounding box center [639, 76] width 33 height 17
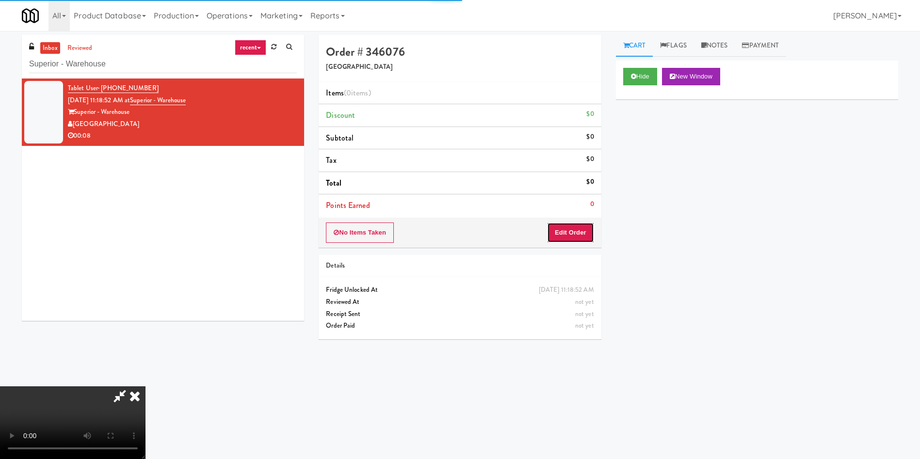
click at [585, 233] on button "Edit Order" at bounding box center [570, 233] width 47 height 20
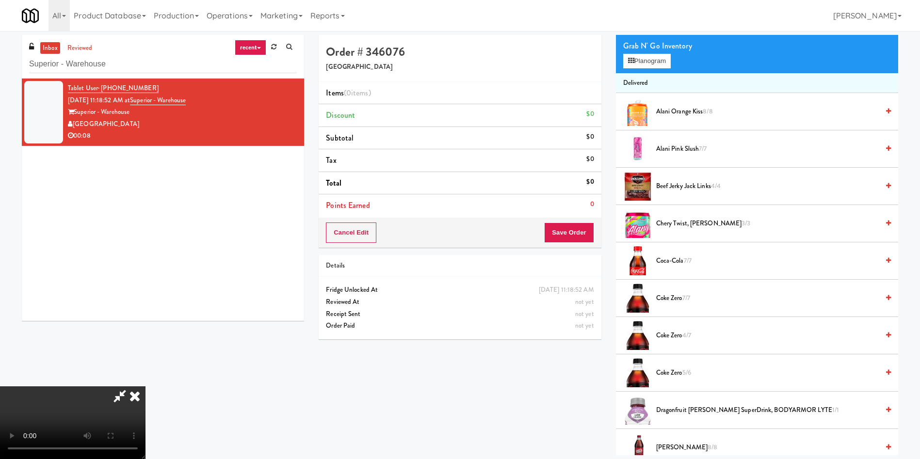
scroll to position [73, 0]
click at [145, 386] on video at bounding box center [72, 422] width 145 height 73
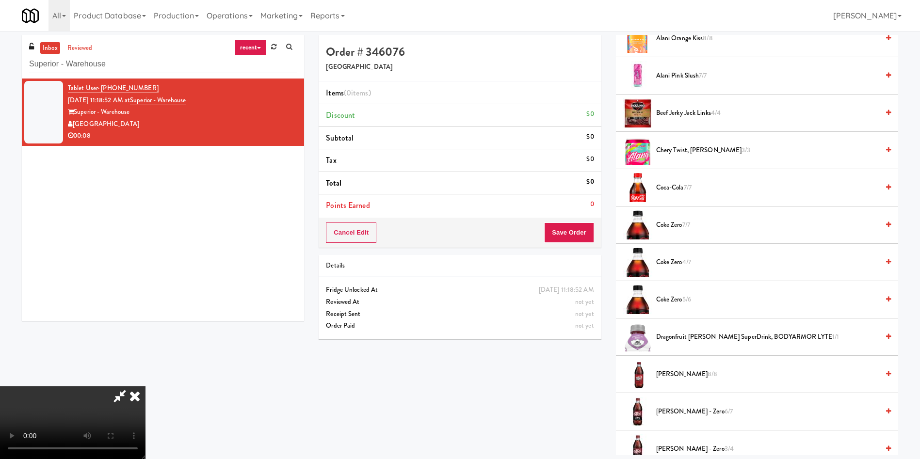
scroll to position [145, 0]
click at [683, 222] on span "Coke Zero 7/7" at bounding box center [767, 226] width 223 height 12
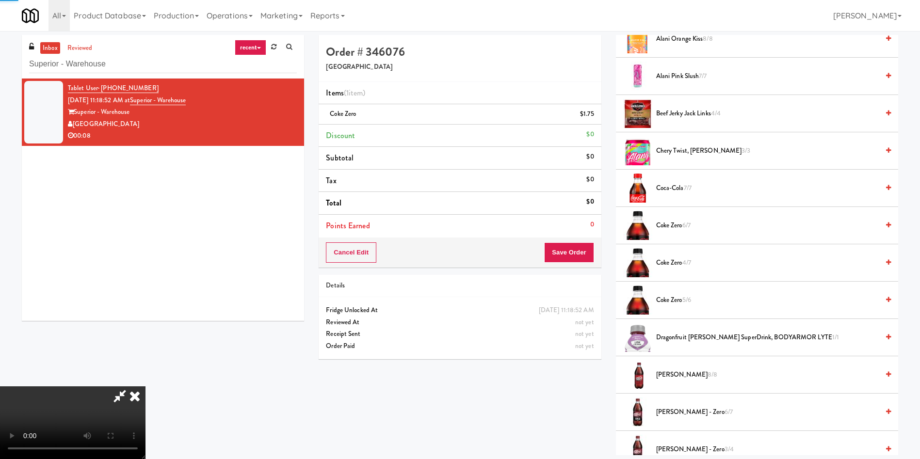
click at [145, 386] on video at bounding box center [72, 422] width 145 height 73
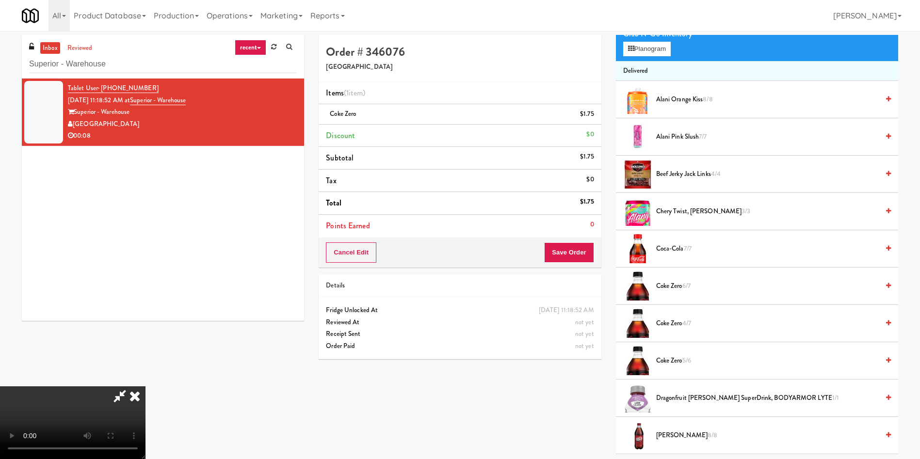
scroll to position [0, 0]
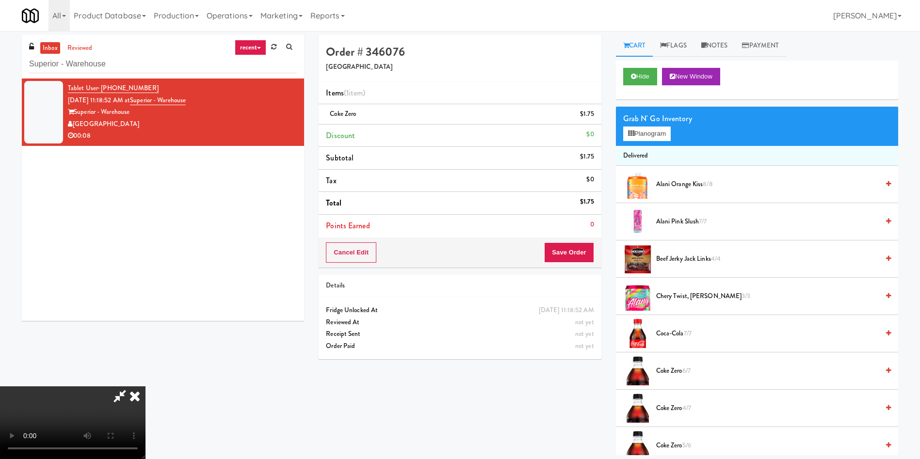
click at [145, 386] on video at bounding box center [72, 422] width 145 height 73
click at [661, 131] on button "Planogram" at bounding box center [647, 134] width 48 height 15
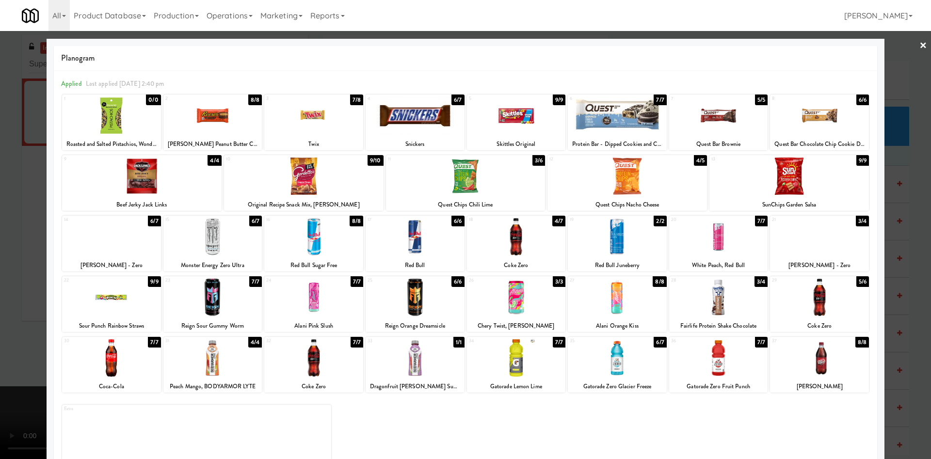
click at [122, 250] on div at bounding box center [111, 236] width 99 height 37
click at [21, 192] on div at bounding box center [465, 229] width 931 height 459
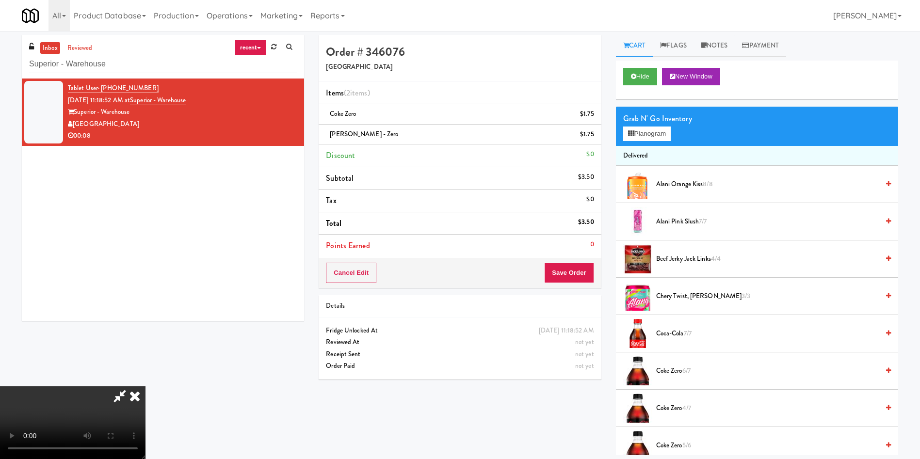
click at [145, 386] on video at bounding box center [72, 422] width 145 height 73
click at [664, 405] on span "Coke Zero 4/7" at bounding box center [767, 408] width 223 height 12
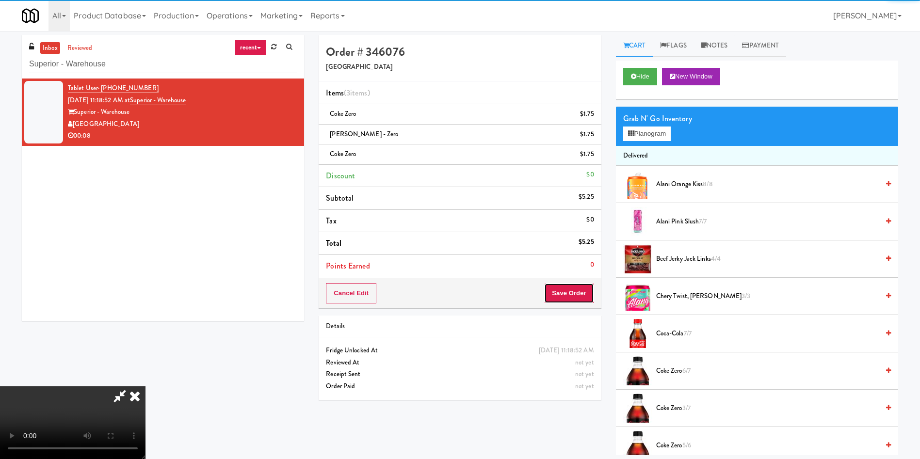
click at [575, 299] on button "Save Order" at bounding box center [568, 293] width 49 height 20
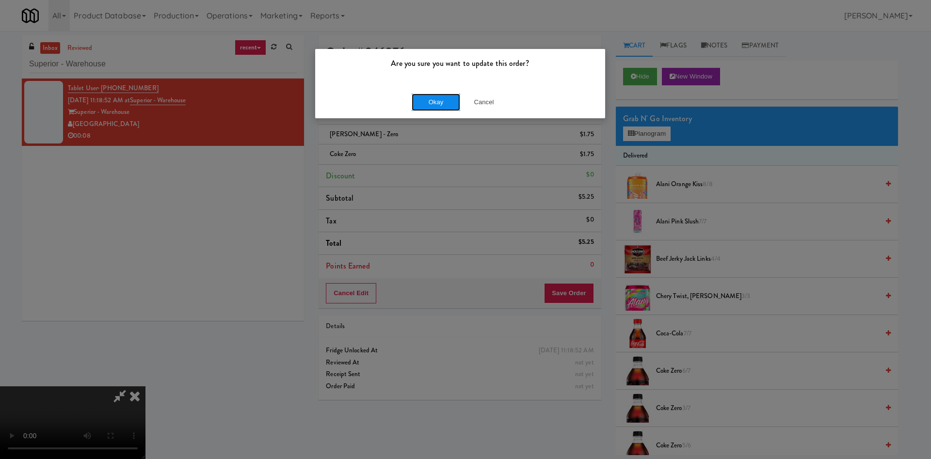
click at [432, 98] on button "Okay" at bounding box center [436, 102] width 48 height 17
